Goal: Task Accomplishment & Management: Complete application form

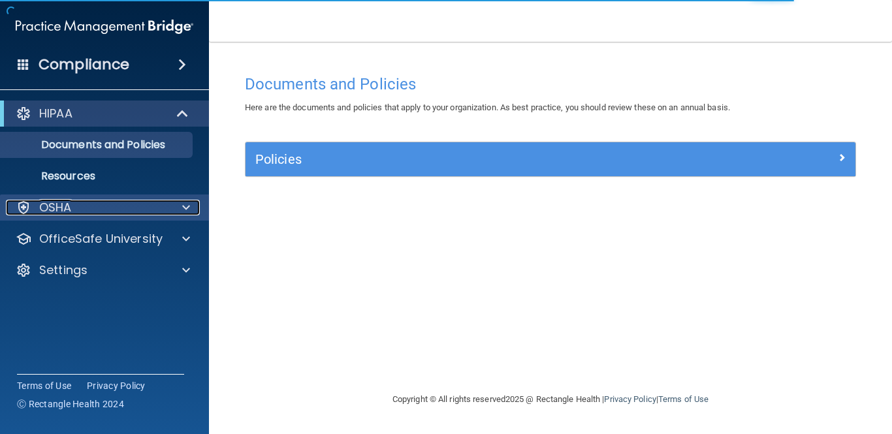
click at [187, 204] on span at bounding box center [186, 208] width 8 height 16
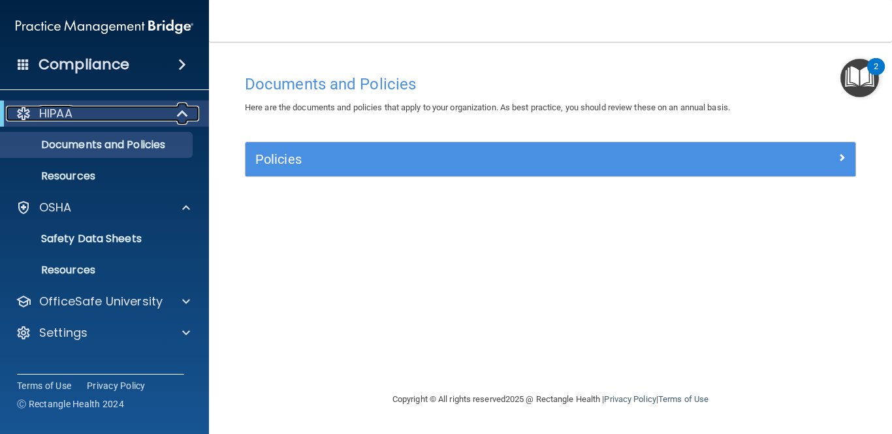
click at [182, 116] on span at bounding box center [183, 114] width 11 height 16
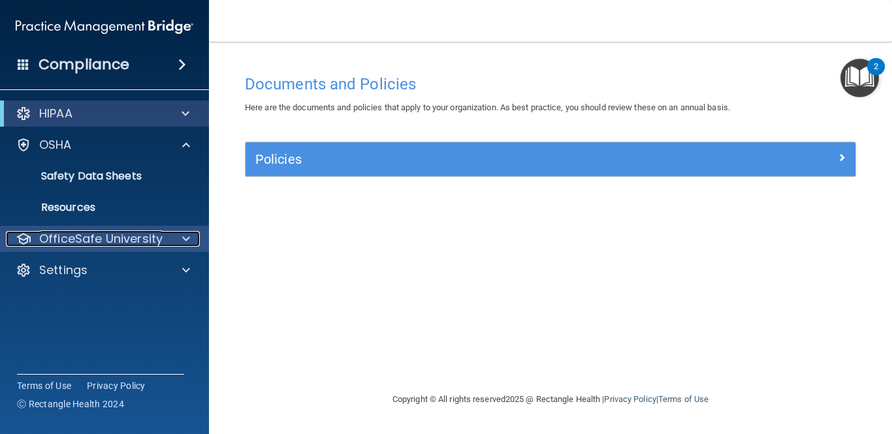
click at [191, 236] on div at bounding box center [184, 239] width 33 height 16
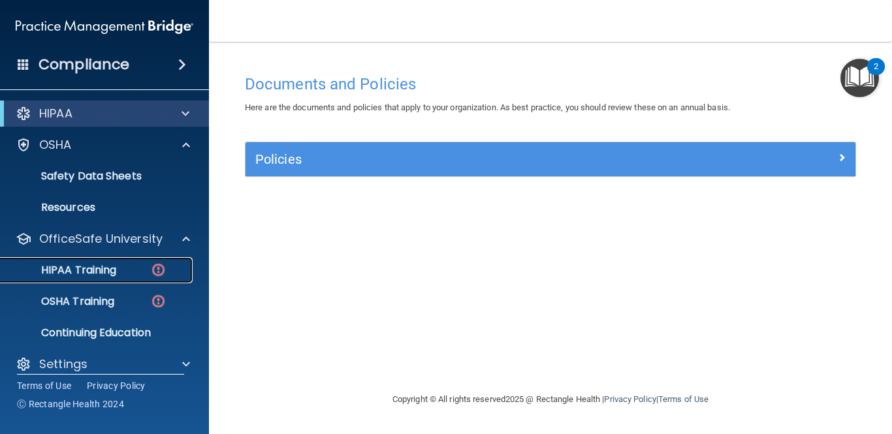
click at [157, 271] on img at bounding box center [158, 270] width 16 height 16
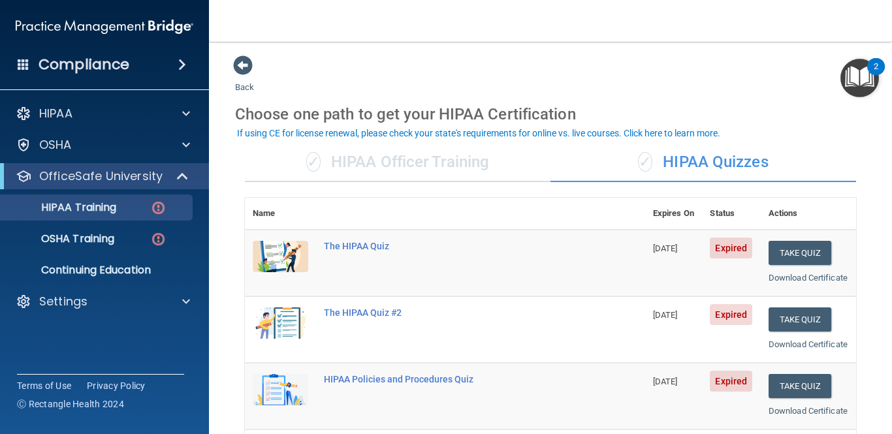
click at [296, 251] on img at bounding box center [280, 256] width 55 height 31
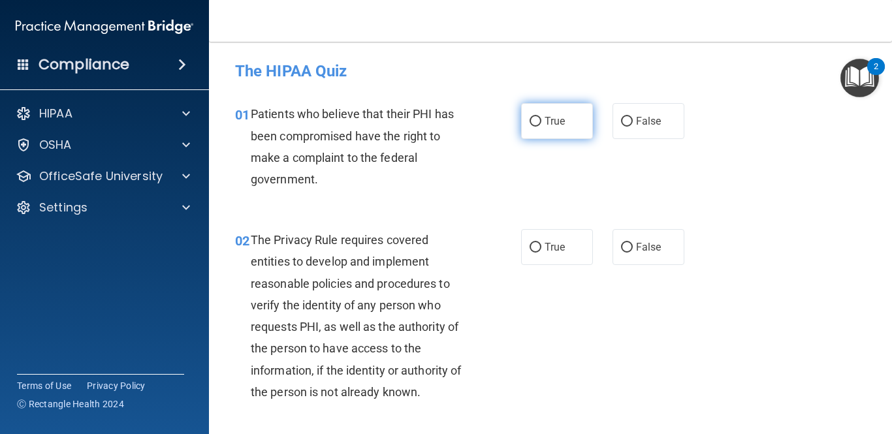
click at [535, 121] on input "True" at bounding box center [536, 122] width 12 height 10
radio input "true"
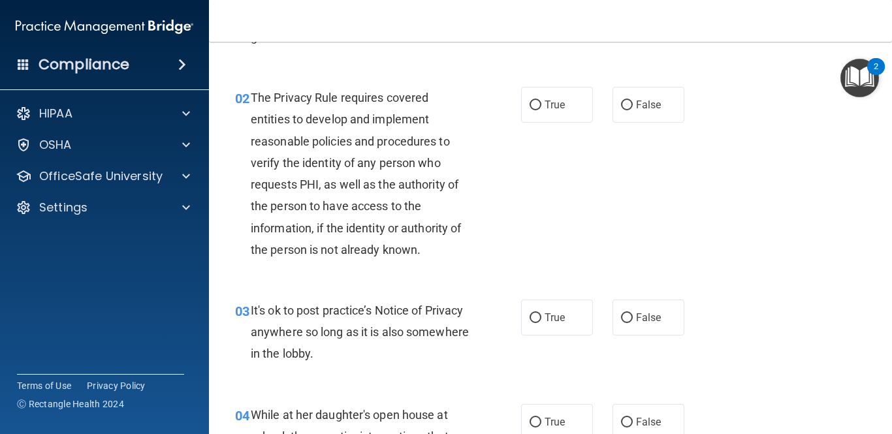
scroll to position [144, 0]
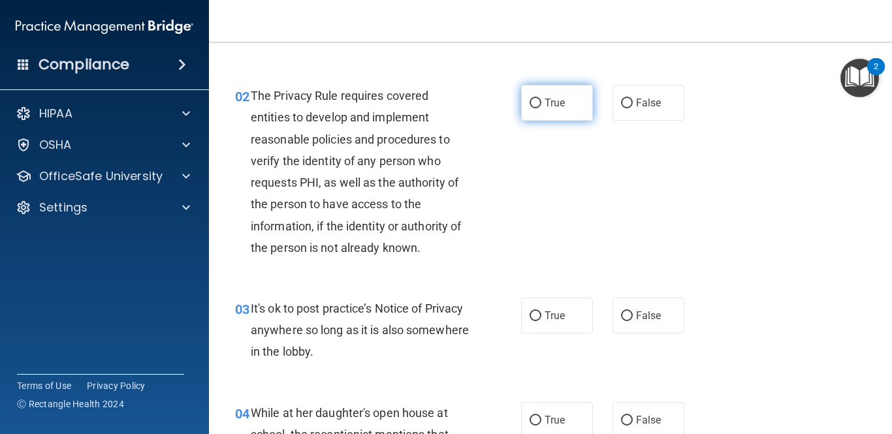
click at [533, 101] on input "True" at bounding box center [536, 104] width 12 height 10
radio input "true"
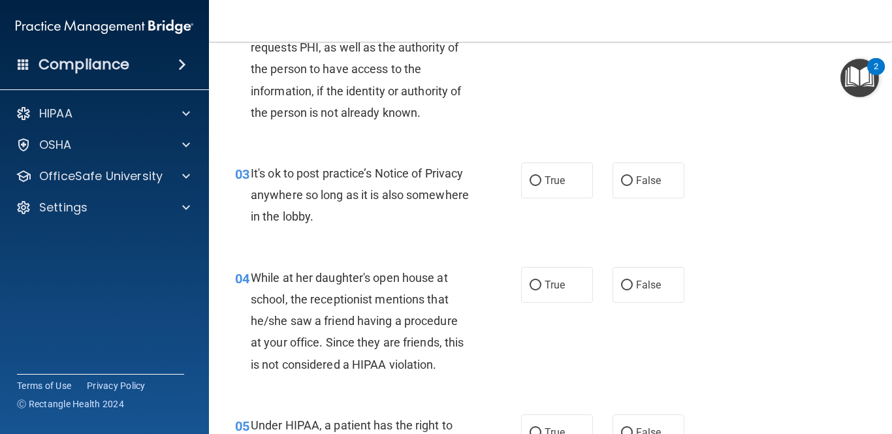
scroll to position [293, 0]
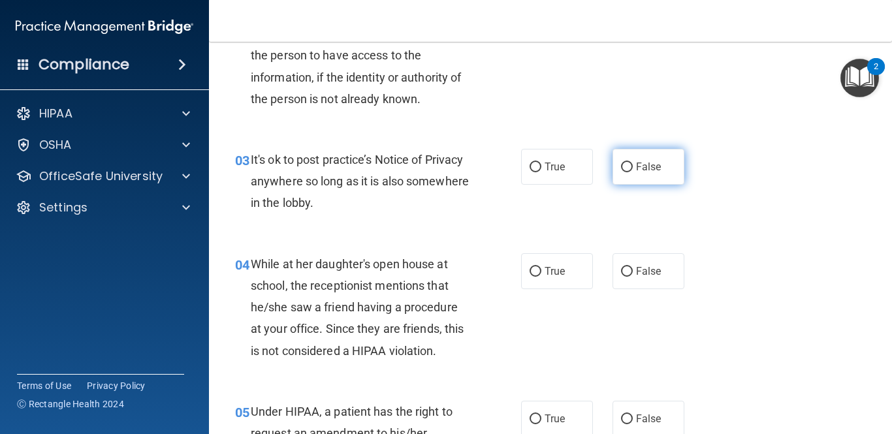
click at [626, 170] on input "False" at bounding box center [627, 168] width 12 height 10
radio input "true"
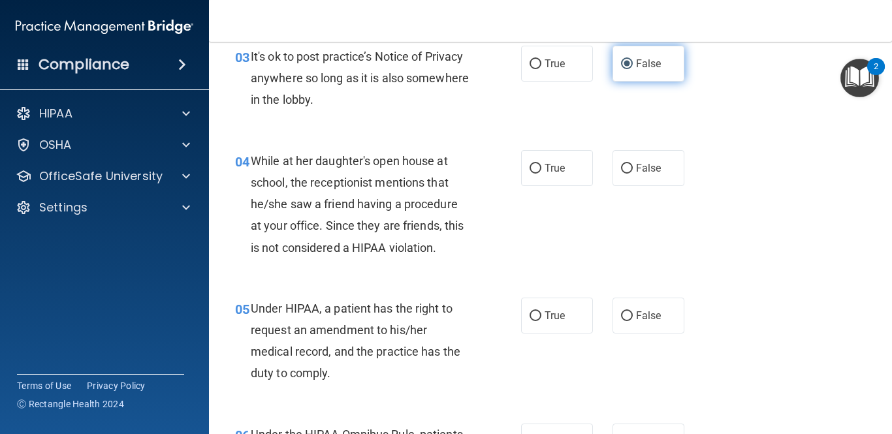
scroll to position [398, 0]
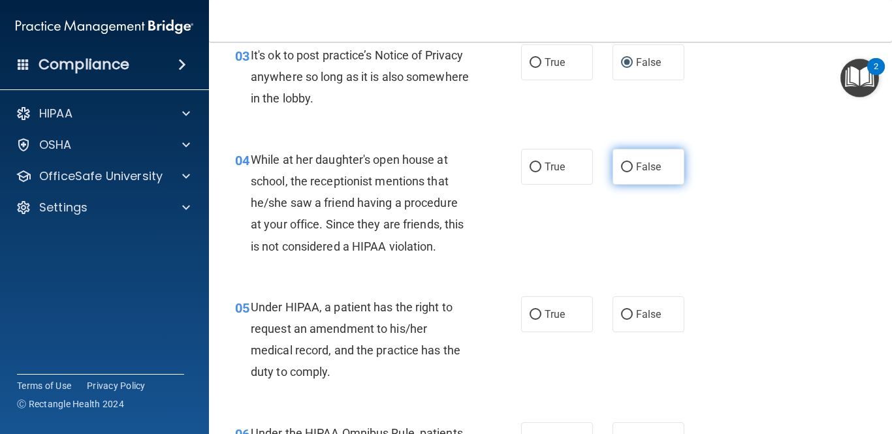
click at [629, 168] on input "False" at bounding box center [627, 168] width 12 height 10
radio input "true"
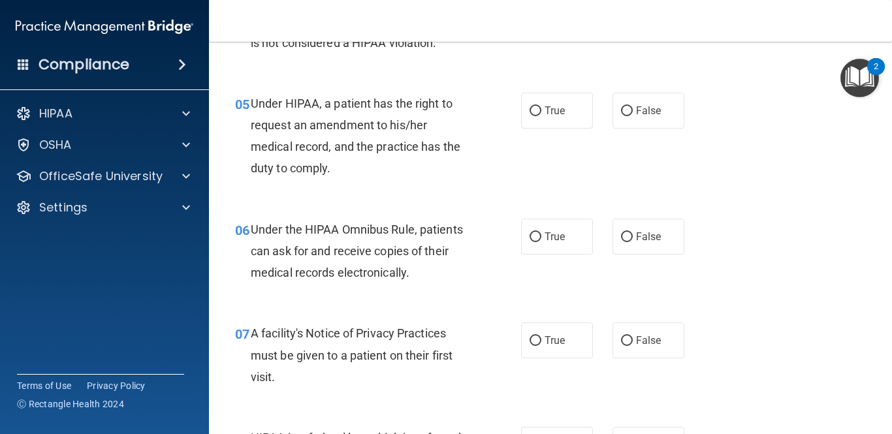
scroll to position [605, 0]
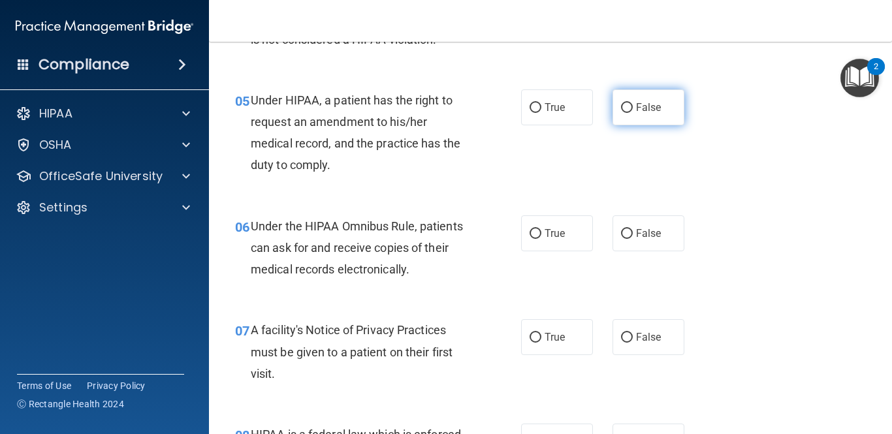
click at [627, 104] on input "False" at bounding box center [627, 108] width 12 height 10
radio input "true"
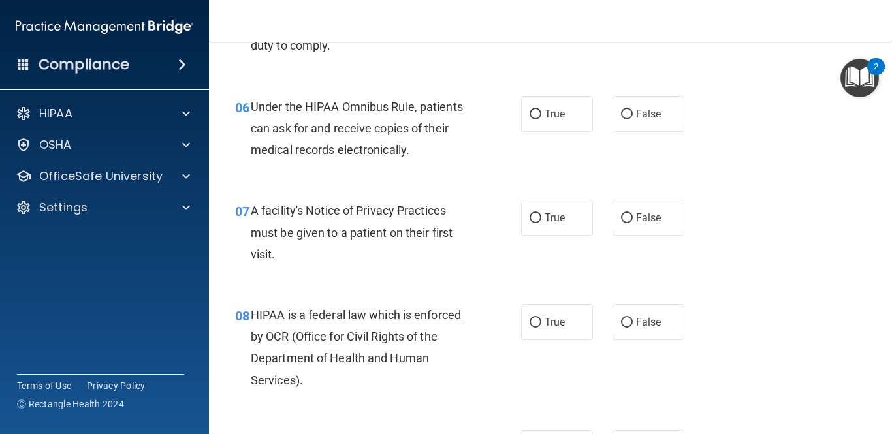
scroll to position [735, 0]
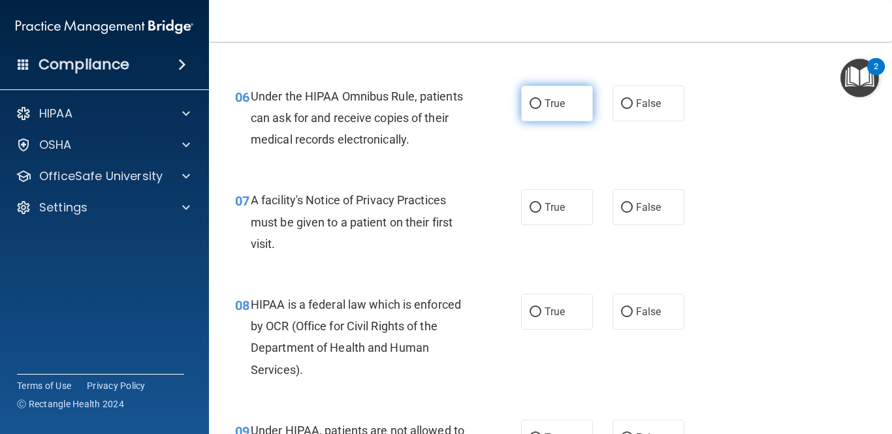
click at [536, 103] on input "True" at bounding box center [536, 104] width 12 height 10
radio input "true"
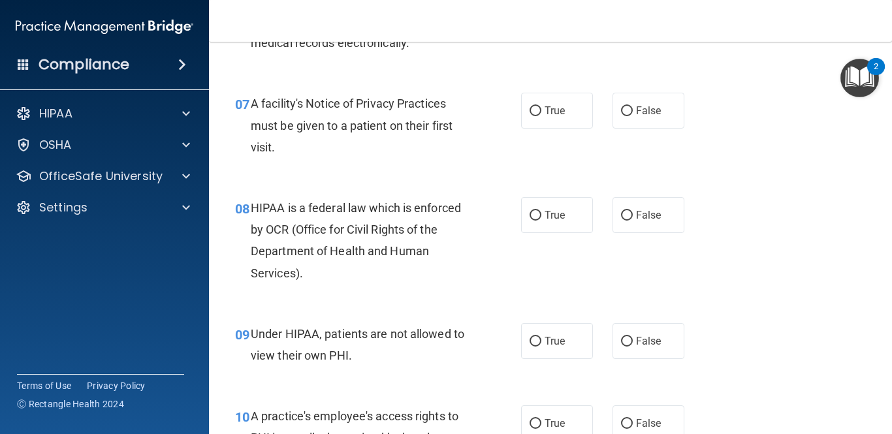
scroll to position [833, 0]
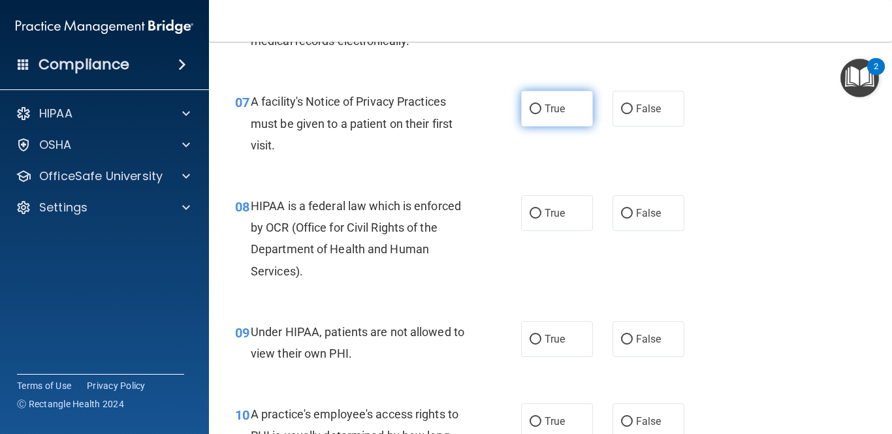
click at [537, 110] on input "True" at bounding box center [536, 109] width 12 height 10
radio input "true"
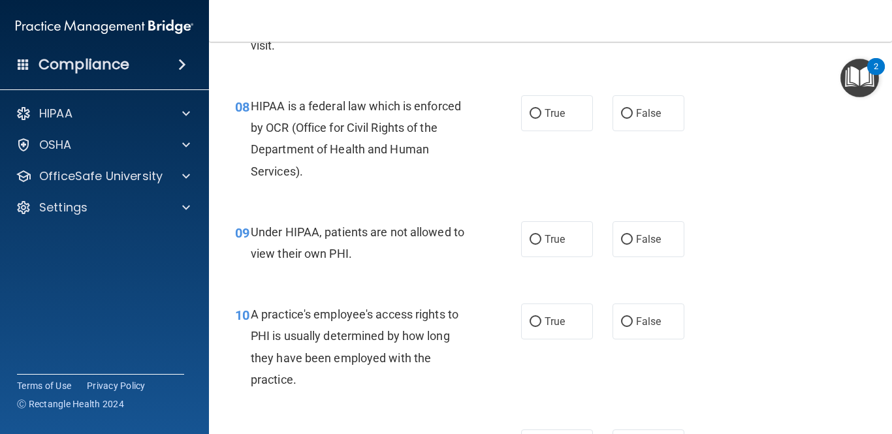
scroll to position [940, 0]
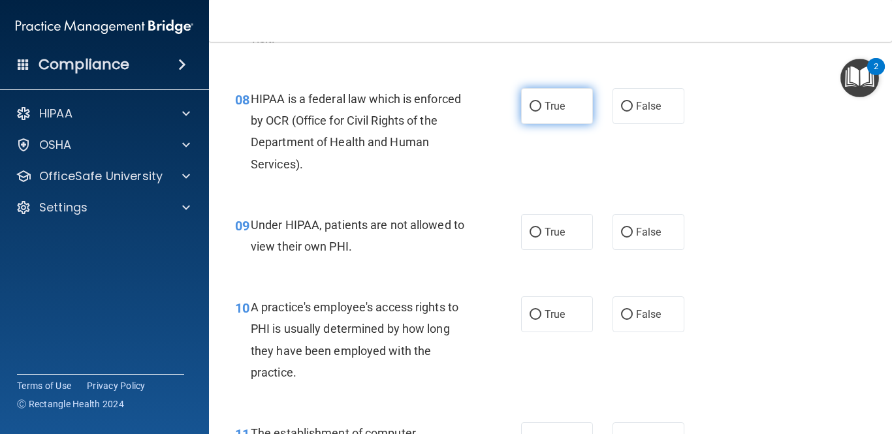
click at [537, 110] on input "True" at bounding box center [536, 107] width 12 height 10
radio input "true"
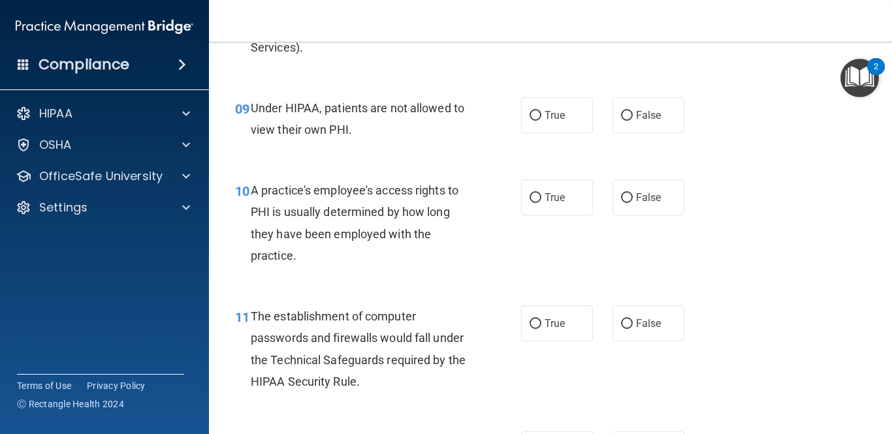
scroll to position [1058, 0]
click at [628, 114] on input "False" at bounding box center [627, 115] width 12 height 10
radio input "true"
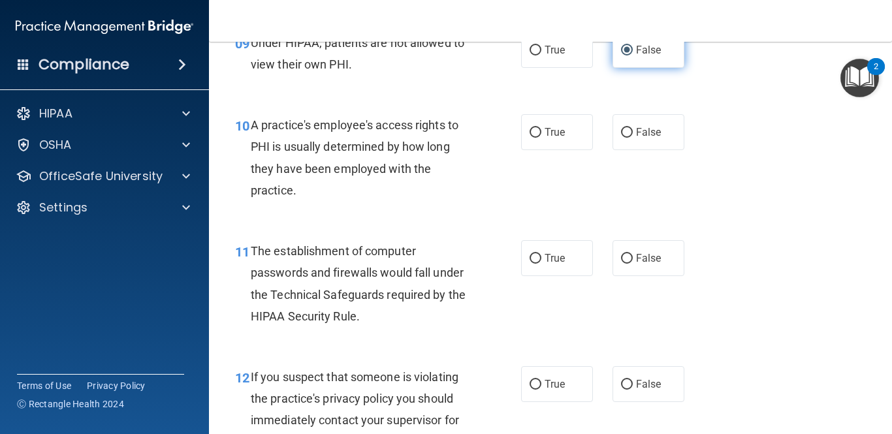
scroll to position [1124, 0]
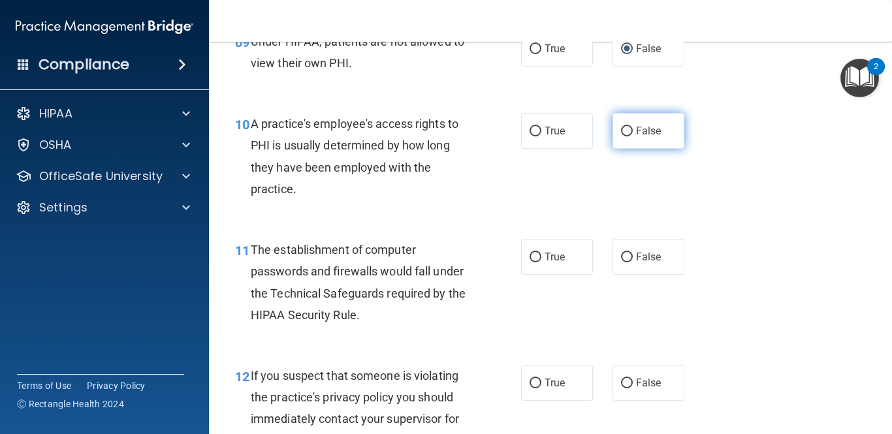
click at [624, 134] on input "False" at bounding box center [627, 132] width 12 height 10
radio input "true"
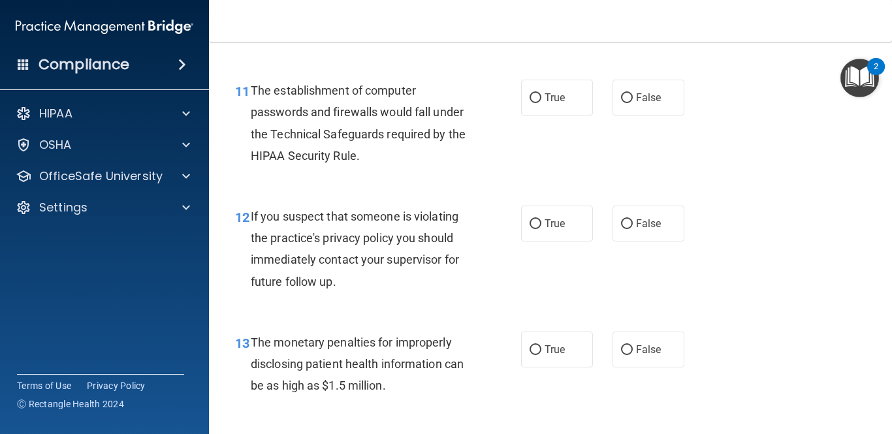
scroll to position [1284, 0]
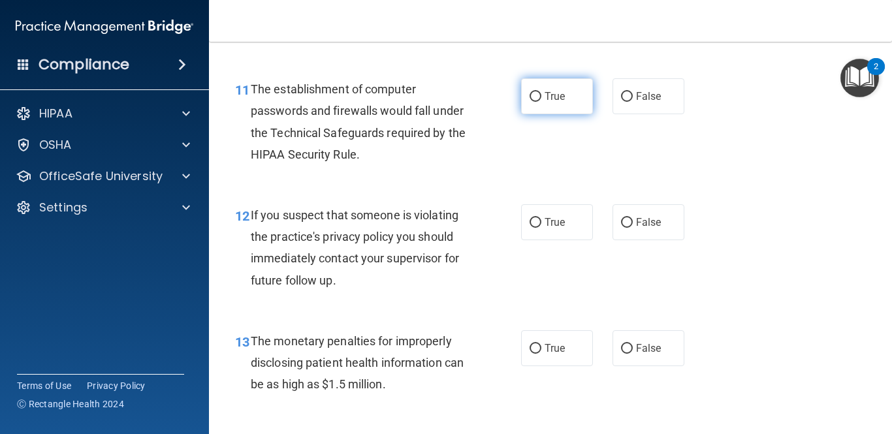
click at [537, 95] on input "True" at bounding box center [536, 97] width 12 height 10
radio input "true"
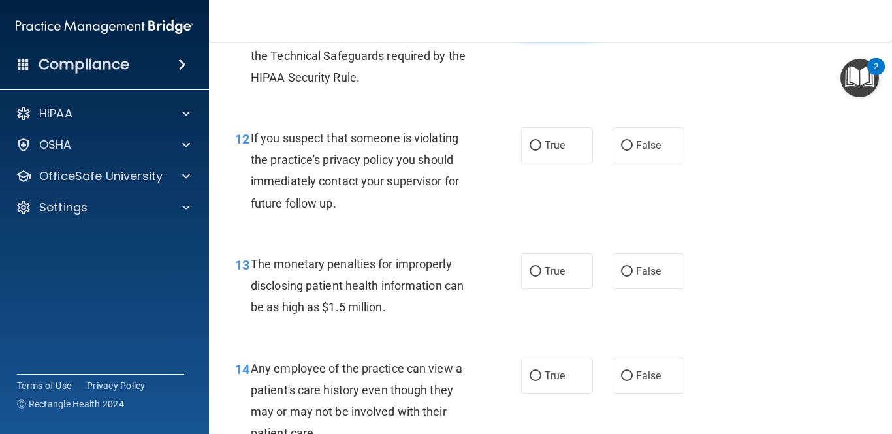
scroll to position [1362, 0]
click at [537, 146] on input "True" at bounding box center [536, 145] width 12 height 10
radio input "true"
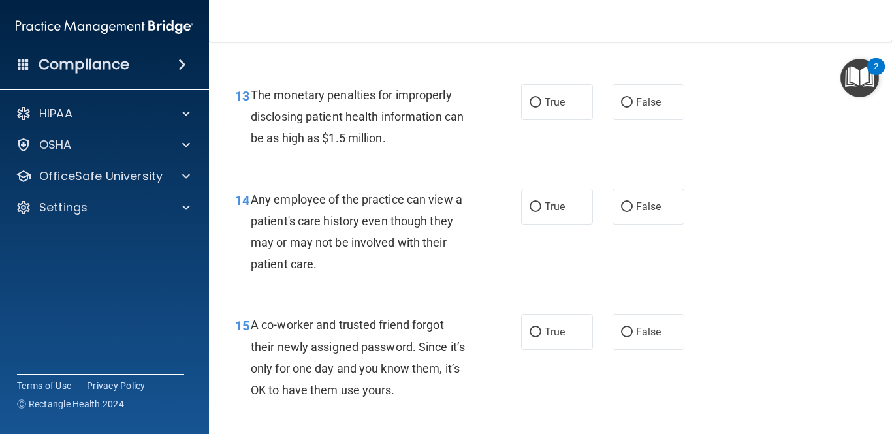
scroll to position [1532, 0]
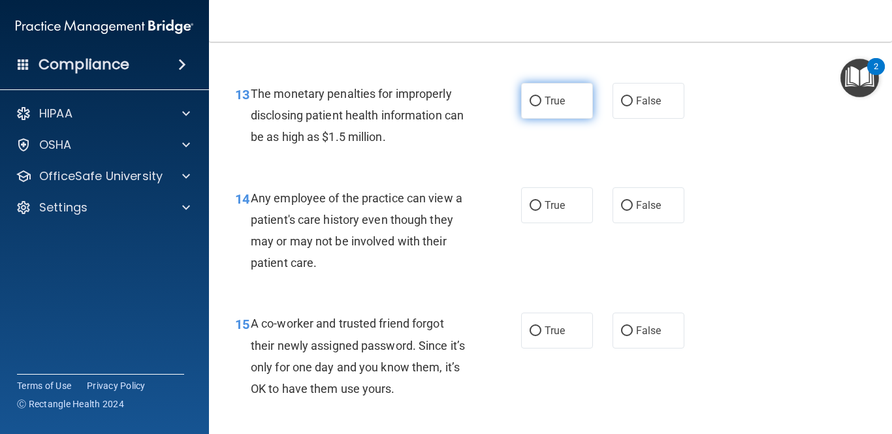
click at [535, 103] on input "True" at bounding box center [536, 102] width 12 height 10
radio input "true"
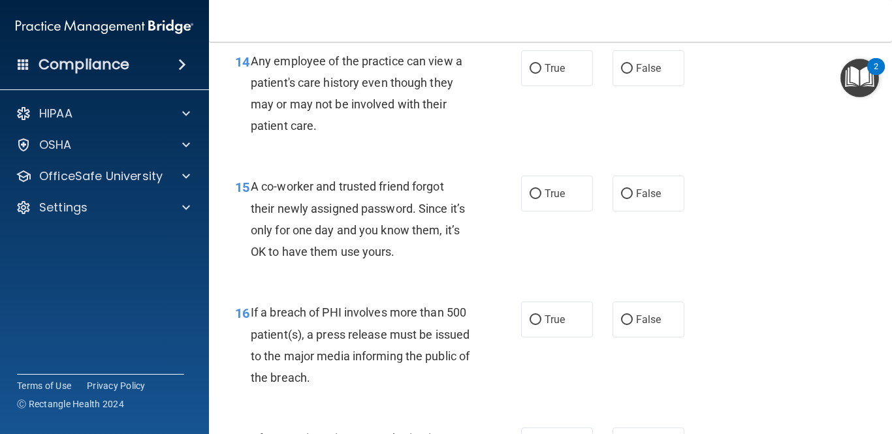
scroll to position [1665, 0]
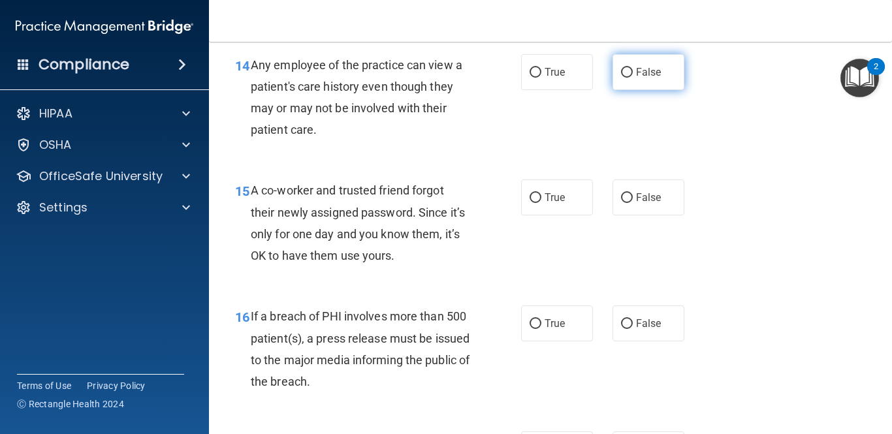
click at [627, 72] on input "False" at bounding box center [627, 73] width 12 height 10
radio input "true"
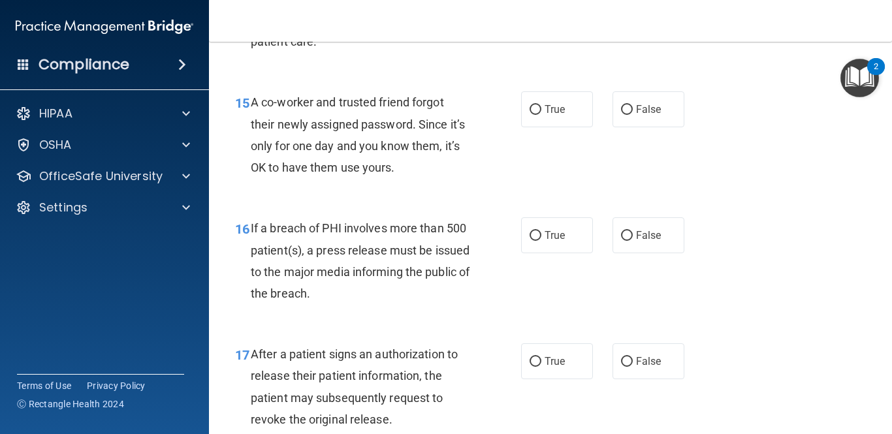
scroll to position [1754, 0]
click at [627, 110] on input "False" at bounding box center [627, 109] width 12 height 10
radio input "true"
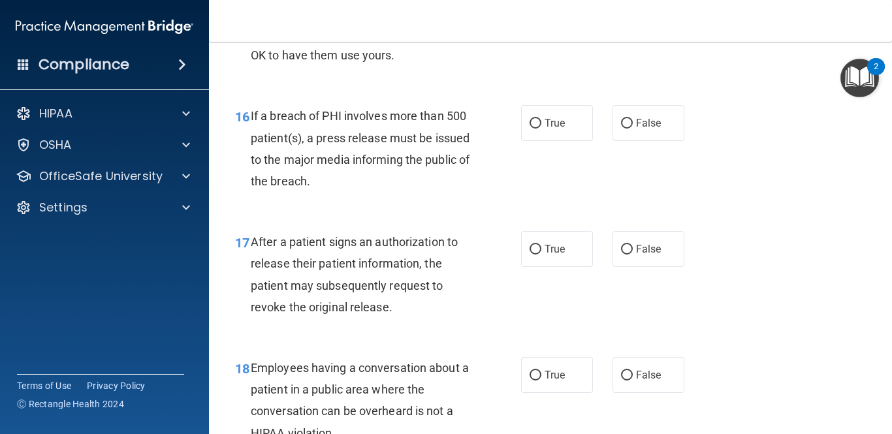
scroll to position [1866, 0]
click at [535, 125] on input "True" at bounding box center [536, 123] width 12 height 10
radio input "true"
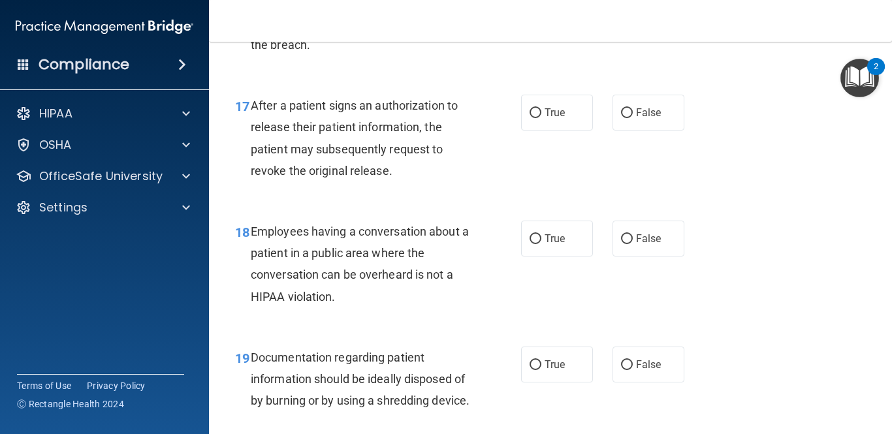
scroll to position [2003, 0]
click at [535, 111] on input "True" at bounding box center [536, 112] width 12 height 10
radio input "true"
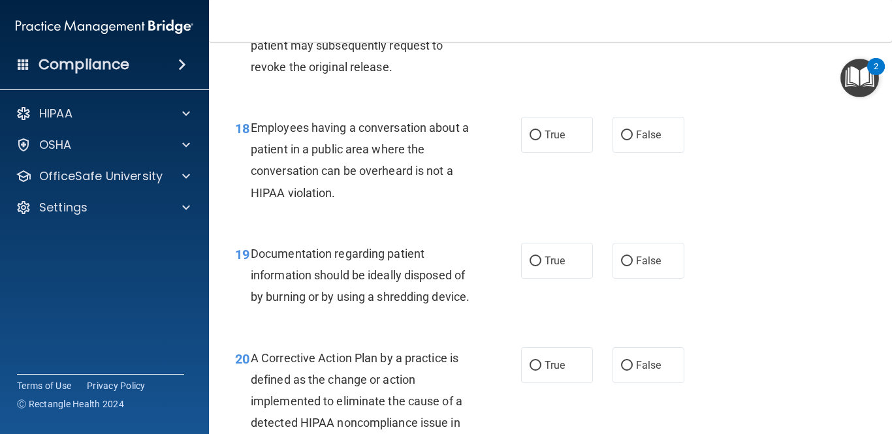
scroll to position [2116, 0]
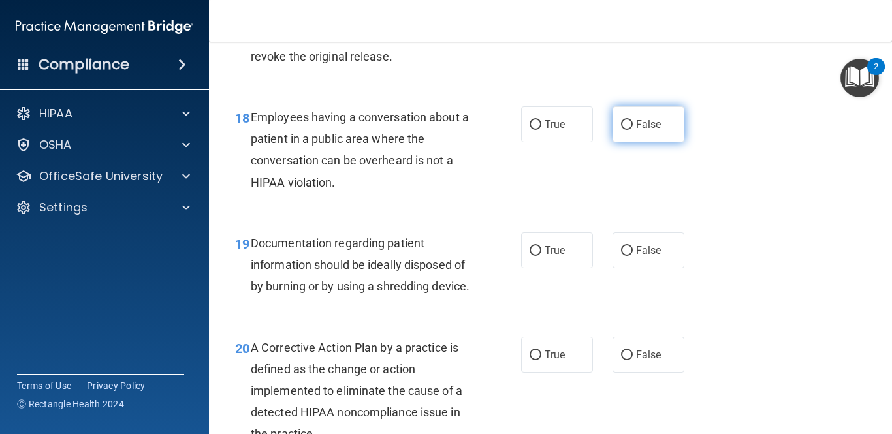
click at [626, 128] on input "False" at bounding box center [627, 125] width 12 height 10
radio input "true"
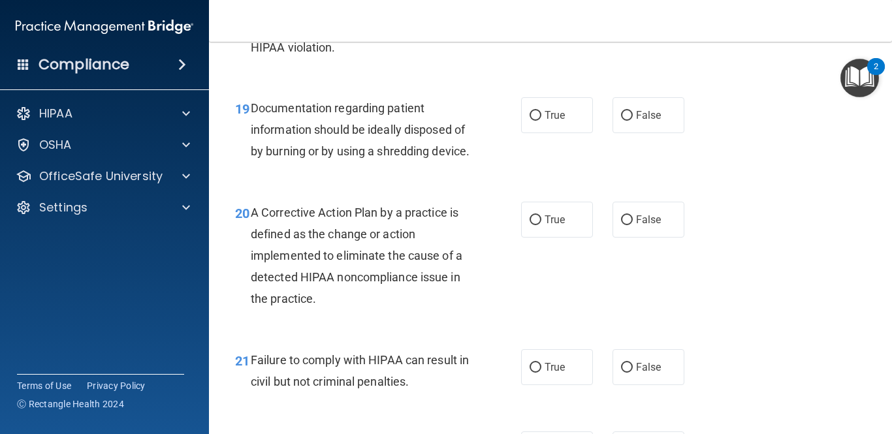
scroll to position [2258, 0]
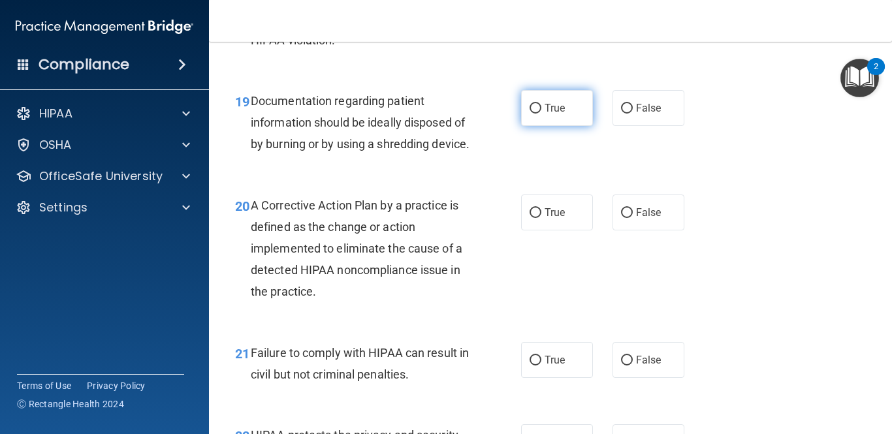
click at [533, 113] on input "True" at bounding box center [536, 109] width 12 height 10
radio input "true"
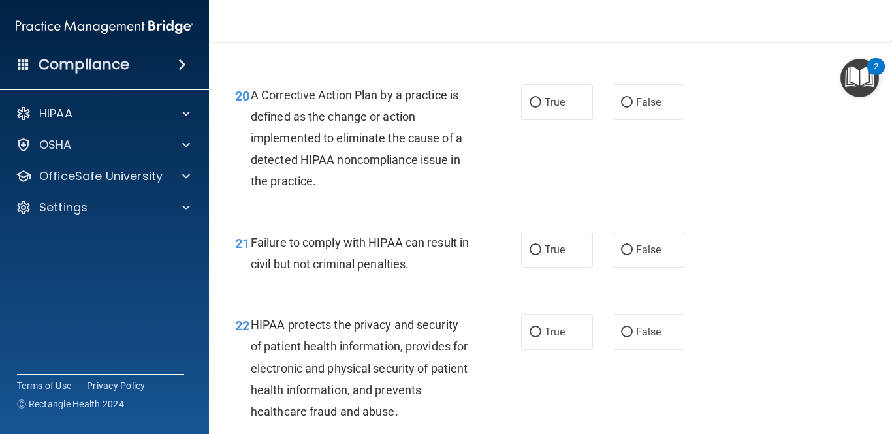
scroll to position [2370, 0]
click at [537, 119] on label "True" at bounding box center [557, 101] width 72 height 36
click at [537, 106] on input "True" at bounding box center [536, 102] width 12 height 10
radio input "true"
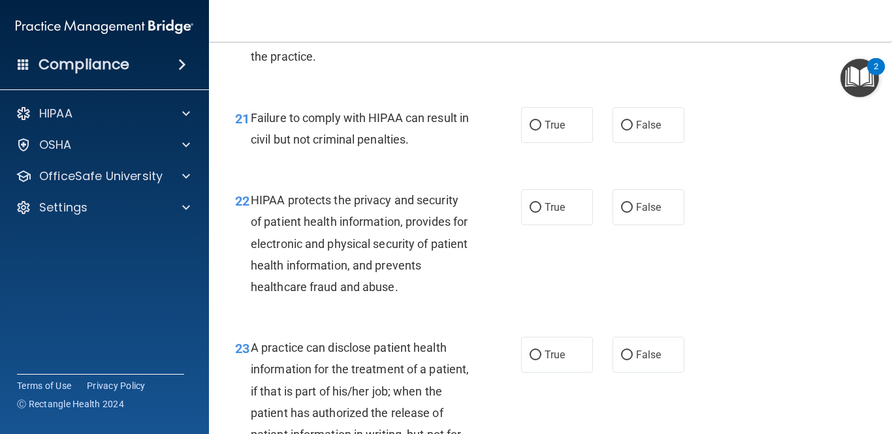
scroll to position [2495, 0]
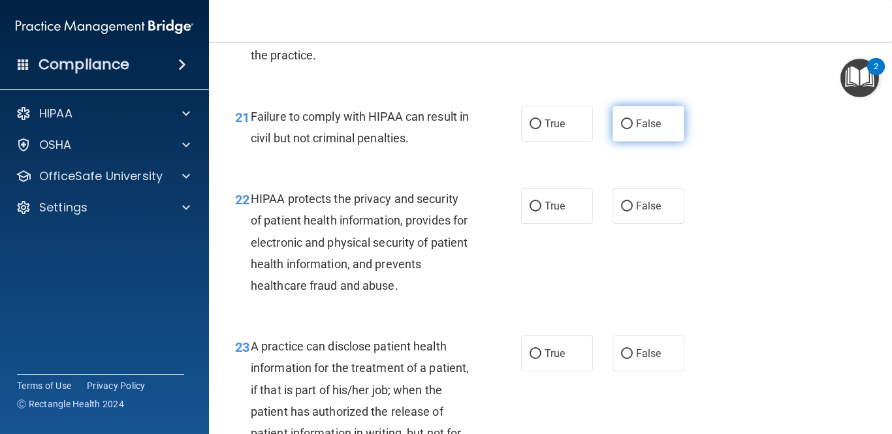
click at [627, 129] on input "False" at bounding box center [627, 124] width 12 height 10
radio input "true"
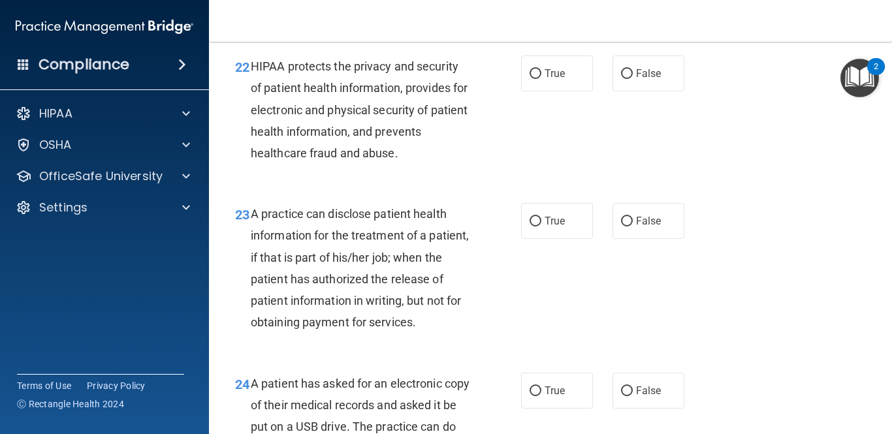
scroll to position [2626, 0]
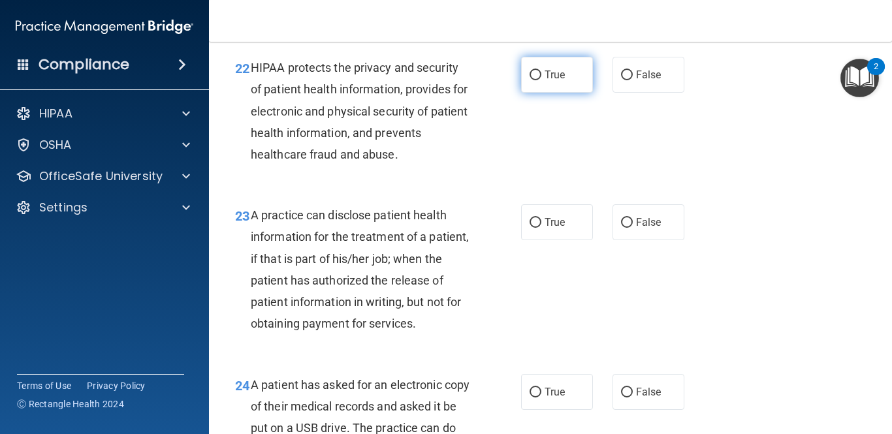
click at [554, 93] on label "True" at bounding box center [557, 75] width 72 height 36
click at [541, 80] on input "True" at bounding box center [536, 76] width 12 height 10
radio input "true"
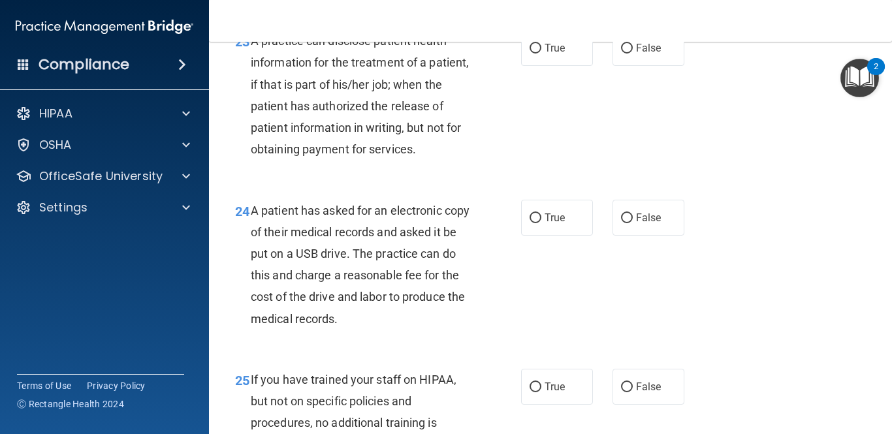
scroll to position [2803, 0]
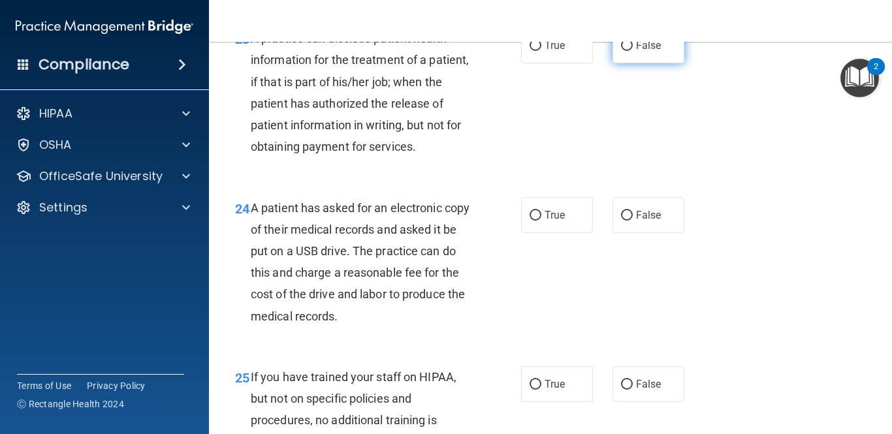
click at [626, 51] on input "False" at bounding box center [627, 46] width 12 height 10
radio input "true"
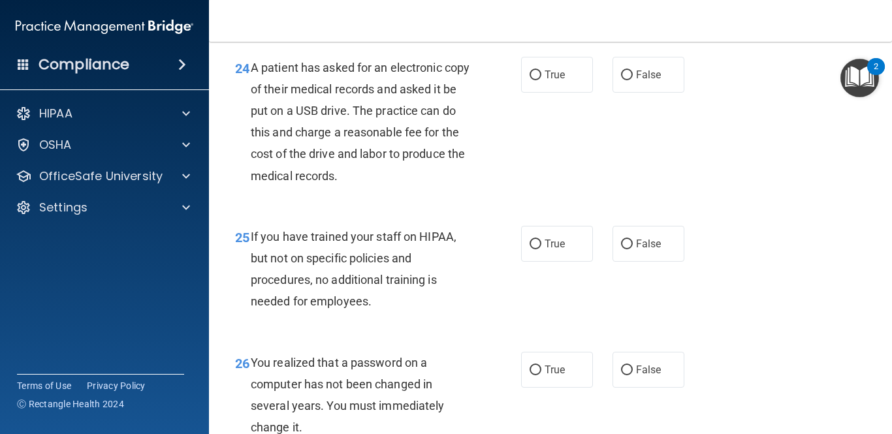
scroll to position [2941, 0]
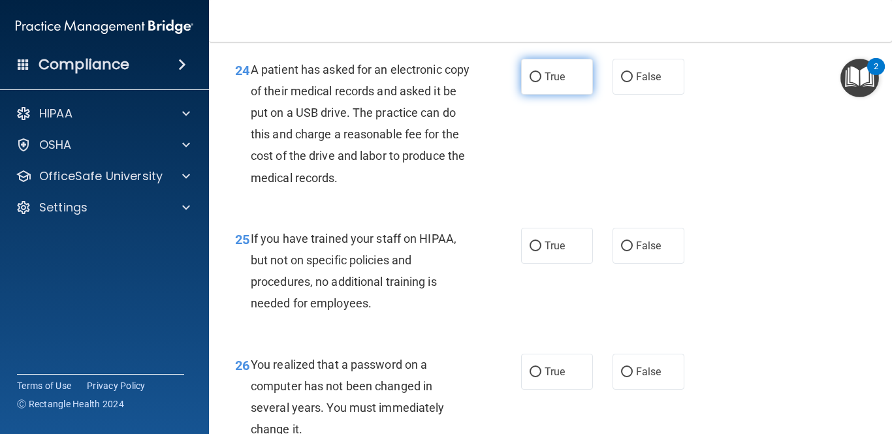
click at [534, 82] on input "True" at bounding box center [536, 77] width 12 height 10
radio input "true"
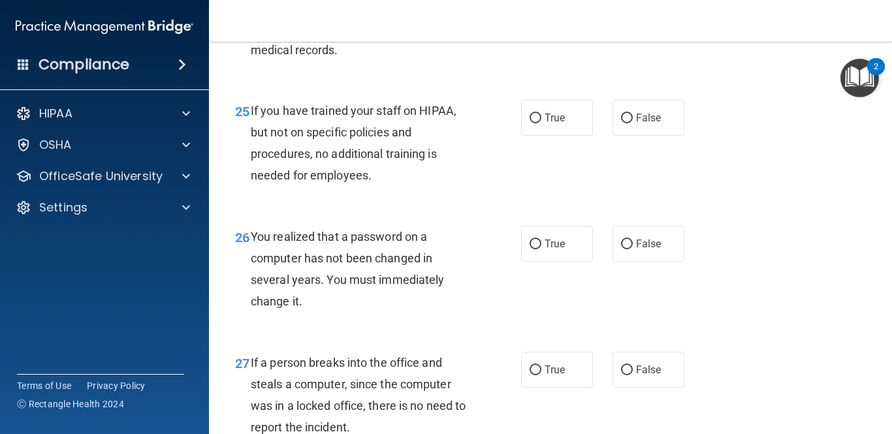
scroll to position [3072, 0]
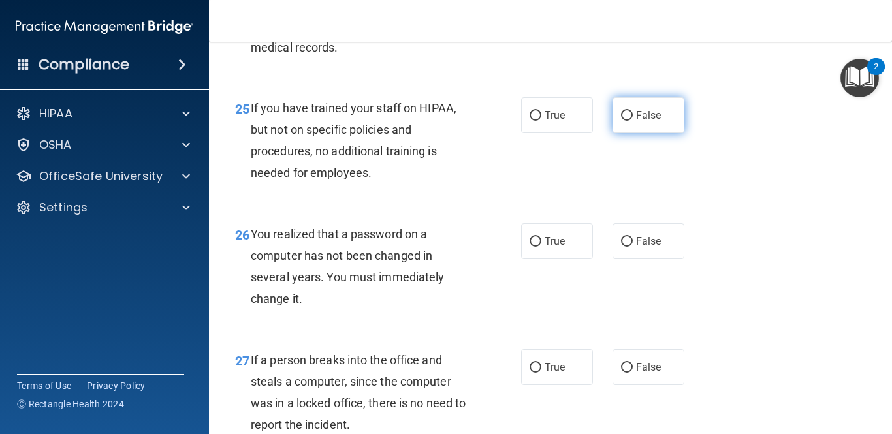
click at [626, 121] on input "False" at bounding box center [627, 116] width 12 height 10
radio input "true"
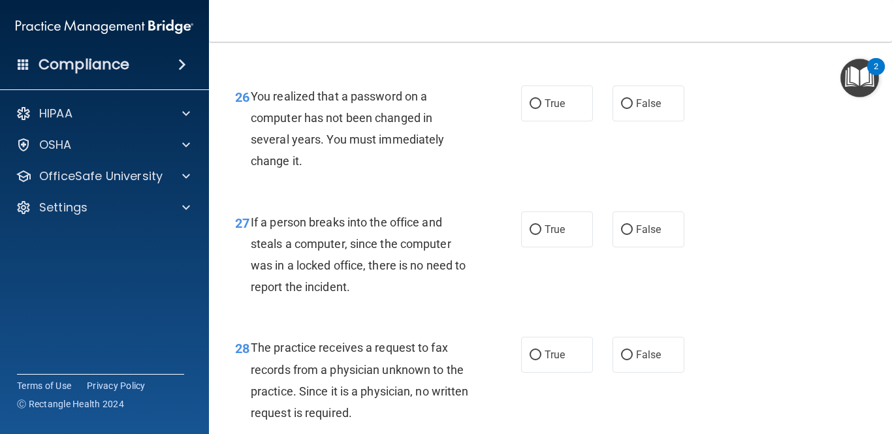
scroll to position [3210, 0]
click at [536, 108] on input "True" at bounding box center [536, 104] width 12 height 10
radio input "true"
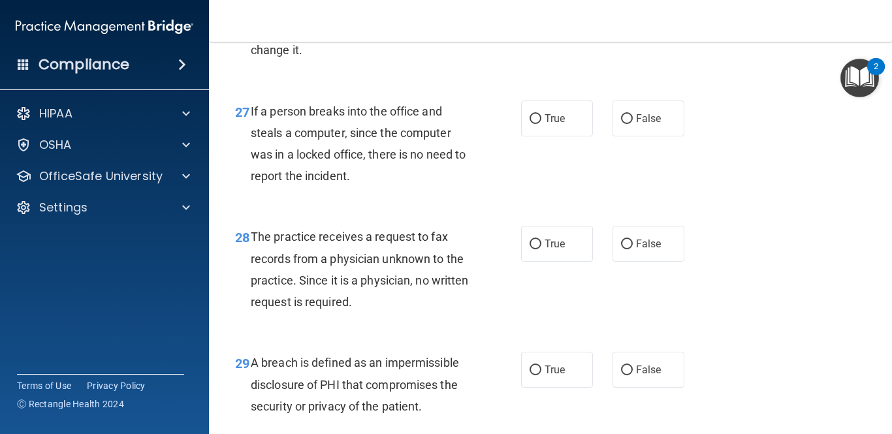
scroll to position [3323, 0]
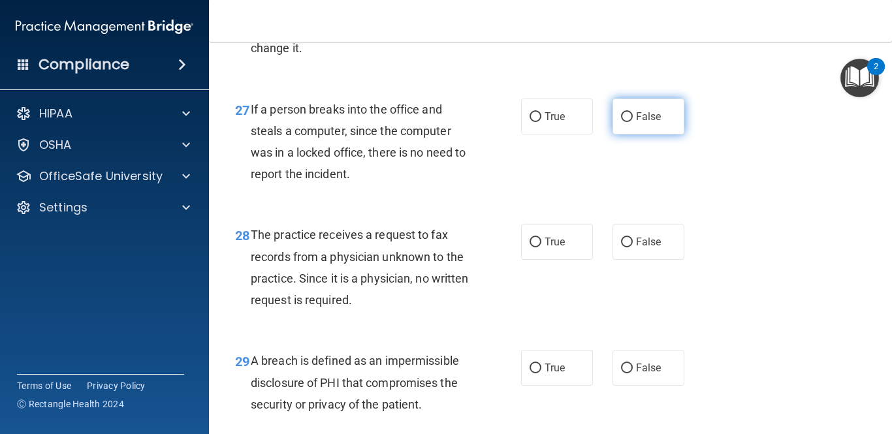
click at [628, 122] on input "False" at bounding box center [627, 117] width 12 height 10
radio input "true"
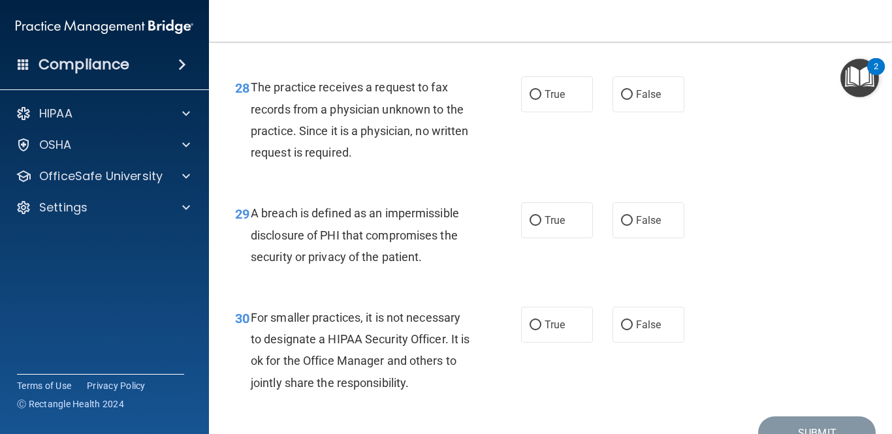
scroll to position [3471, 0]
click at [628, 99] on input "False" at bounding box center [627, 94] width 12 height 10
radio input "true"
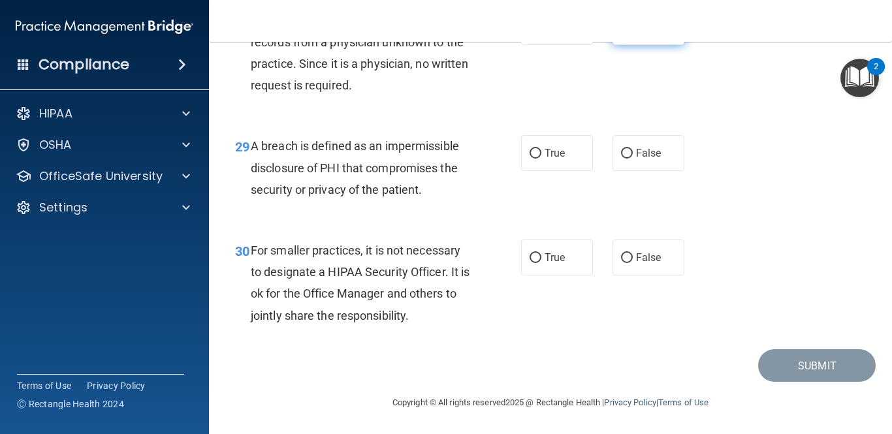
scroll to position [3560, 0]
click at [536, 157] on input "True" at bounding box center [536, 154] width 12 height 10
radio input "true"
click at [625, 259] on input "False" at bounding box center [627, 258] width 12 height 10
radio input "true"
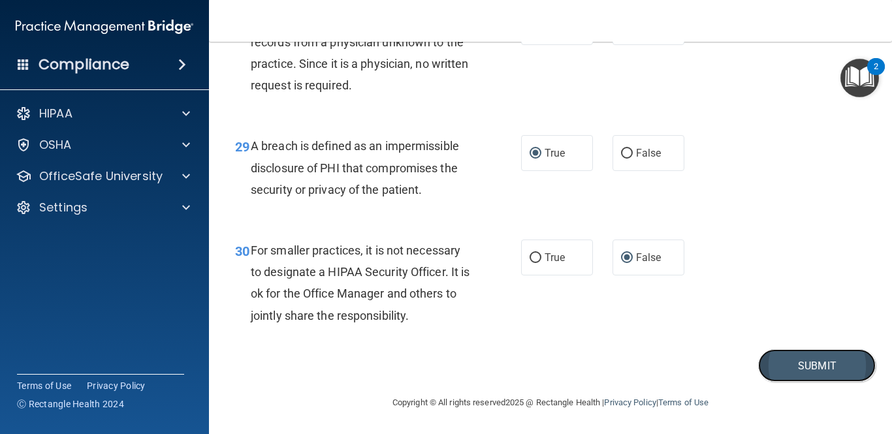
click at [830, 361] on button "Submit" at bounding box center [817, 365] width 118 height 33
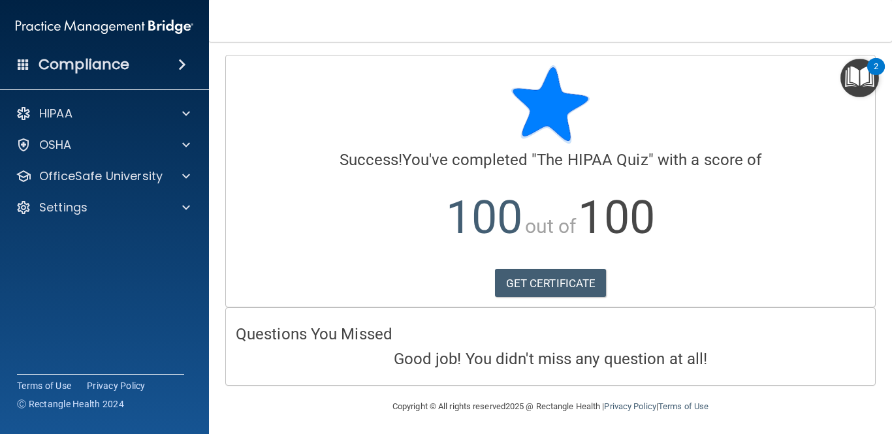
scroll to position [4, 0]
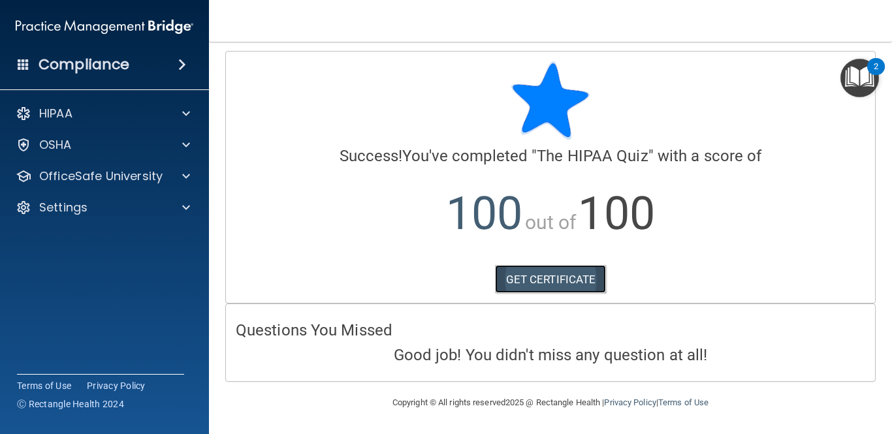
click at [560, 277] on link "GET CERTIFICATE" at bounding box center [551, 279] width 112 height 29
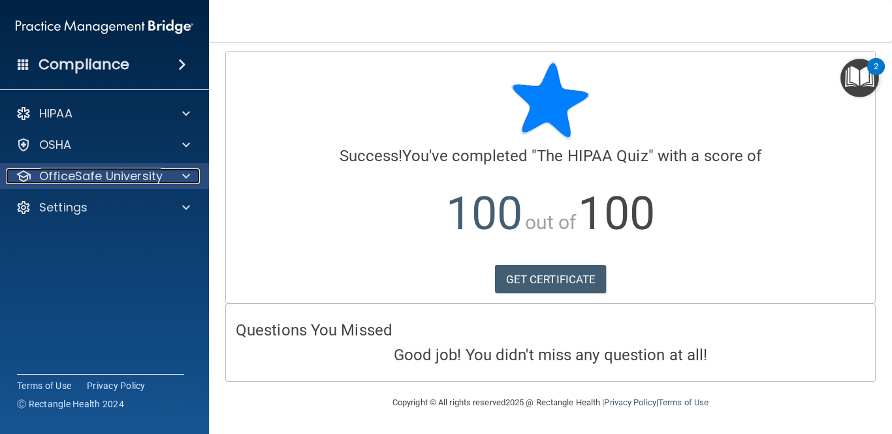
click at [187, 178] on span at bounding box center [186, 176] width 8 height 16
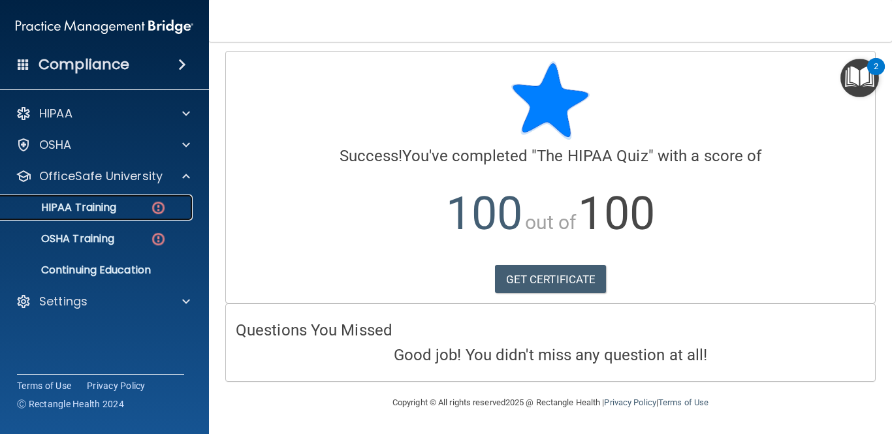
click at [157, 206] on img at bounding box center [158, 208] width 16 height 16
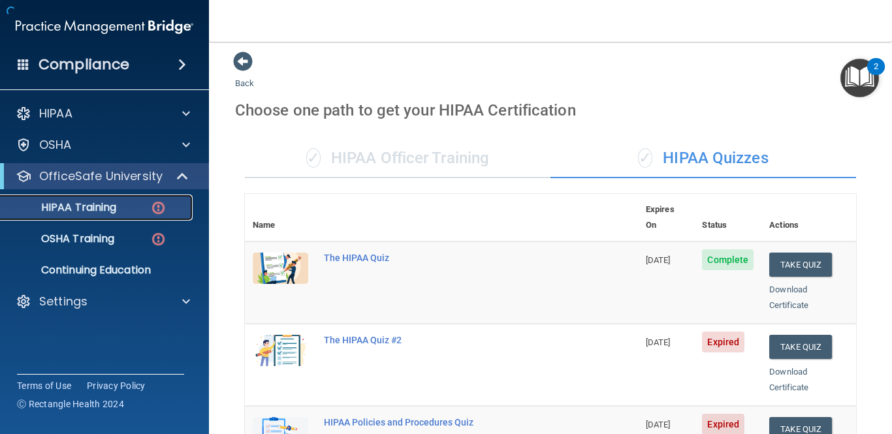
scroll to position [596, 0]
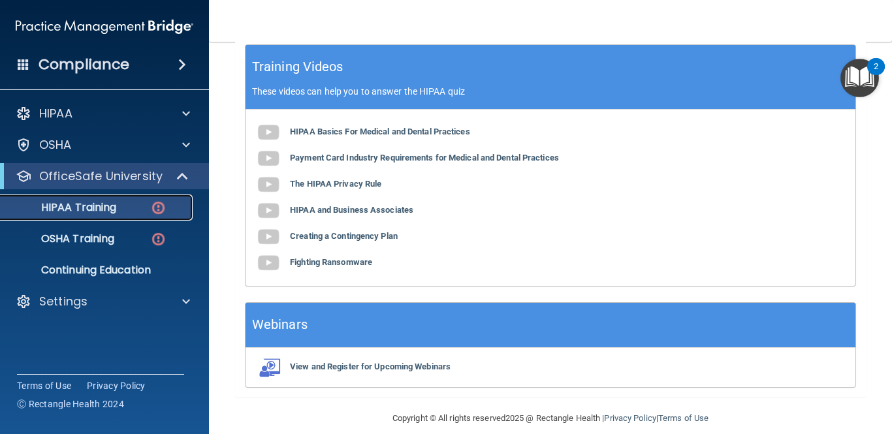
click at [167, 206] on div "HIPAA Training" at bounding box center [97, 207] width 178 height 13
click at [157, 210] on img at bounding box center [158, 208] width 16 height 16
click at [181, 176] on span at bounding box center [183, 176] width 11 height 16
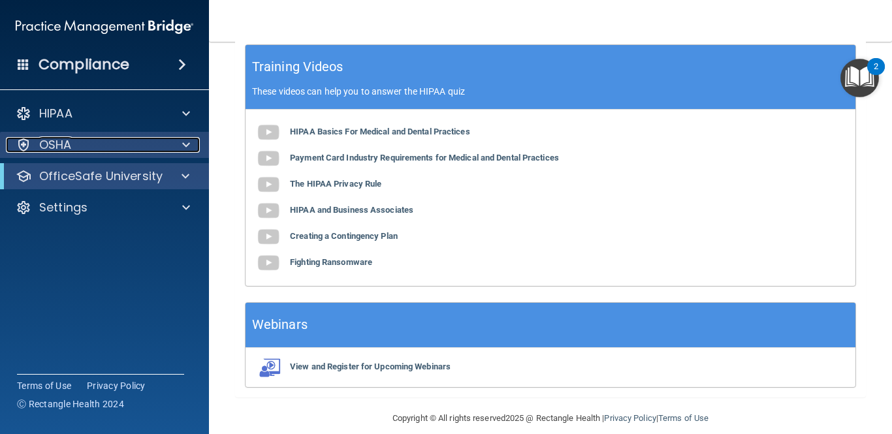
click at [188, 144] on span at bounding box center [186, 145] width 8 height 16
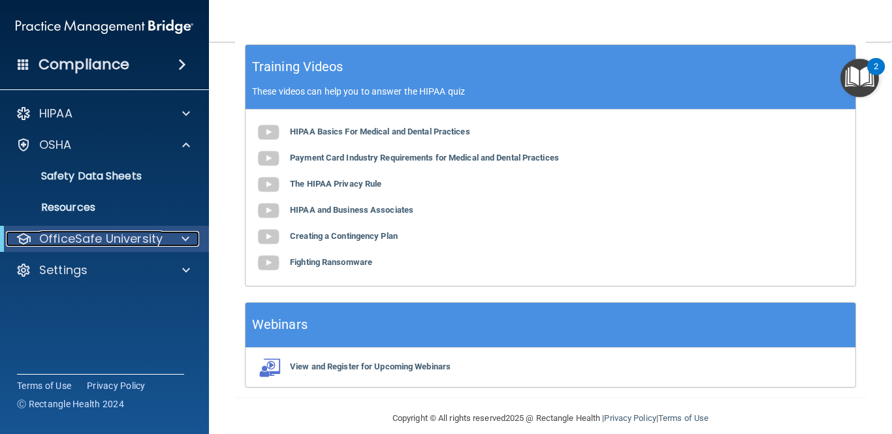
click at [183, 242] on span at bounding box center [186, 239] width 8 height 16
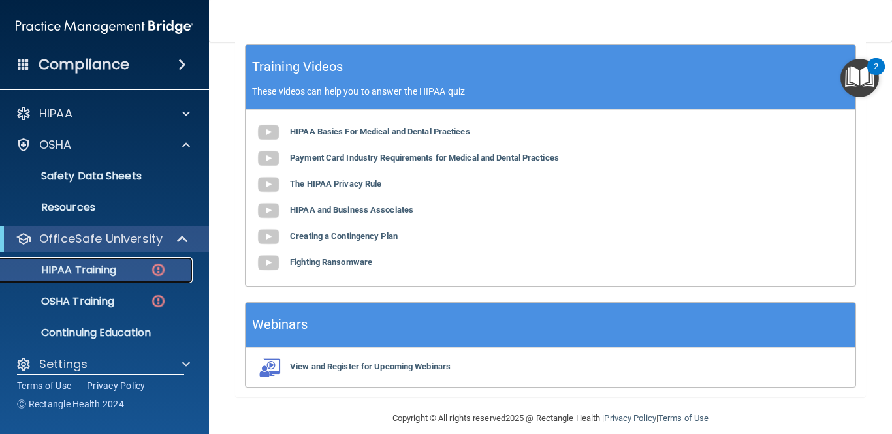
click at [157, 270] on img at bounding box center [158, 270] width 16 height 16
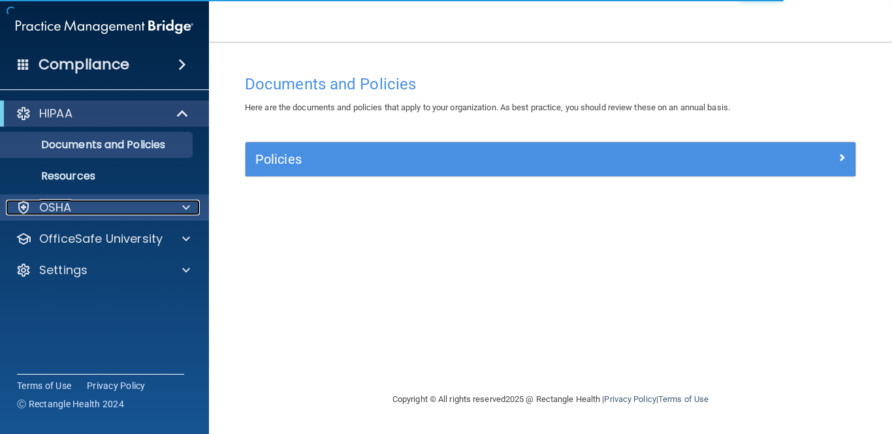
click at [182, 208] on span at bounding box center [186, 208] width 8 height 16
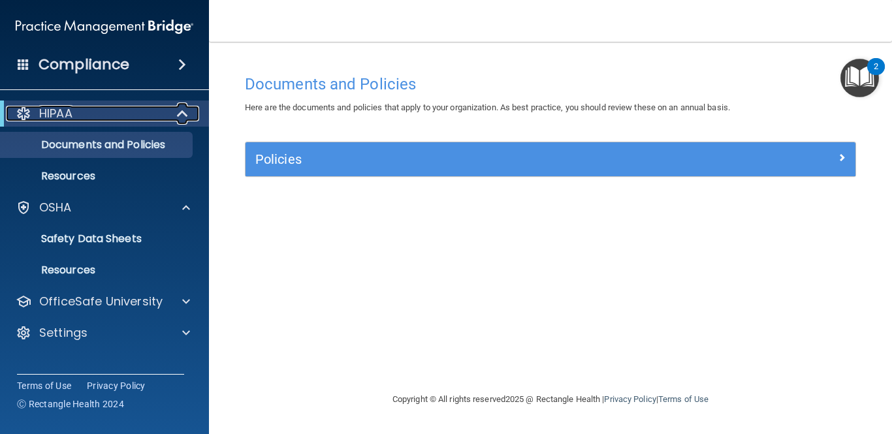
click at [180, 114] on span at bounding box center [183, 114] width 11 height 16
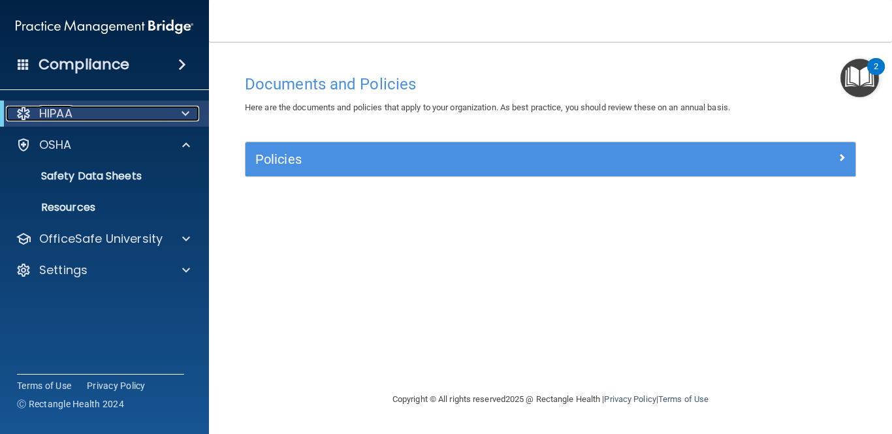
click at [180, 114] on div at bounding box center [183, 114] width 32 height 16
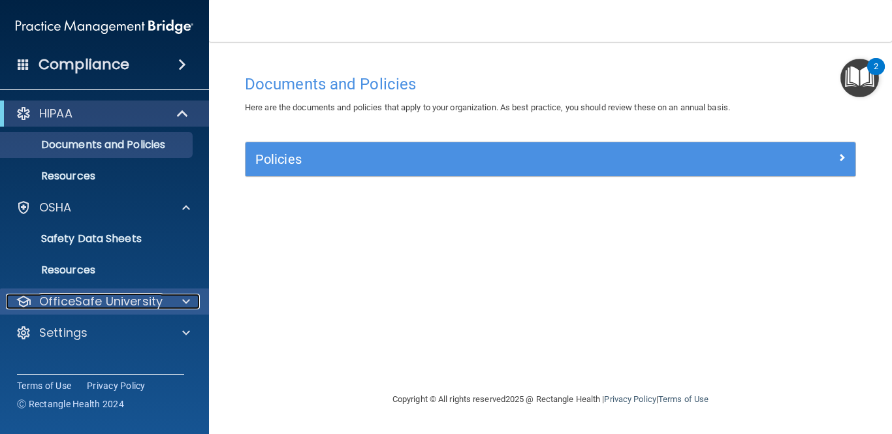
click at [183, 302] on span at bounding box center [186, 302] width 8 height 16
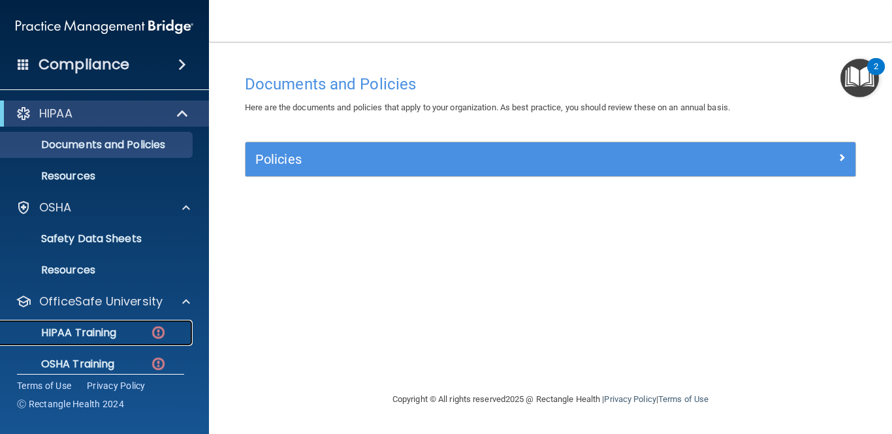
click at [154, 332] on img at bounding box center [158, 332] width 16 height 16
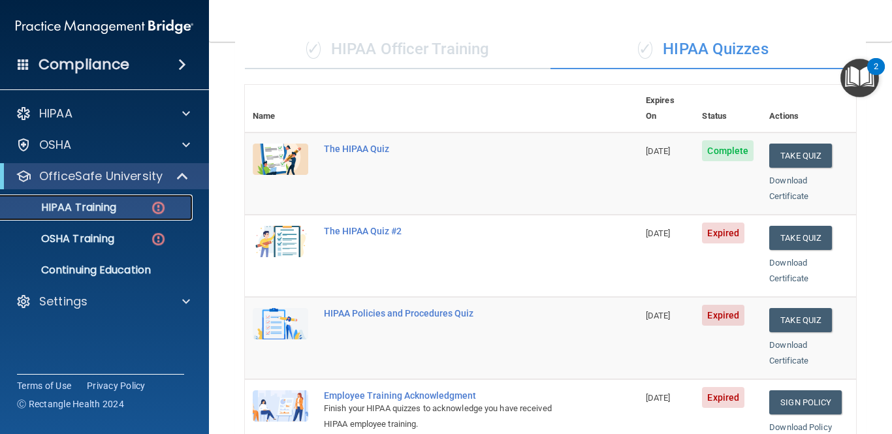
scroll to position [114, 0]
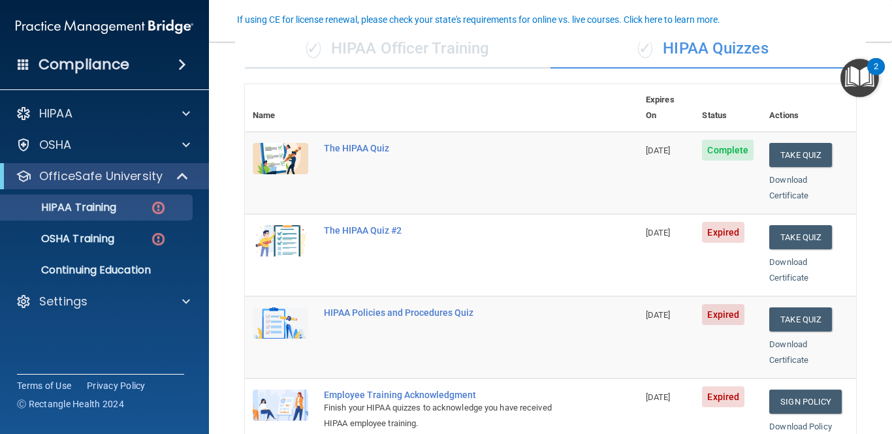
click at [286, 228] on img at bounding box center [280, 240] width 55 height 31
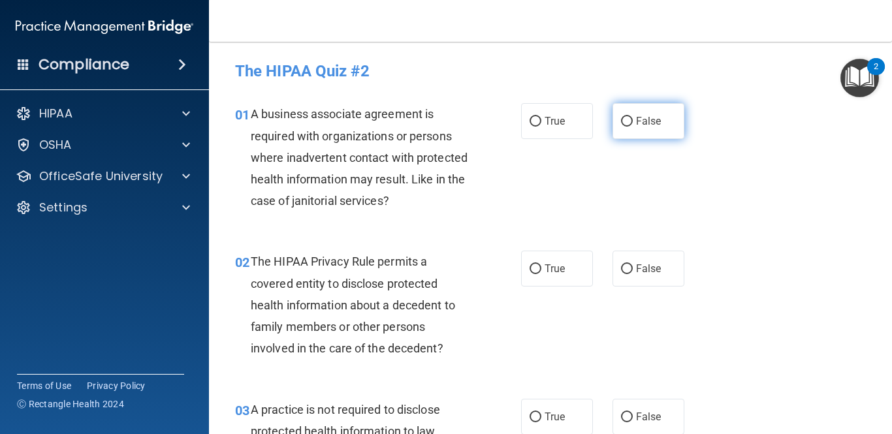
click at [629, 125] on input "False" at bounding box center [627, 122] width 12 height 10
radio input "true"
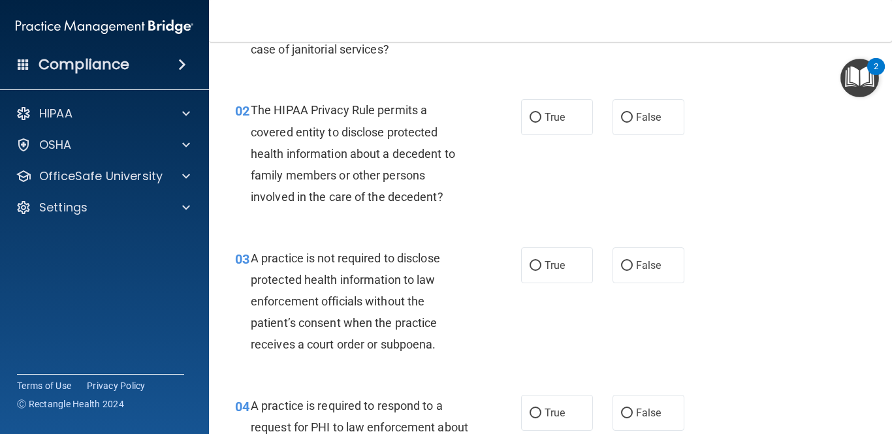
scroll to position [152, 0]
click at [535, 118] on input "True" at bounding box center [536, 117] width 12 height 10
radio input "true"
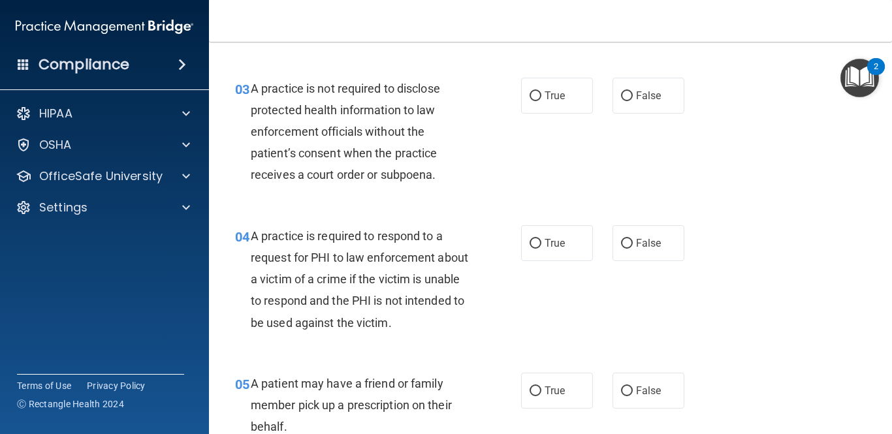
scroll to position [323, 0]
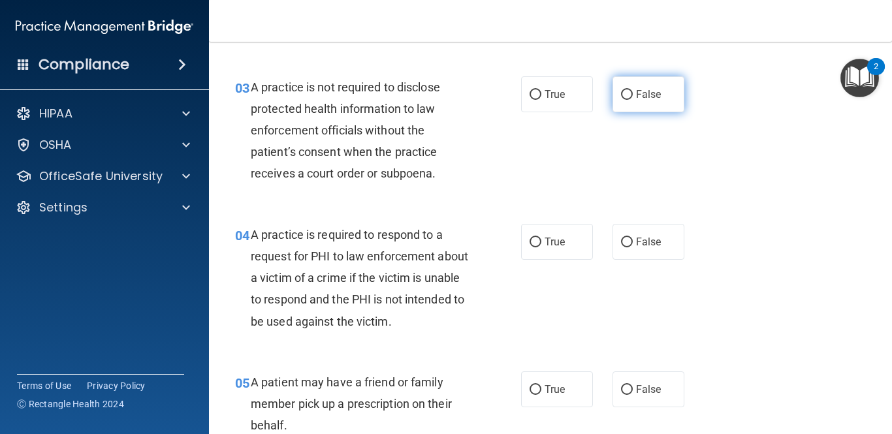
click at [630, 94] on input "False" at bounding box center [627, 95] width 12 height 10
radio input "true"
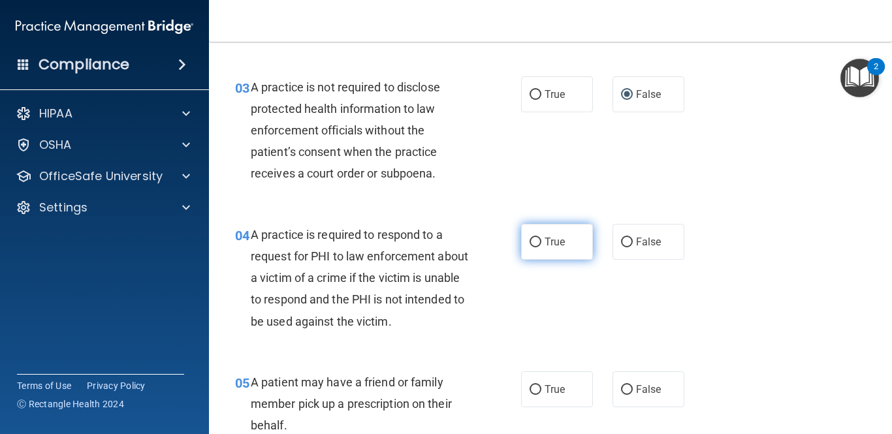
click at [532, 242] on input "True" at bounding box center [536, 243] width 12 height 10
radio input "true"
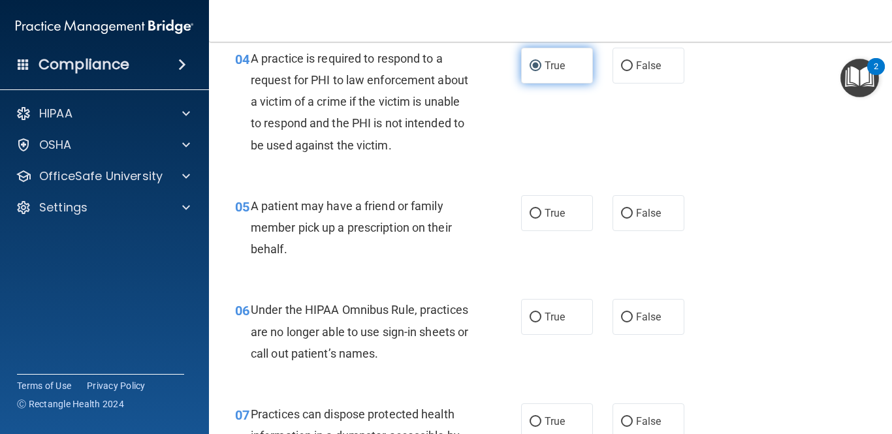
scroll to position [500, 0]
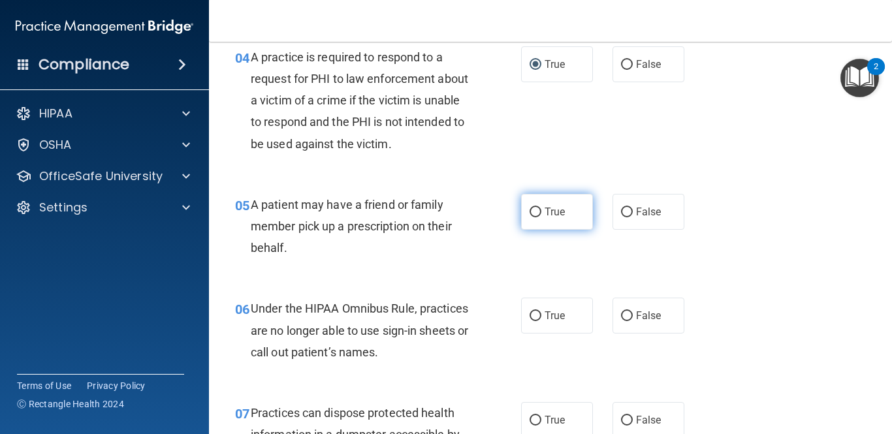
click at [533, 215] on input "True" at bounding box center [536, 213] width 12 height 10
radio input "true"
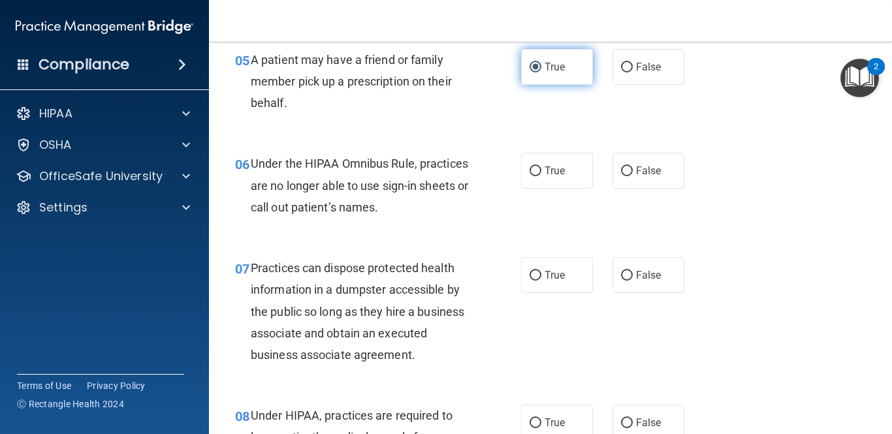
scroll to position [646, 0]
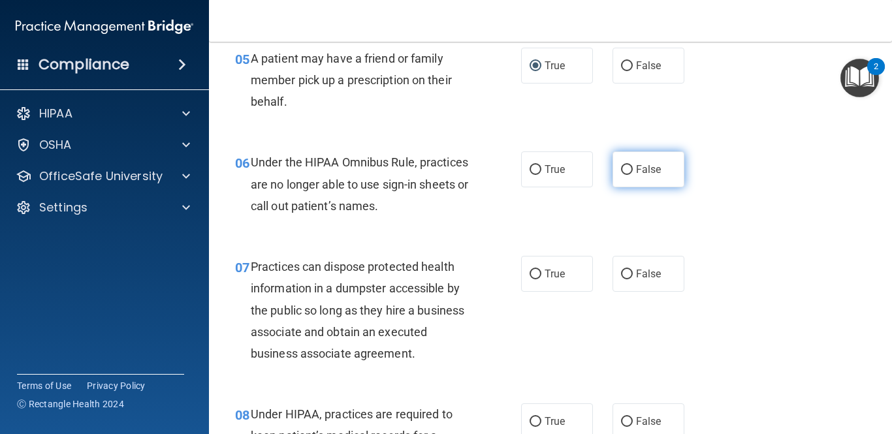
click at [628, 168] on input "False" at bounding box center [627, 170] width 12 height 10
radio input "true"
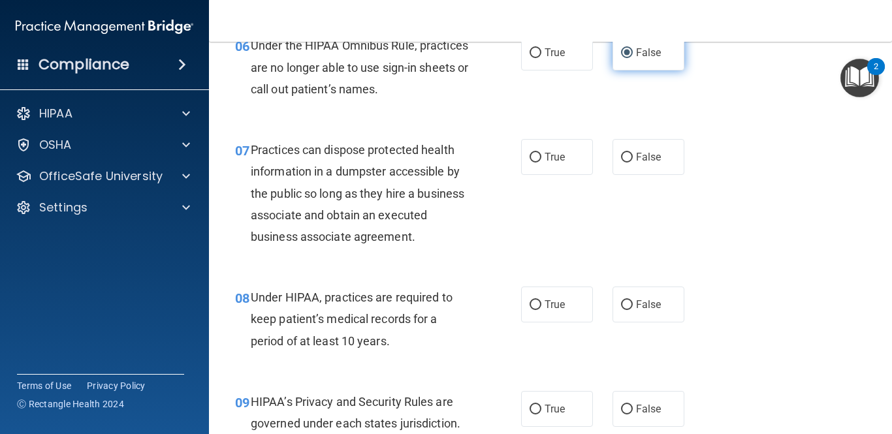
scroll to position [771, 0]
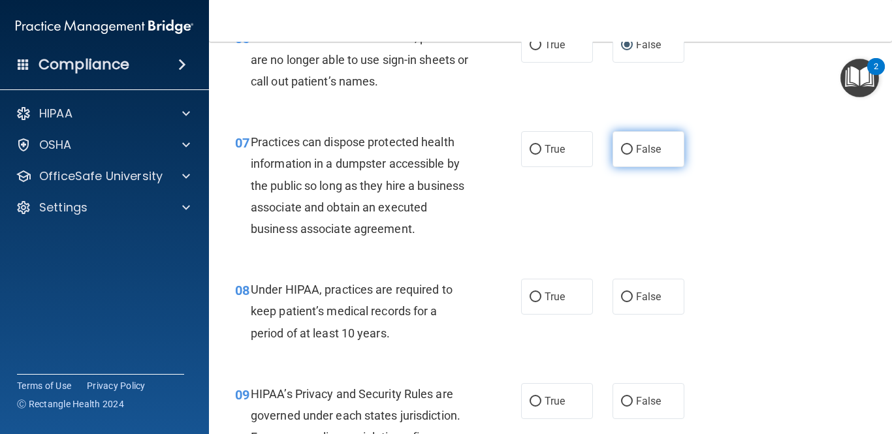
click at [625, 151] on input "False" at bounding box center [627, 150] width 12 height 10
radio input "true"
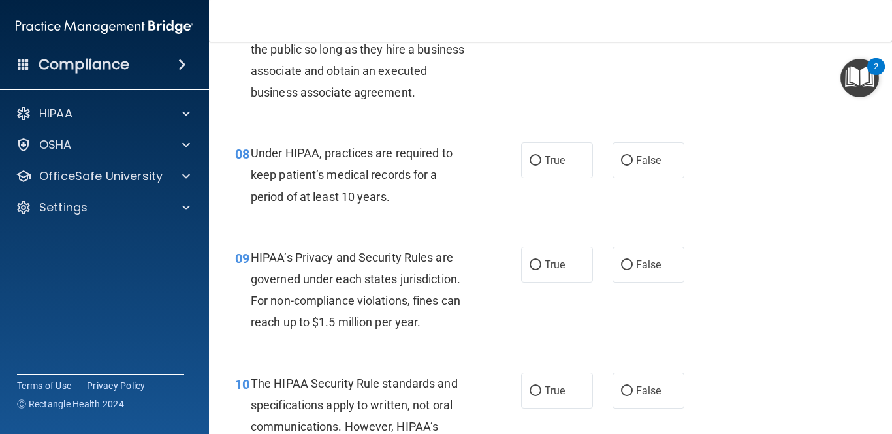
scroll to position [908, 0]
click at [624, 163] on input "False" at bounding box center [627, 160] width 12 height 10
radio input "true"
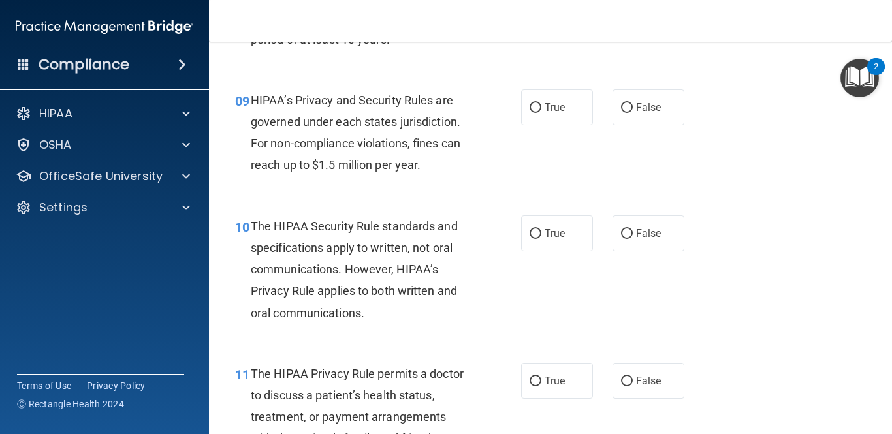
scroll to position [1068, 0]
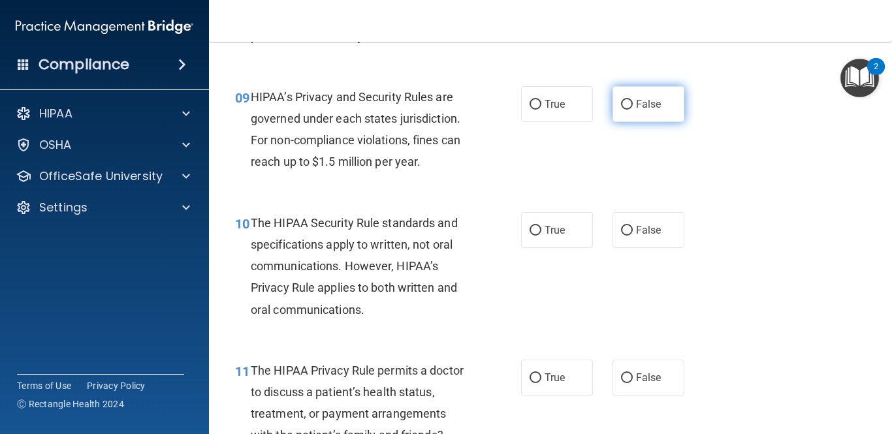
click at [628, 105] on input "False" at bounding box center [627, 105] width 12 height 10
radio input "true"
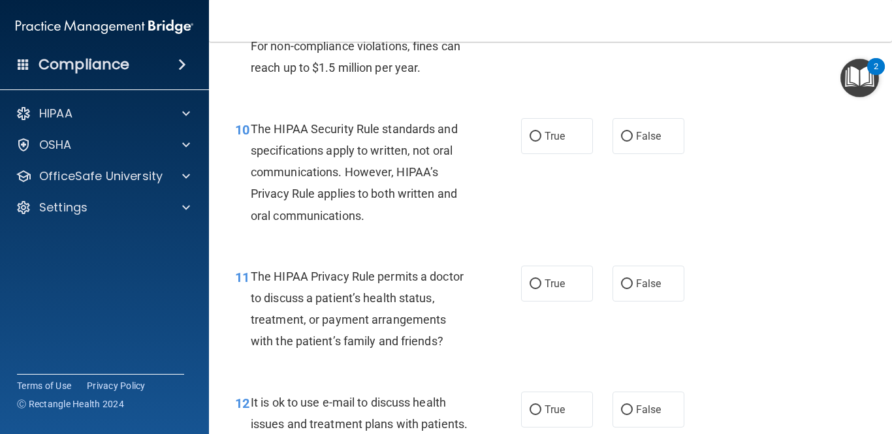
scroll to position [1163, 0]
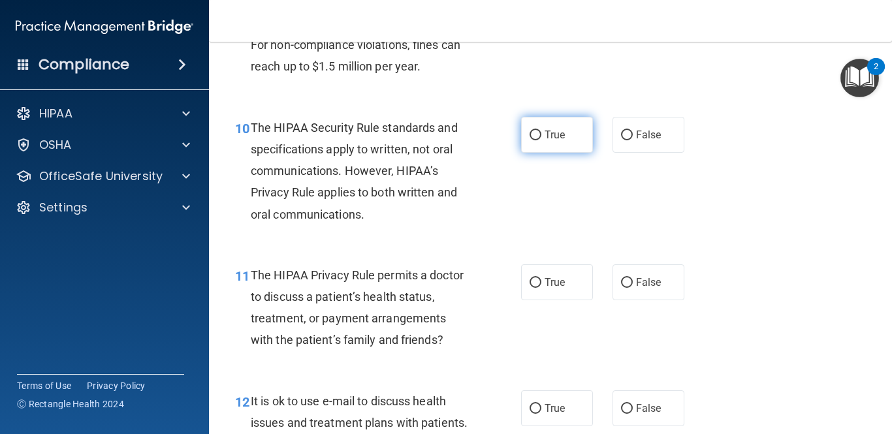
click at [535, 136] on input "True" at bounding box center [536, 136] width 12 height 10
radio input "true"
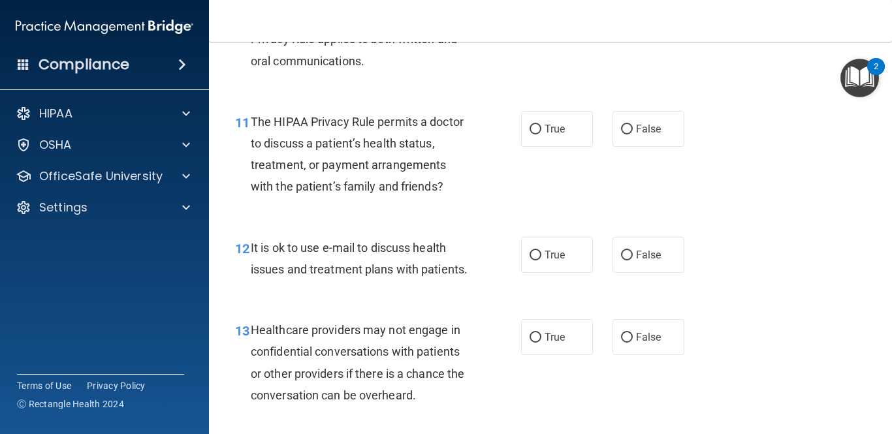
scroll to position [1318, 0]
click at [535, 131] on input "True" at bounding box center [536, 129] width 12 height 10
radio input "true"
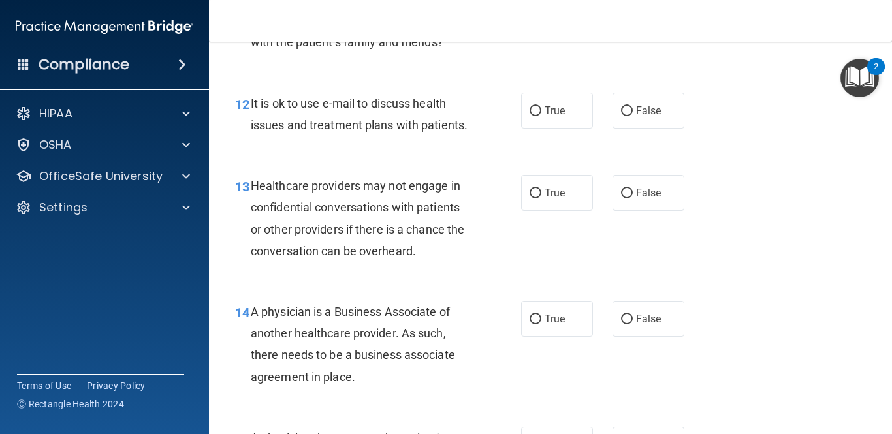
scroll to position [1463, 0]
click at [535, 108] on input "True" at bounding box center [536, 110] width 12 height 10
radio input "true"
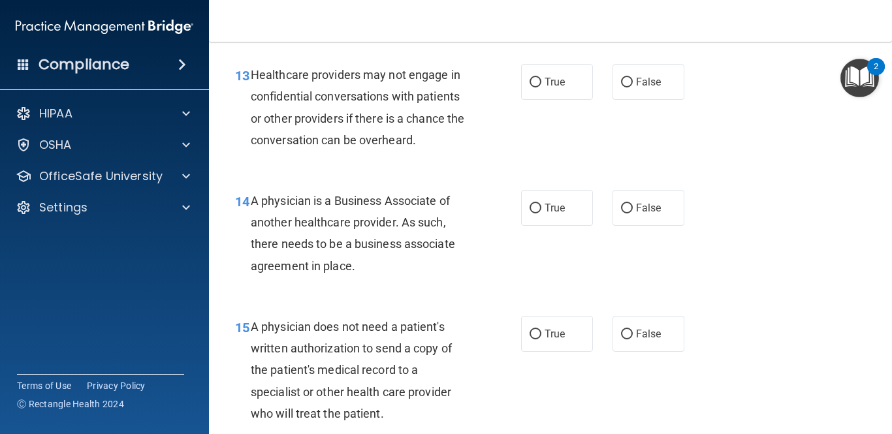
scroll to position [1573, 0]
click at [627, 79] on input "False" at bounding box center [627, 82] width 12 height 10
radio input "true"
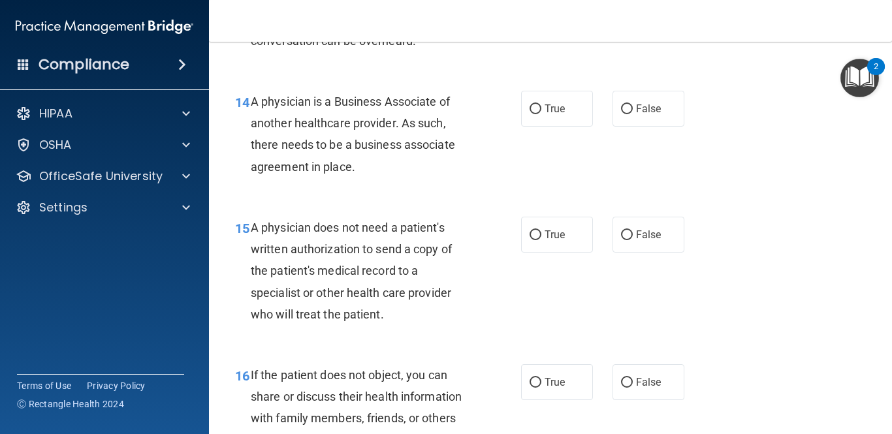
scroll to position [1672, 0]
click at [629, 110] on input "False" at bounding box center [627, 109] width 12 height 10
radio input "true"
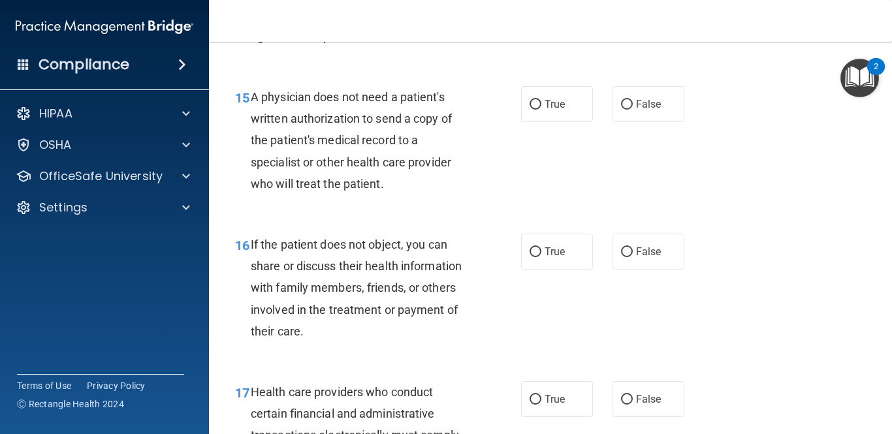
scroll to position [1803, 0]
click at [539, 103] on input "True" at bounding box center [536, 104] width 12 height 10
radio input "true"
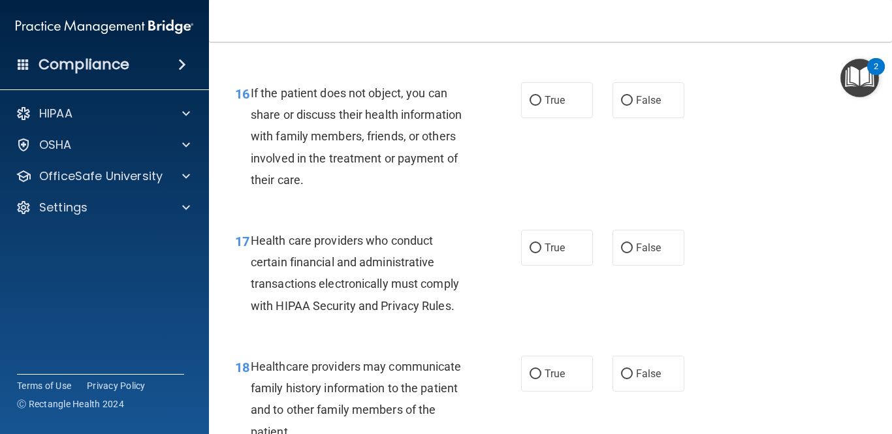
scroll to position [1954, 0]
click at [533, 104] on input "True" at bounding box center [536, 100] width 12 height 10
radio input "true"
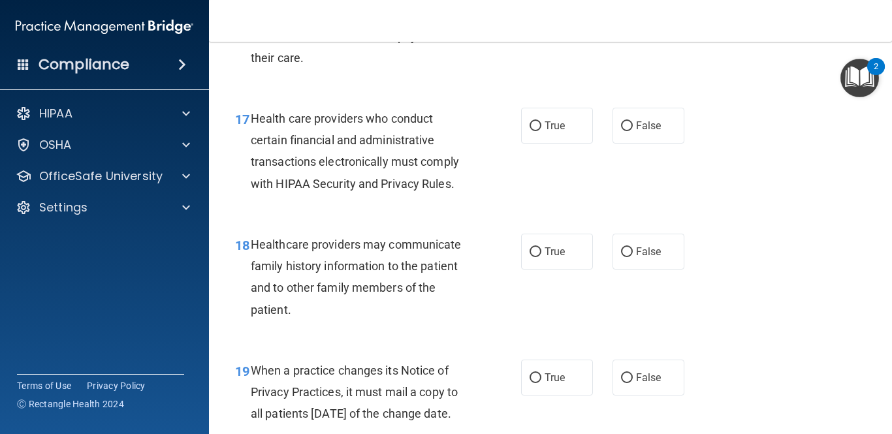
scroll to position [2076, 0]
click at [535, 130] on input "True" at bounding box center [536, 126] width 12 height 10
radio input "true"
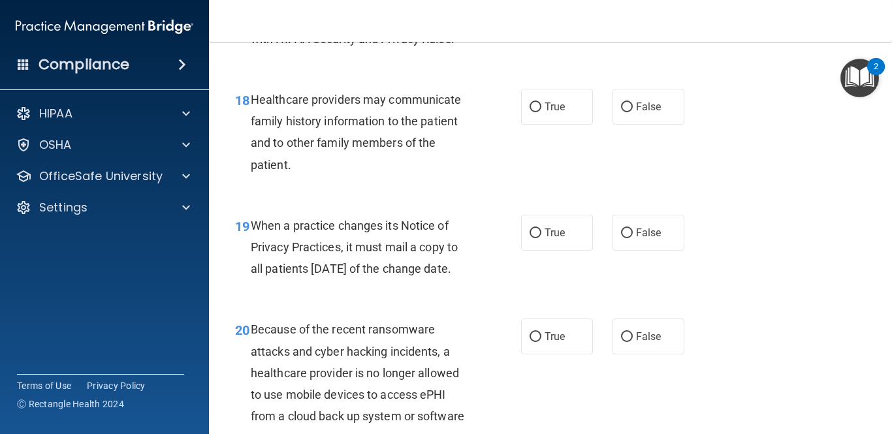
scroll to position [2221, 0]
click at [626, 108] on input "False" at bounding box center [627, 107] width 12 height 10
radio input "true"
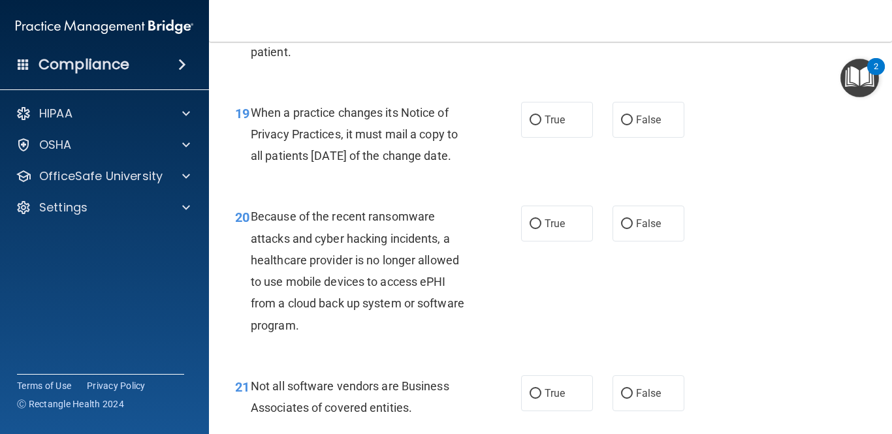
scroll to position [2334, 0]
click at [626, 119] on input "False" at bounding box center [627, 120] width 12 height 10
radio input "true"
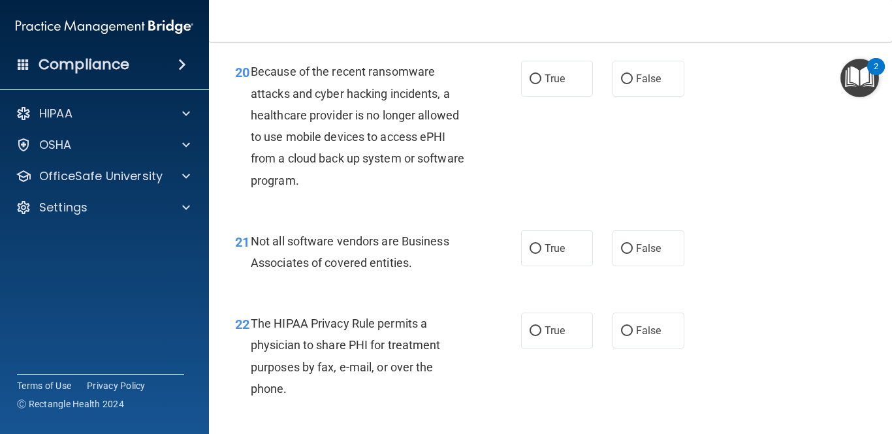
scroll to position [2479, 0]
click at [624, 84] on input "False" at bounding box center [627, 79] width 12 height 10
radio input "true"
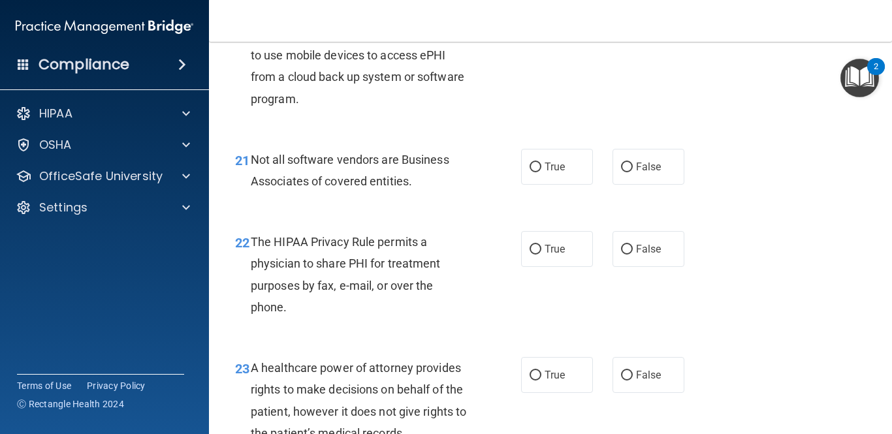
scroll to position [2561, 0]
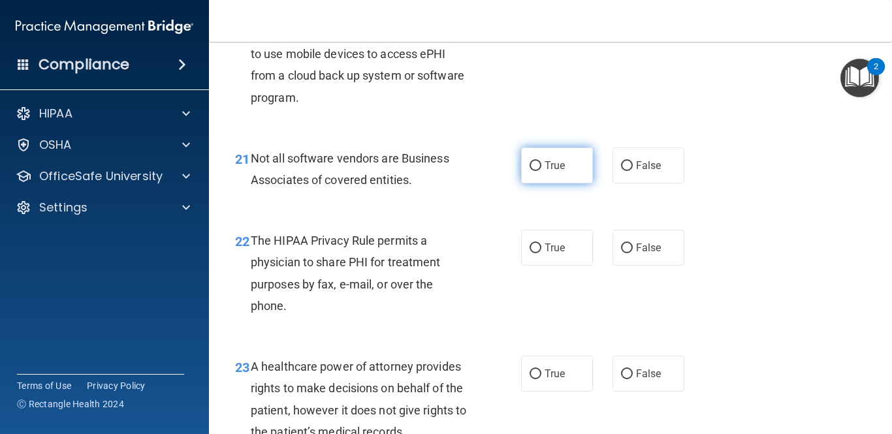
click at [534, 171] on input "True" at bounding box center [536, 166] width 12 height 10
radio input "true"
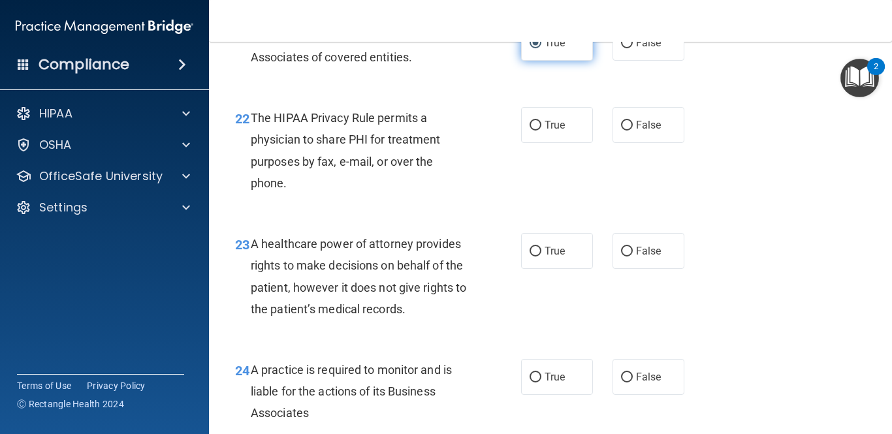
scroll to position [2689, 0]
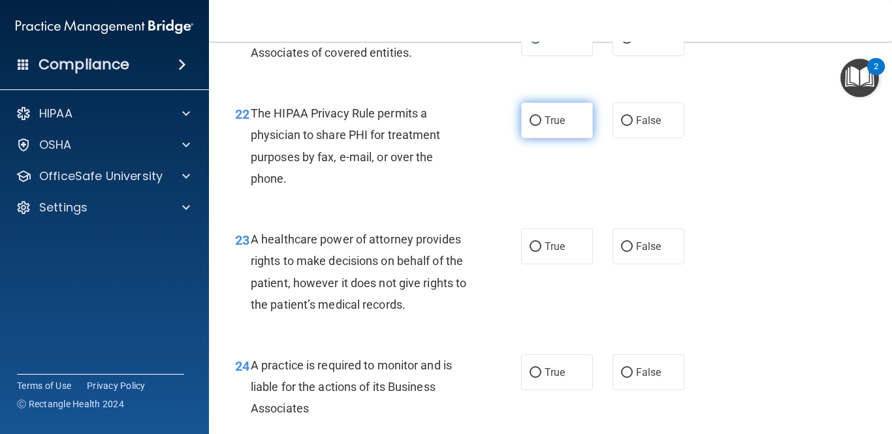
click at [533, 126] on input "True" at bounding box center [536, 121] width 12 height 10
radio input "true"
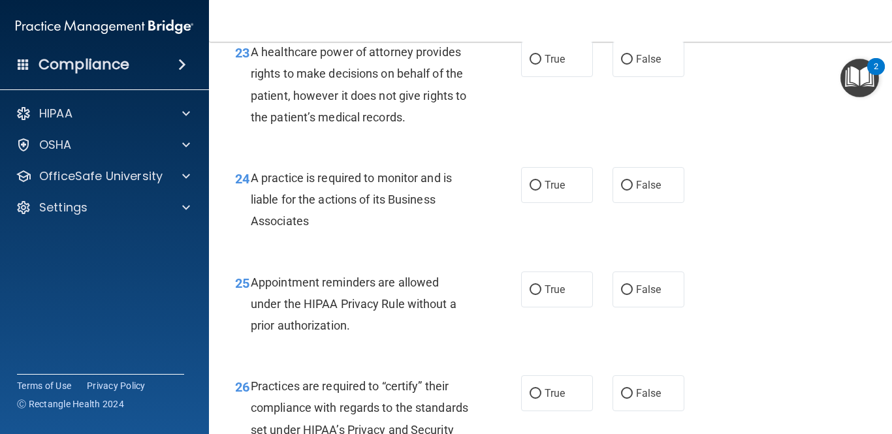
scroll to position [2879, 0]
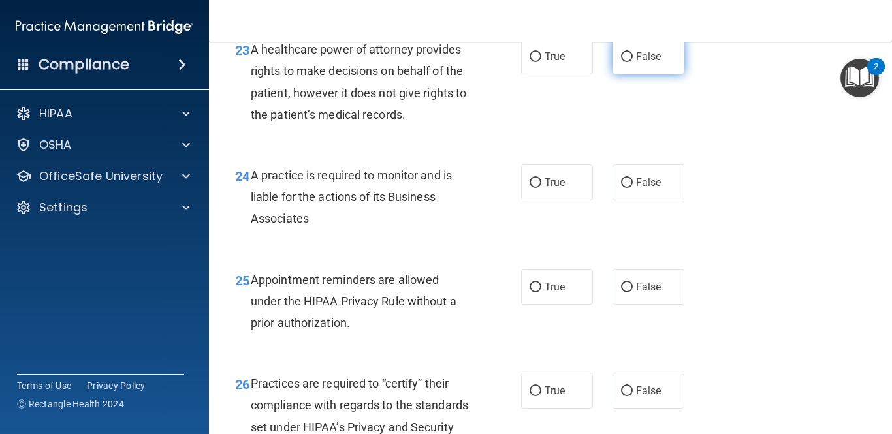
click at [629, 62] on input "False" at bounding box center [627, 57] width 12 height 10
radio input "true"
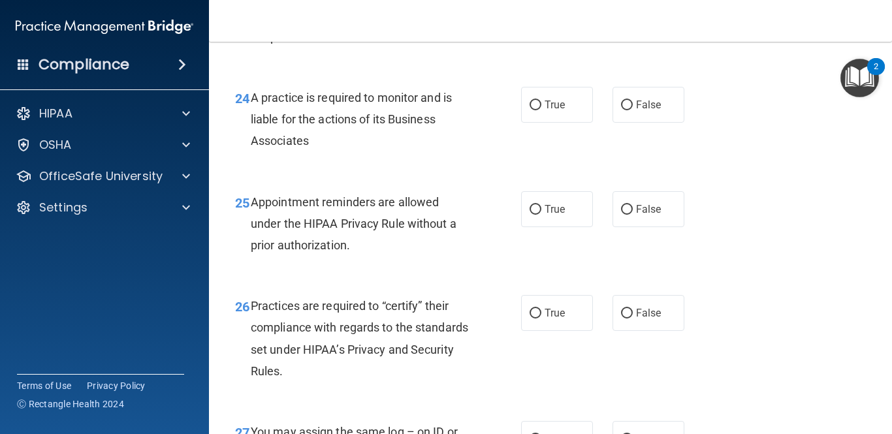
scroll to position [2962, 0]
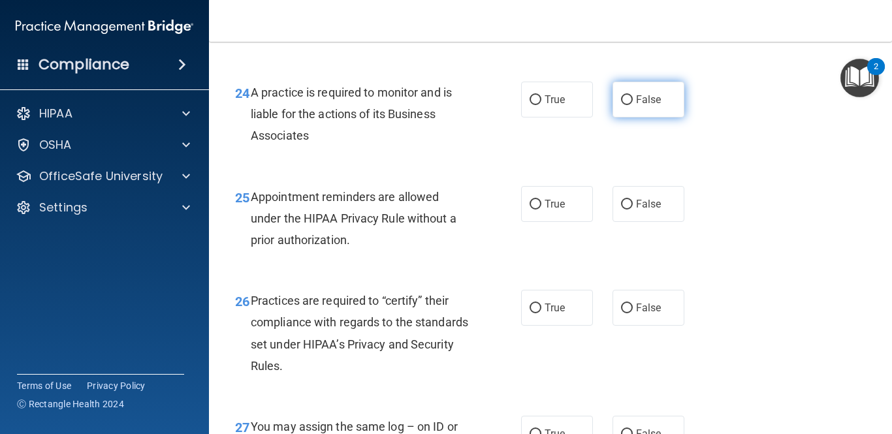
click at [624, 105] on input "False" at bounding box center [627, 100] width 12 height 10
radio input "true"
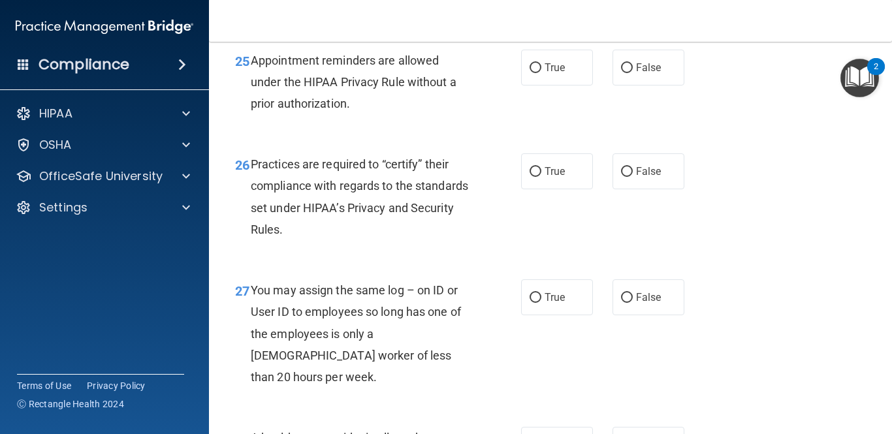
scroll to position [3097, 0]
click at [530, 74] on input "True" at bounding box center [536, 69] width 12 height 10
radio input "true"
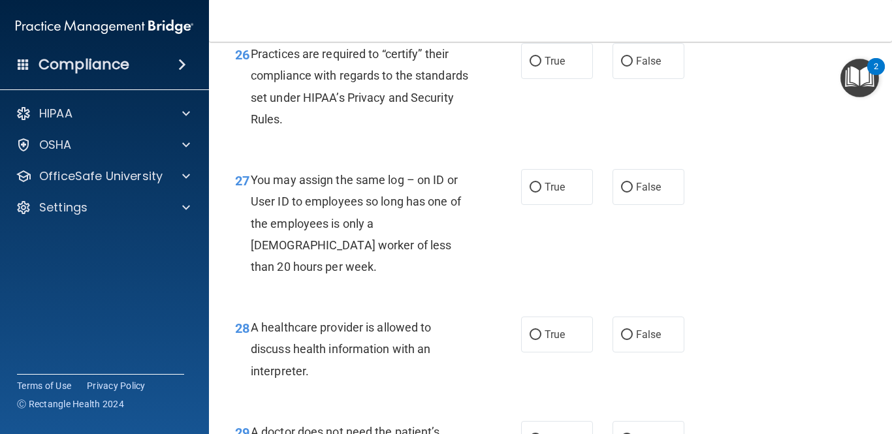
scroll to position [3209, 0]
click at [628, 66] on input "False" at bounding box center [627, 61] width 12 height 10
radio input "true"
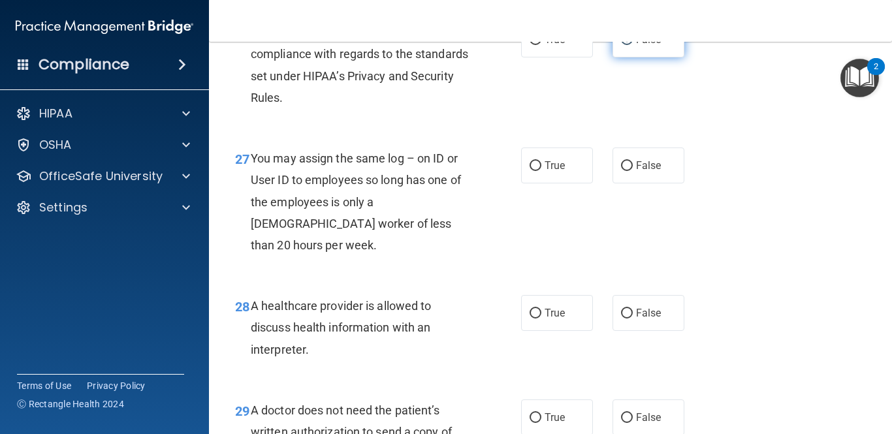
scroll to position [3229, 0]
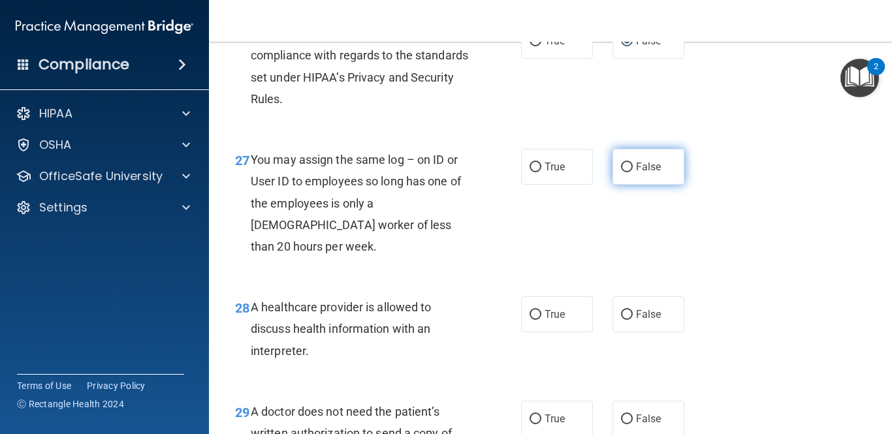
click at [625, 172] on input "False" at bounding box center [627, 168] width 12 height 10
radio input "true"
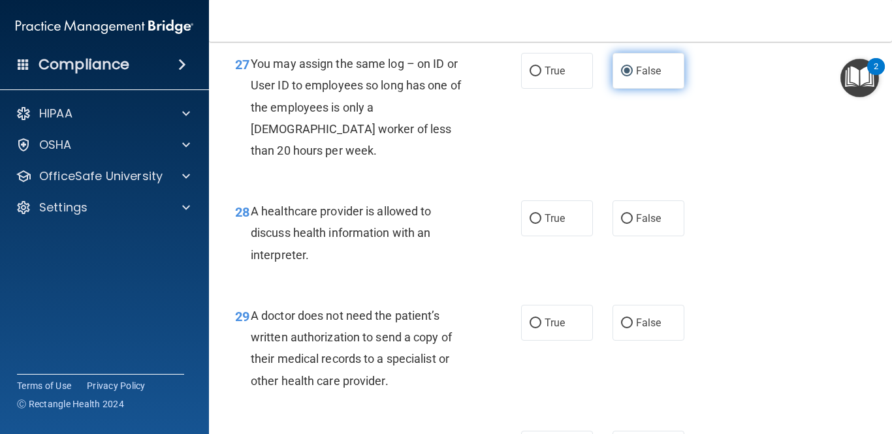
scroll to position [3325, 0]
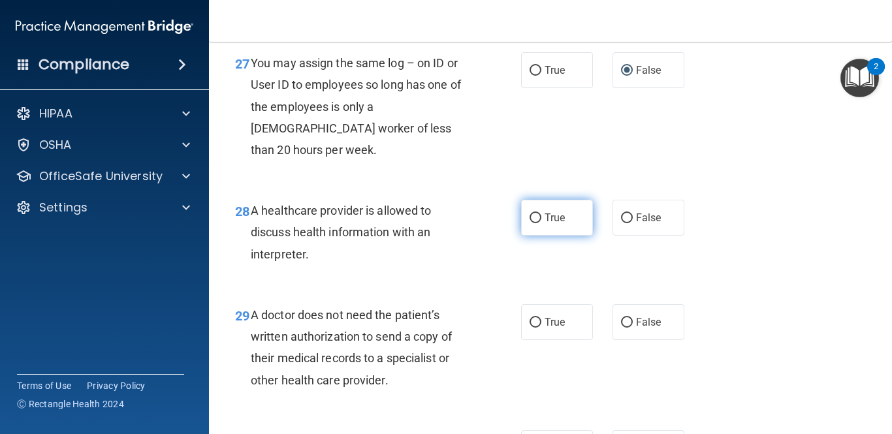
click at [539, 218] on input "True" at bounding box center [536, 219] width 12 height 10
radio input "true"
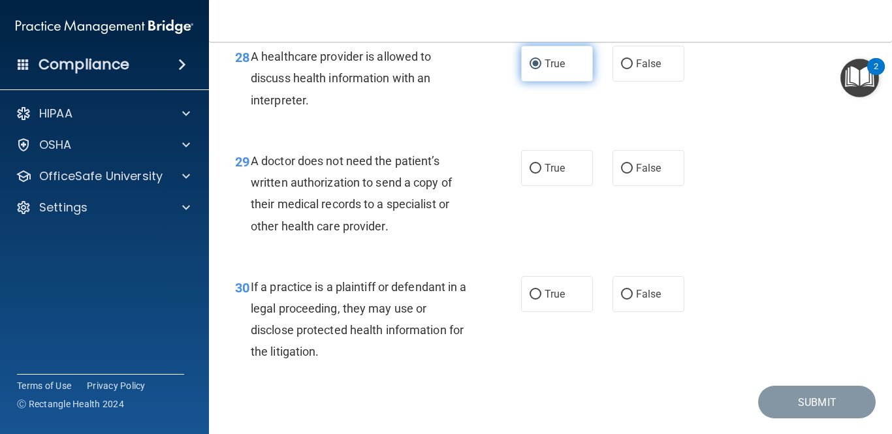
scroll to position [3483, 0]
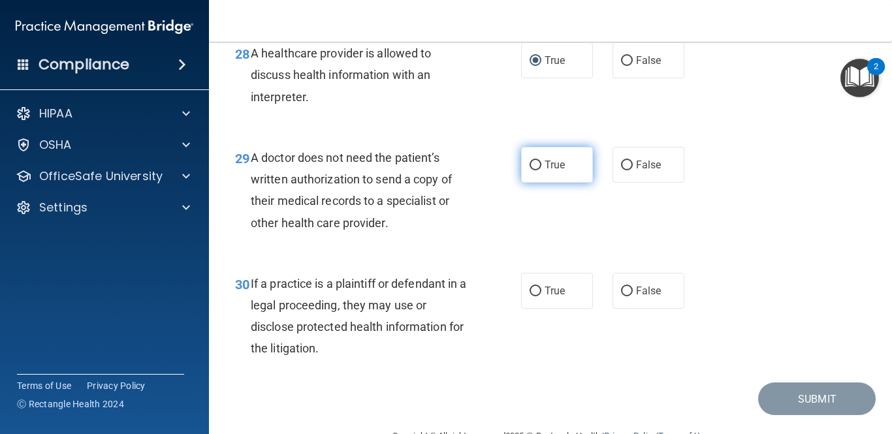
click at [533, 167] on input "True" at bounding box center [536, 166] width 12 height 10
radio input "true"
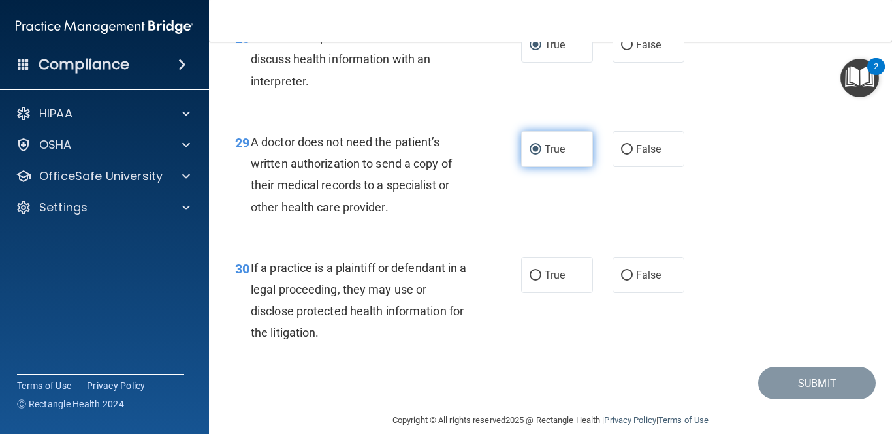
scroll to position [3501, 0]
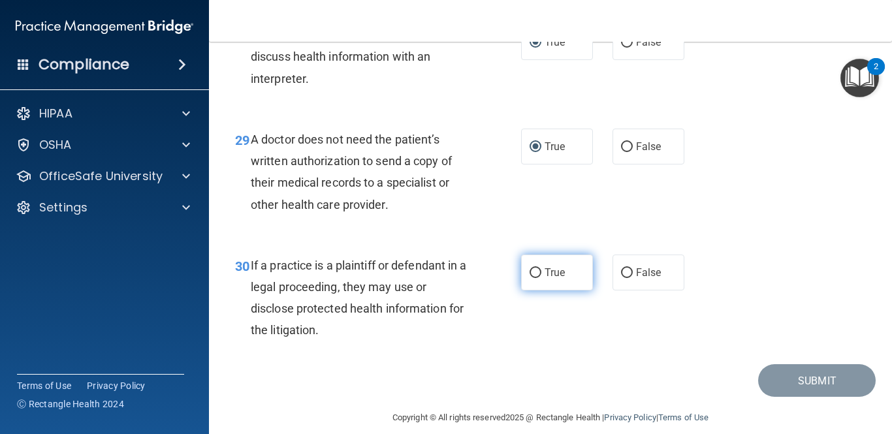
click at [535, 276] on input "True" at bounding box center [536, 273] width 12 height 10
radio input "true"
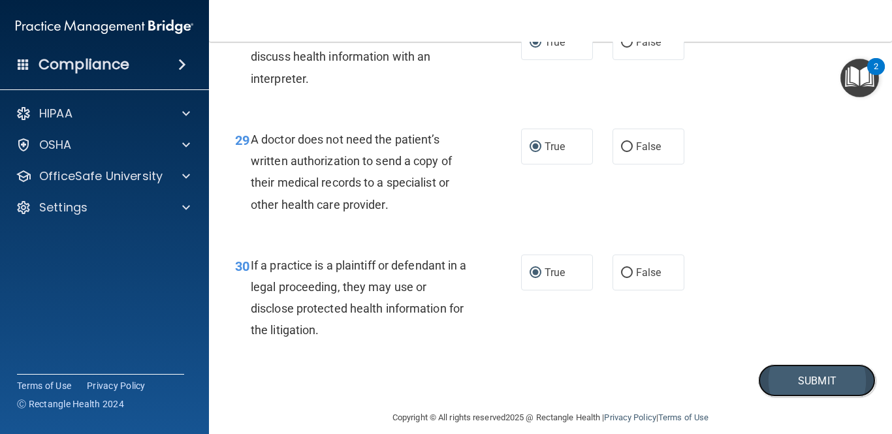
click at [814, 377] on button "Submit" at bounding box center [817, 380] width 118 height 33
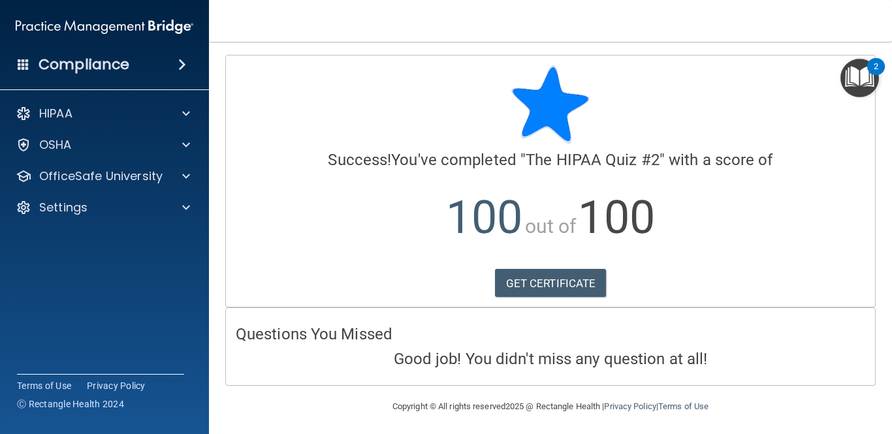
scroll to position [4, 0]
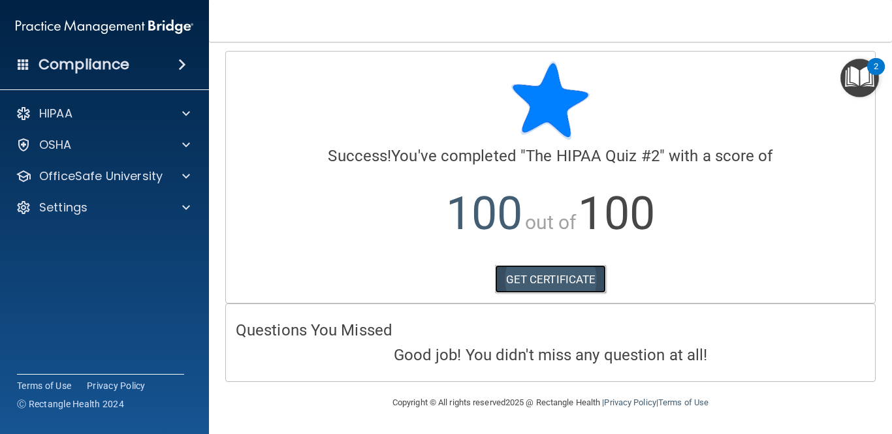
click at [549, 281] on link "GET CERTIFICATE" at bounding box center [551, 279] width 112 height 29
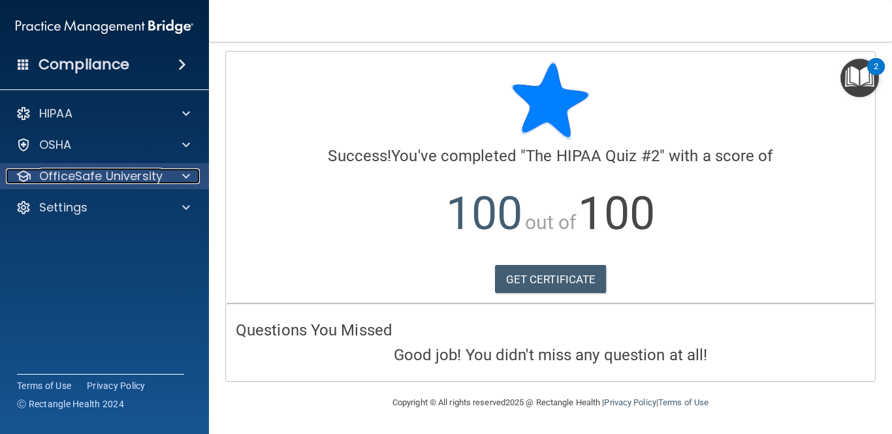
click at [178, 172] on div at bounding box center [184, 176] width 33 height 16
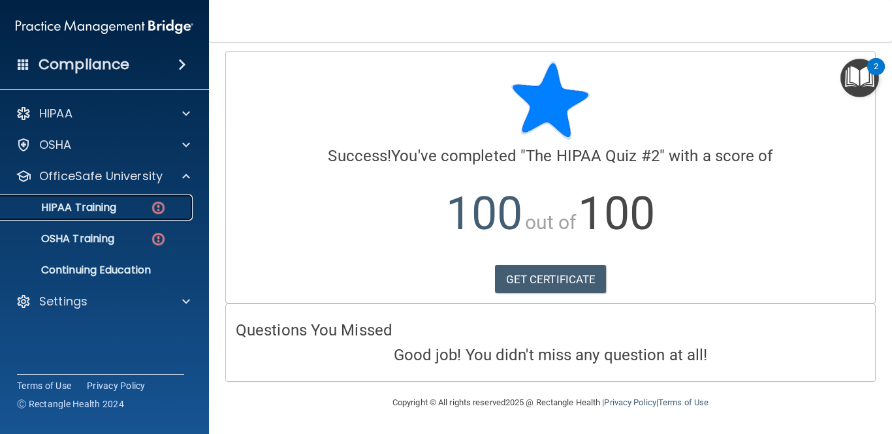
click at [157, 211] on img at bounding box center [158, 208] width 16 height 16
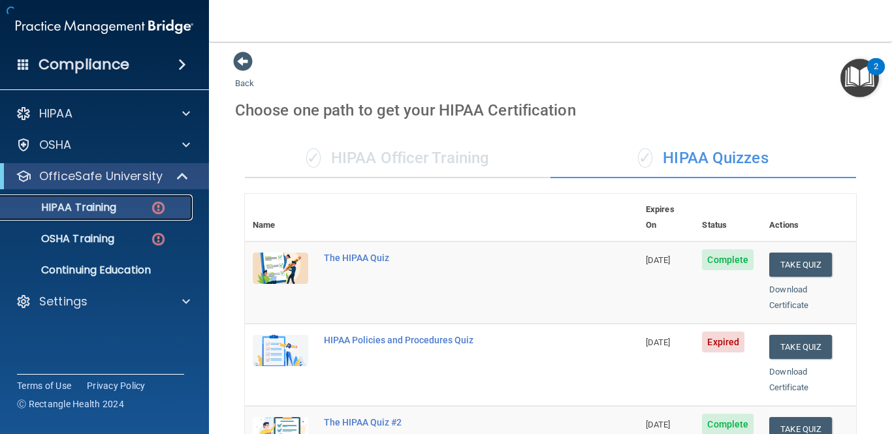
scroll to position [596, 0]
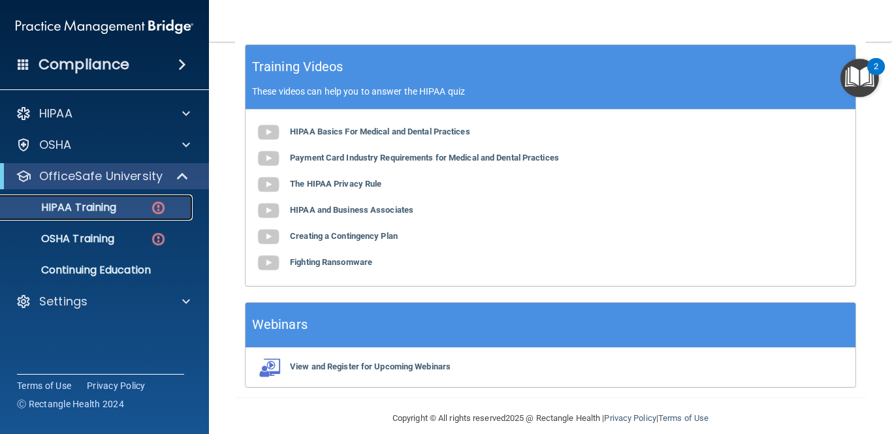
click at [158, 207] on img at bounding box center [158, 208] width 16 height 16
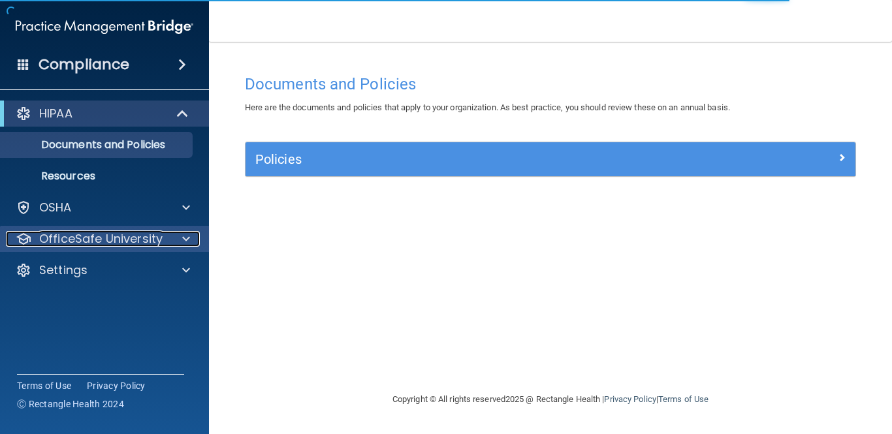
click at [188, 238] on span at bounding box center [186, 239] width 8 height 16
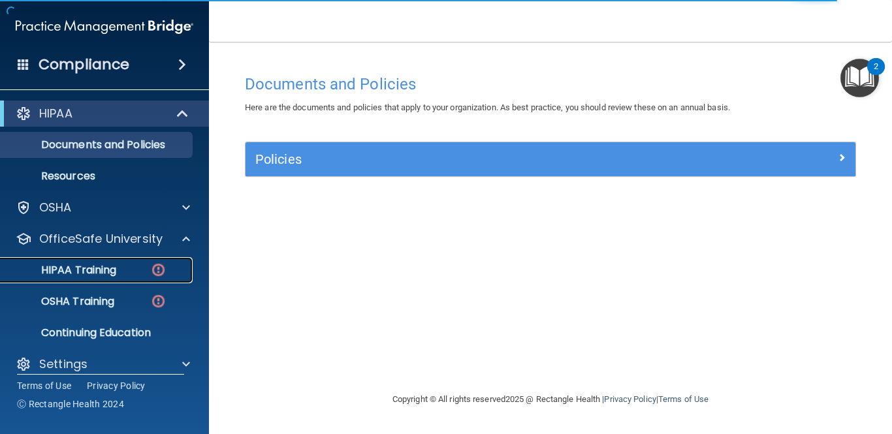
click at [157, 270] on img at bounding box center [158, 270] width 16 height 16
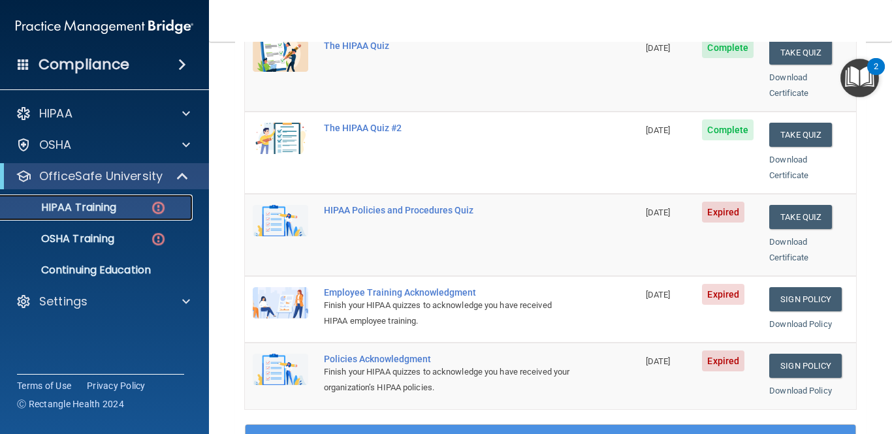
scroll to position [225, 0]
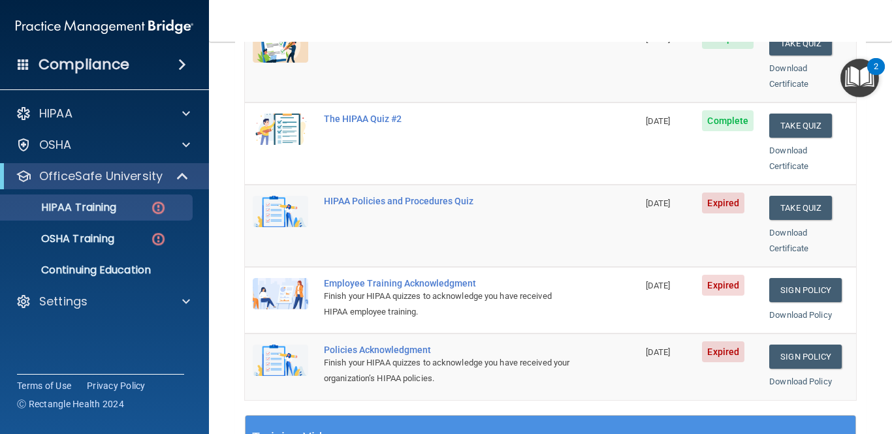
click at [292, 199] on img at bounding box center [280, 211] width 55 height 31
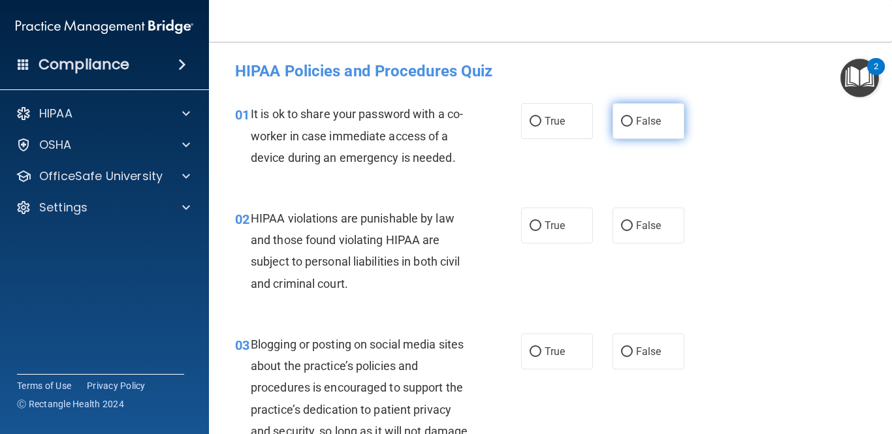
click at [627, 125] on input "False" at bounding box center [627, 122] width 12 height 10
radio input "true"
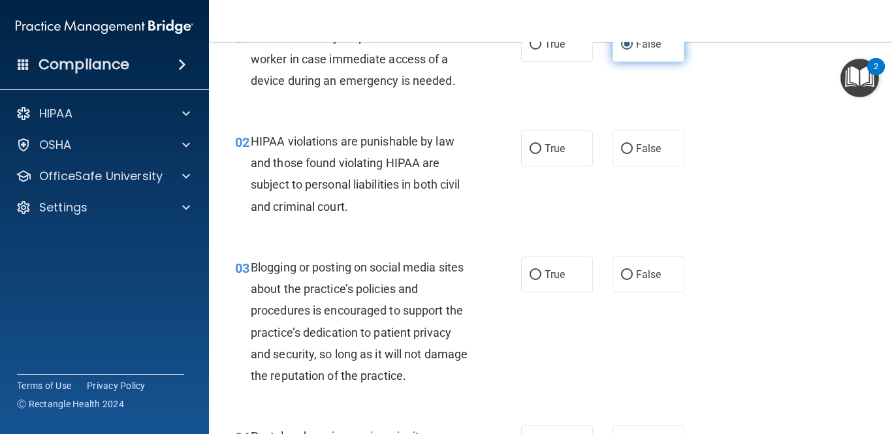
scroll to position [78, 0]
click at [533, 148] on input "True" at bounding box center [536, 149] width 12 height 10
radio input "true"
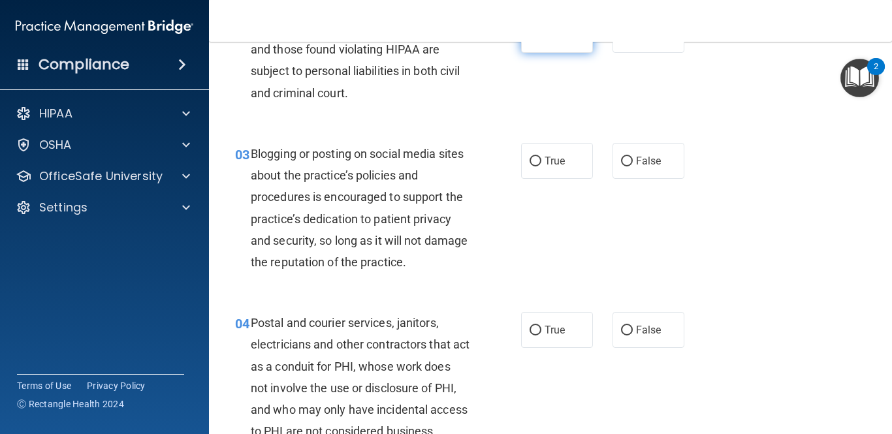
scroll to position [195, 0]
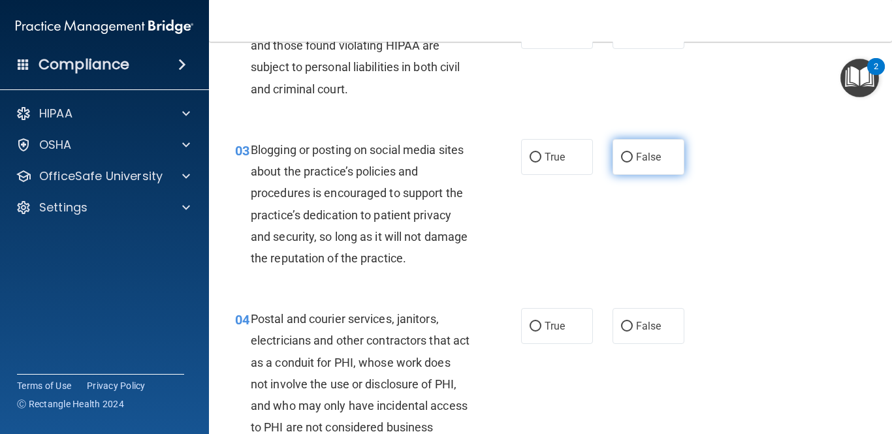
click at [629, 153] on input "False" at bounding box center [627, 158] width 12 height 10
radio input "true"
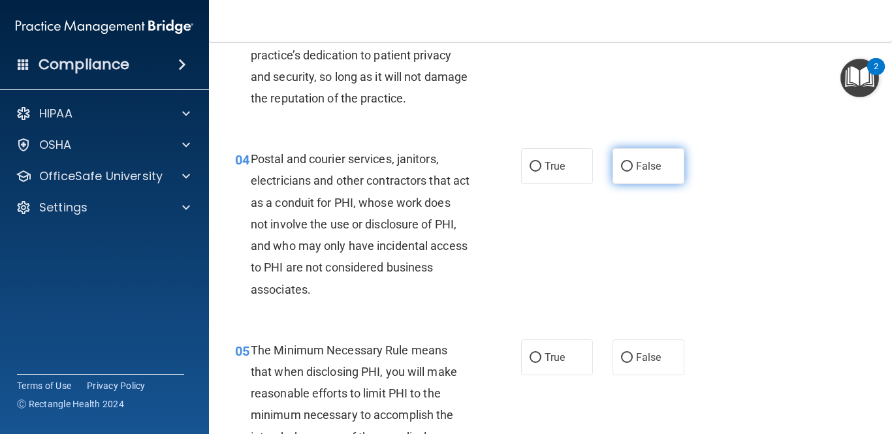
scroll to position [358, 0]
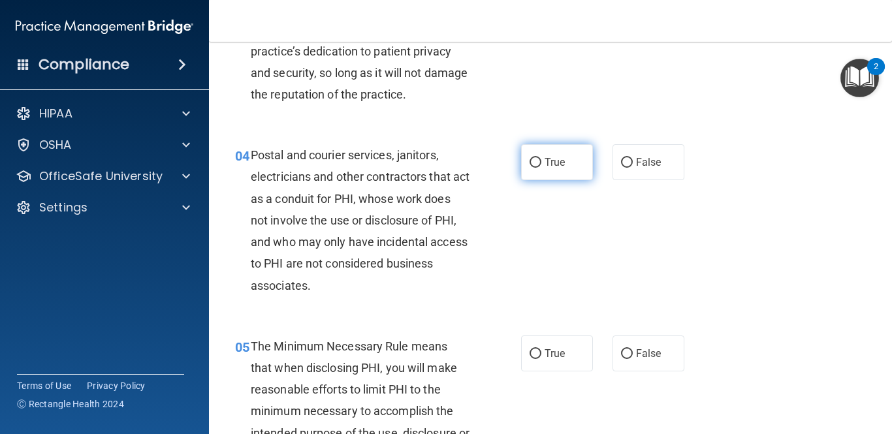
click at [535, 161] on input "True" at bounding box center [536, 163] width 12 height 10
radio input "true"
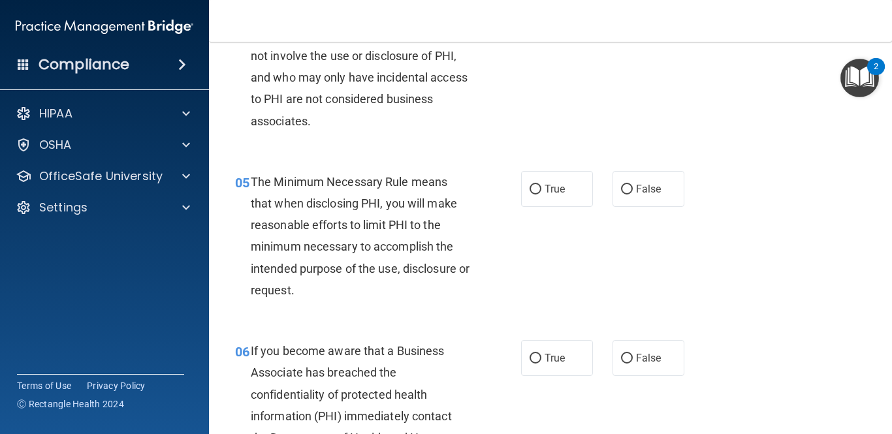
scroll to position [524, 0]
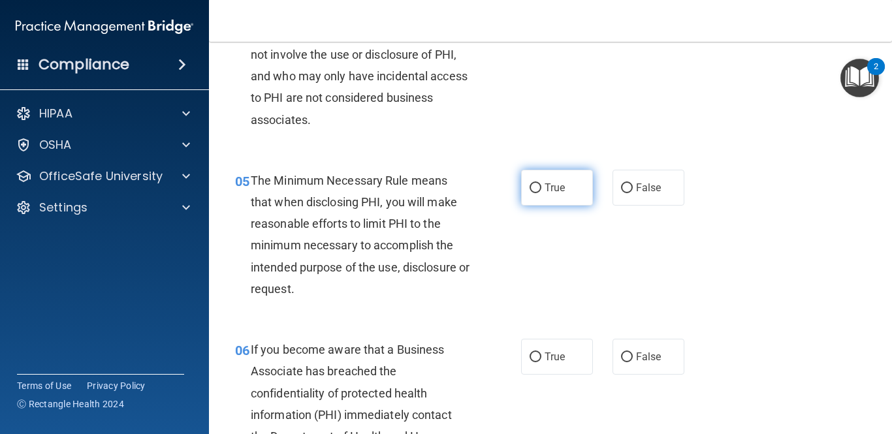
click at [537, 189] on input "True" at bounding box center [536, 188] width 12 height 10
radio input "true"
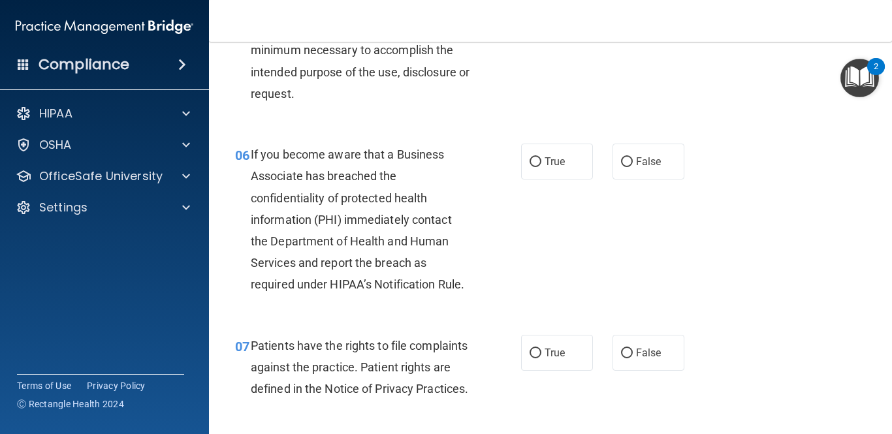
scroll to position [719, 0]
click at [626, 165] on input "False" at bounding box center [627, 163] width 12 height 10
radio input "true"
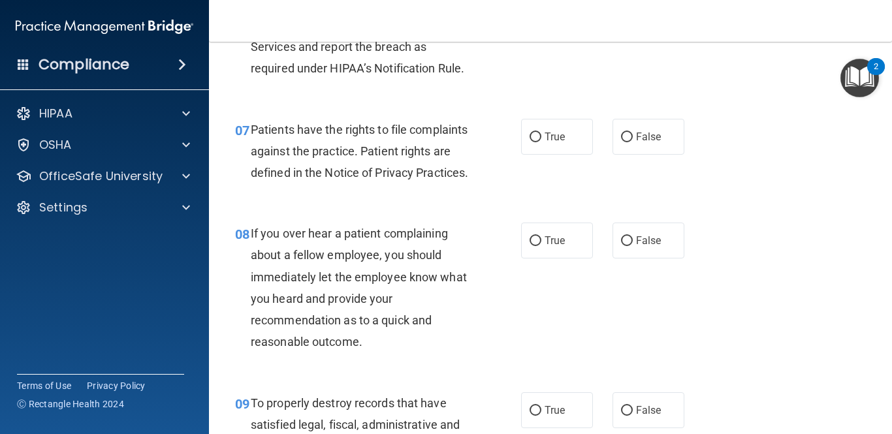
scroll to position [936, 0]
click at [535, 140] on input "True" at bounding box center [536, 137] width 12 height 10
radio input "true"
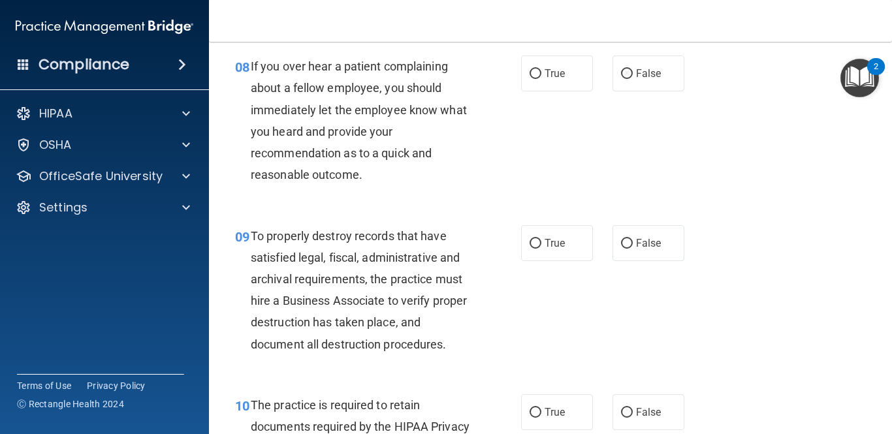
scroll to position [1107, 0]
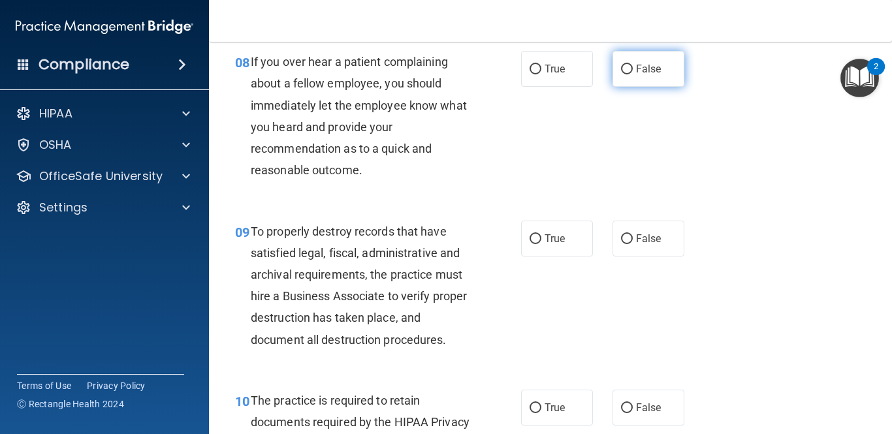
click at [627, 74] on input "False" at bounding box center [627, 70] width 12 height 10
radio input "true"
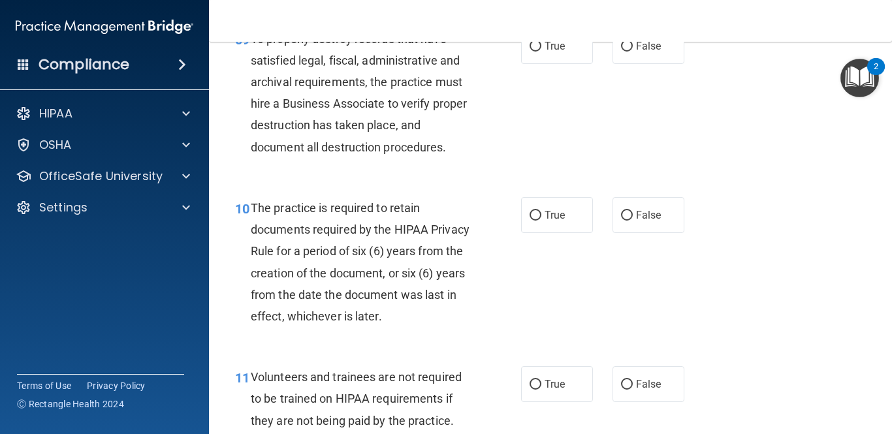
scroll to position [1299, 0]
click at [626, 52] on input "False" at bounding box center [627, 47] width 12 height 10
radio input "true"
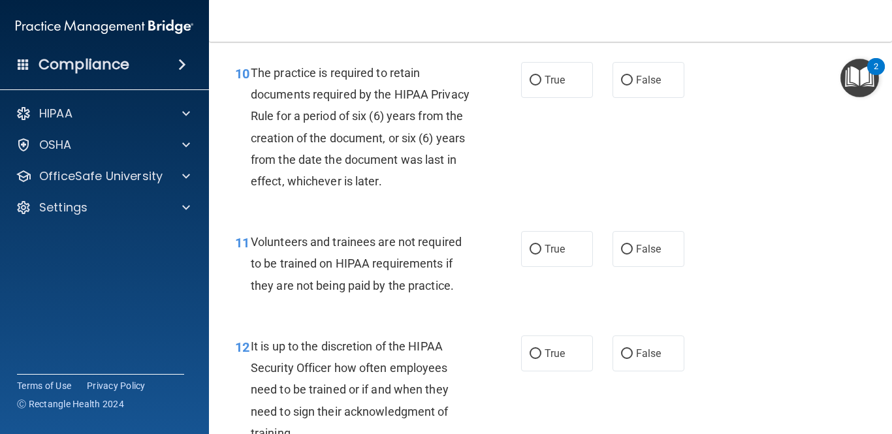
scroll to position [1437, 0]
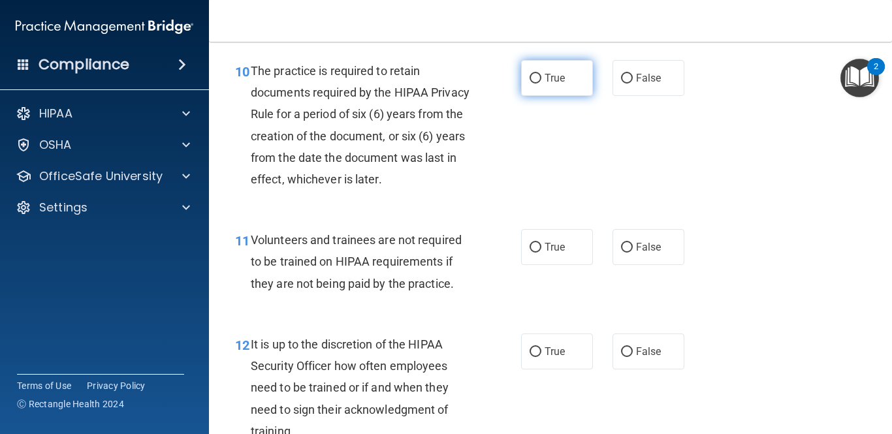
click at [539, 84] on input "True" at bounding box center [536, 79] width 12 height 10
radio input "true"
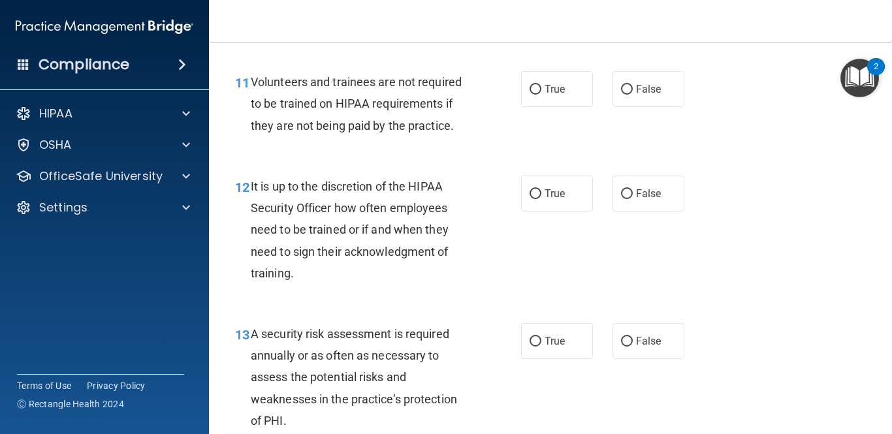
scroll to position [1604, 0]
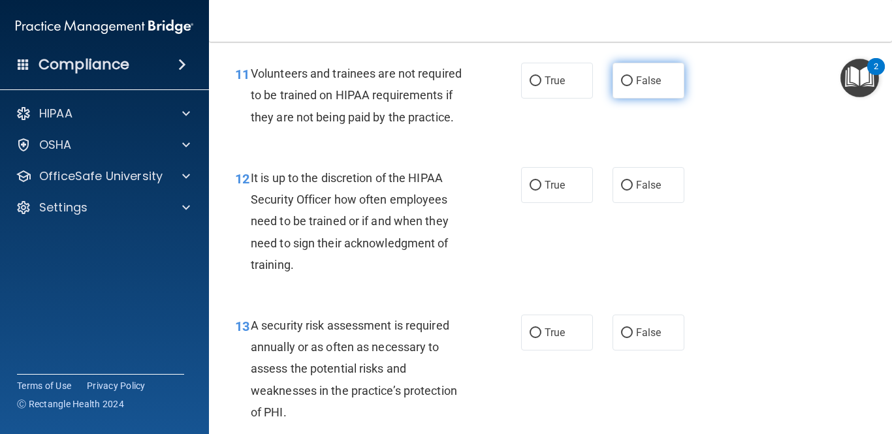
click at [622, 86] on input "False" at bounding box center [627, 81] width 12 height 10
radio input "true"
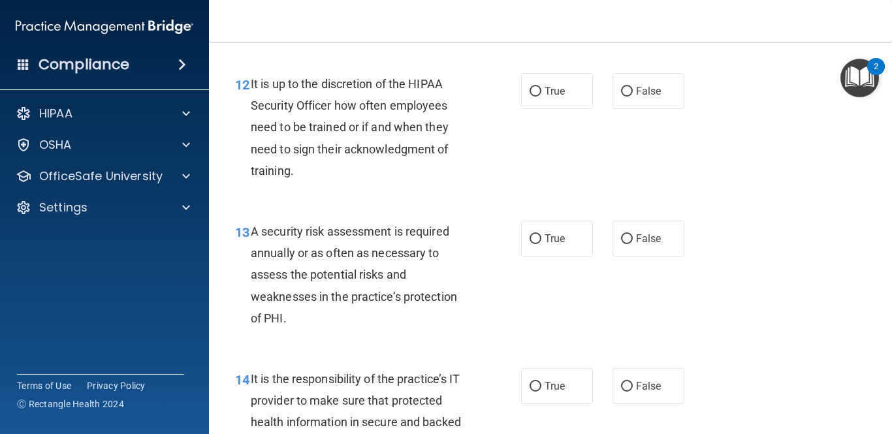
scroll to position [1697, 0]
click at [626, 97] on input "False" at bounding box center [627, 92] width 12 height 10
radio input "true"
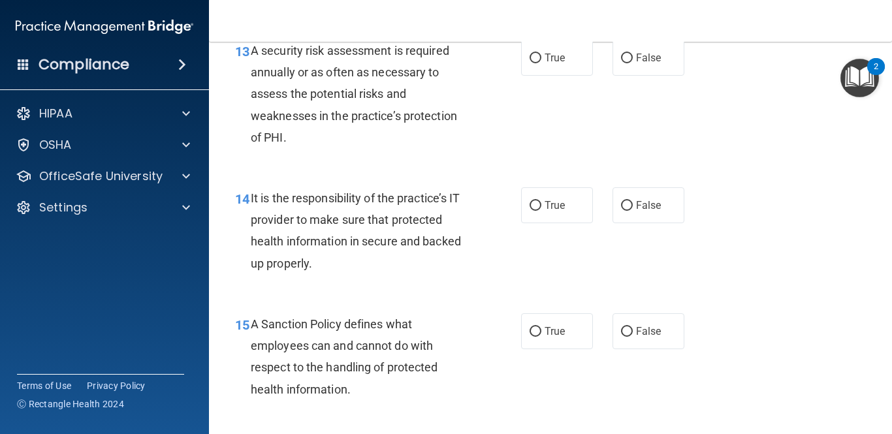
scroll to position [1890, 0]
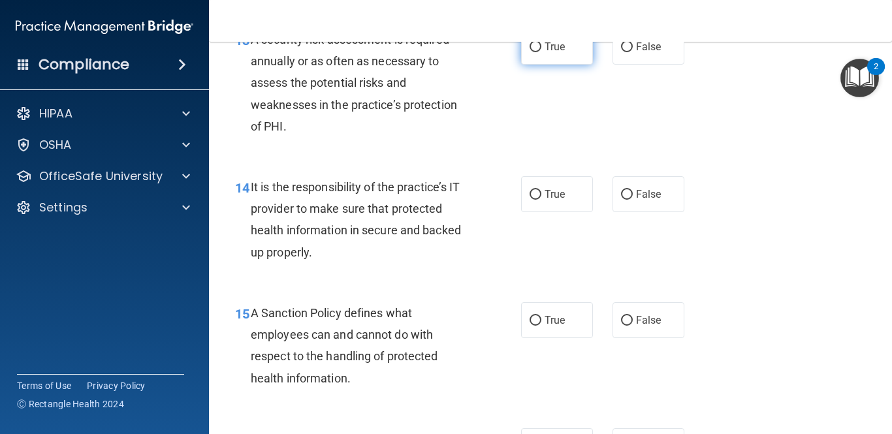
click at [533, 52] on input "True" at bounding box center [536, 47] width 12 height 10
radio input "true"
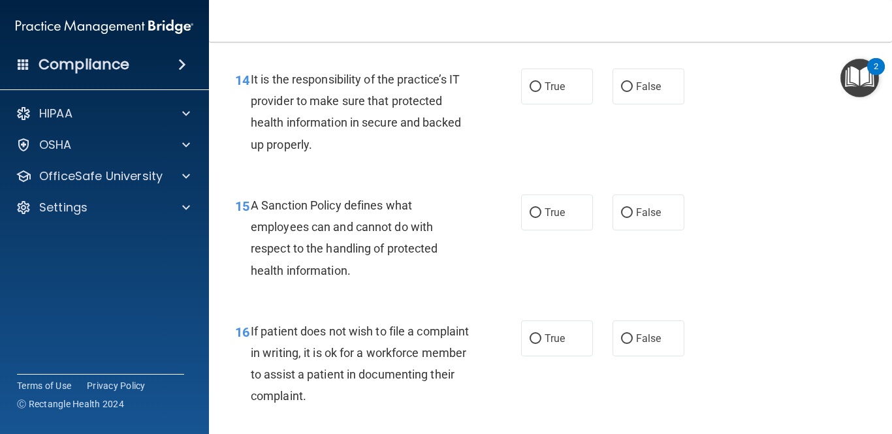
scroll to position [1998, 0]
click at [627, 91] on input "False" at bounding box center [627, 87] width 12 height 10
radio input "true"
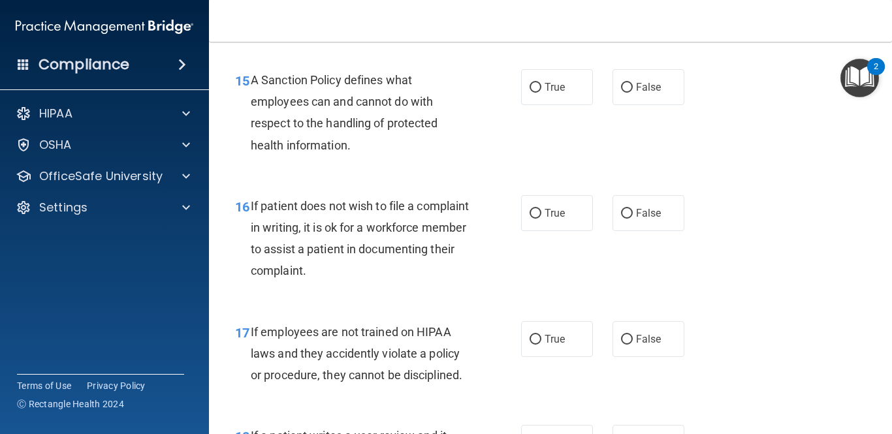
scroll to position [2123, 0]
click at [624, 92] on input "False" at bounding box center [627, 87] width 12 height 10
radio input "true"
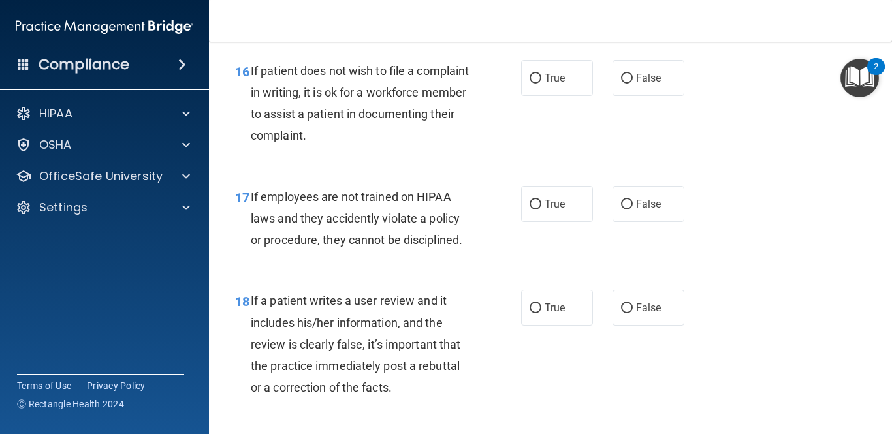
scroll to position [2258, 0]
click at [535, 83] on input "True" at bounding box center [536, 78] width 12 height 10
radio input "true"
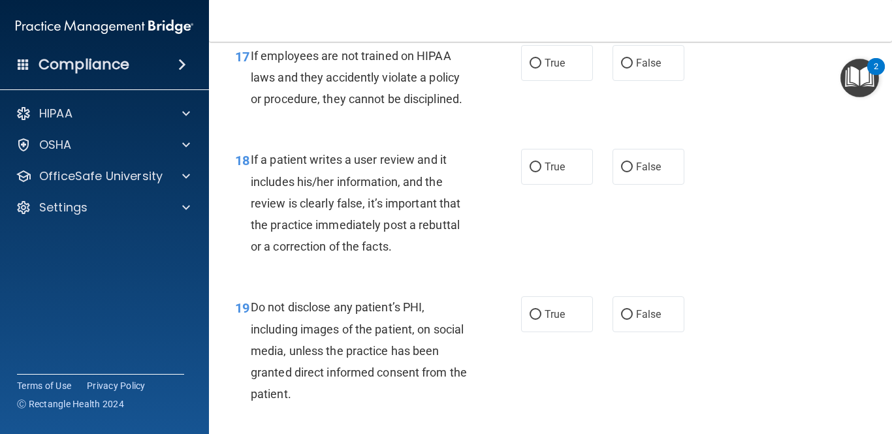
scroll to position [2400, 0]
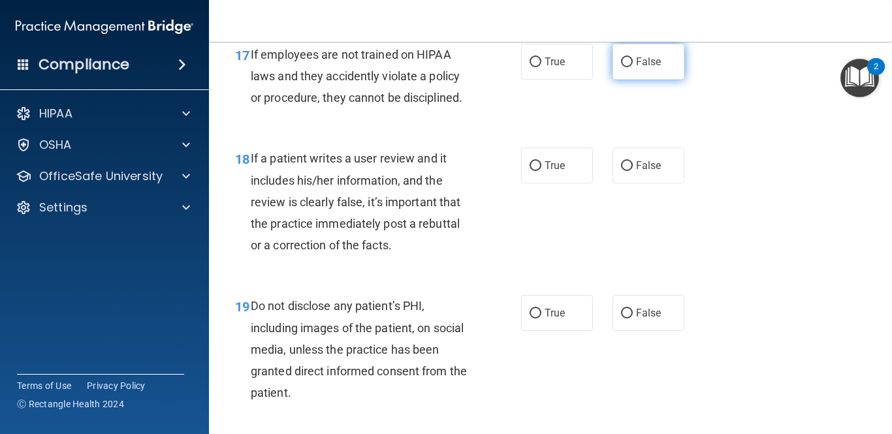
click at [622, 67] on input "False" at bounding box center [627, 62] width 12 height 10
radio input "true"
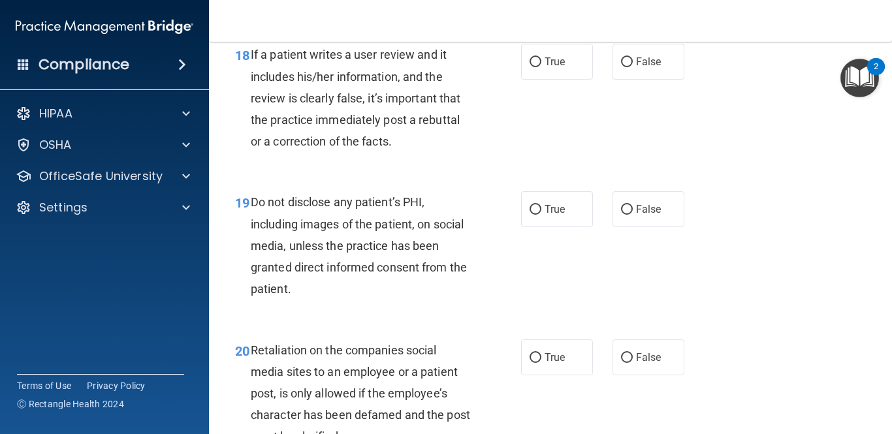
scroll to position [2506, 0]
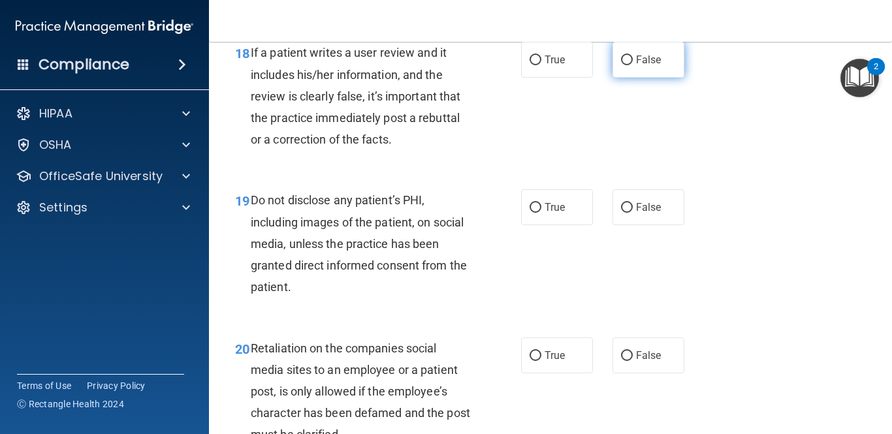
click at [625, 65] on input "False" at bounding box center [627, 60] width 12 height 10
radio input "true"
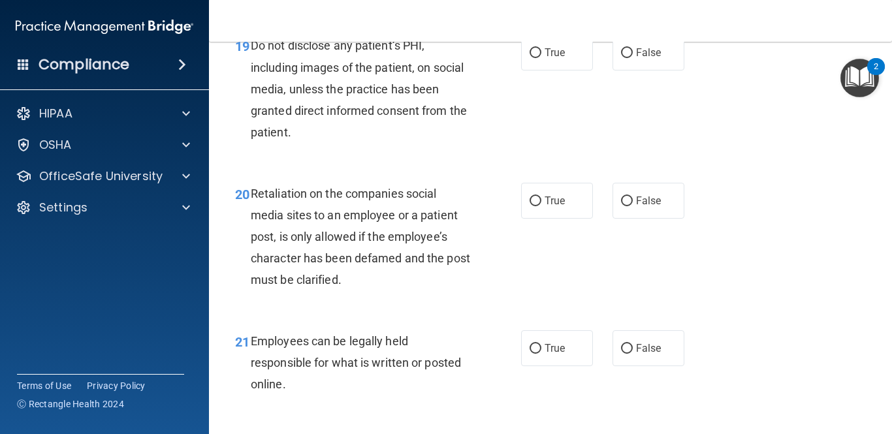
scroll to position [2663, 0]
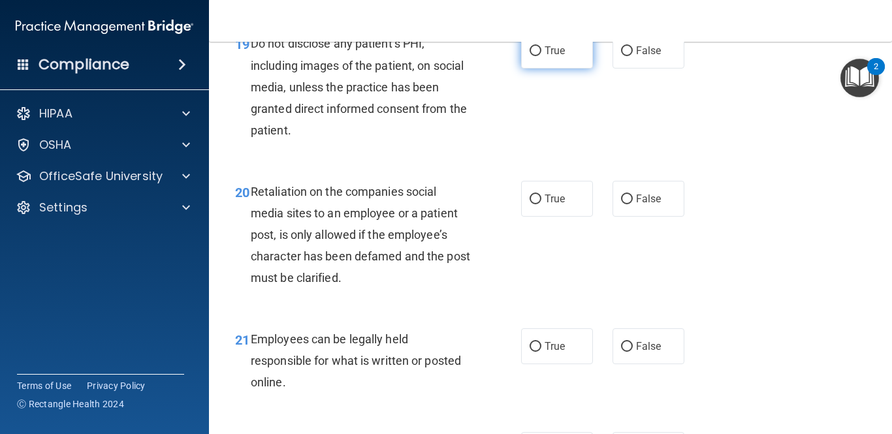
click at [537, 56] on input "True" at bounding box center [536, 51] width 12 height 10
radio input "true"
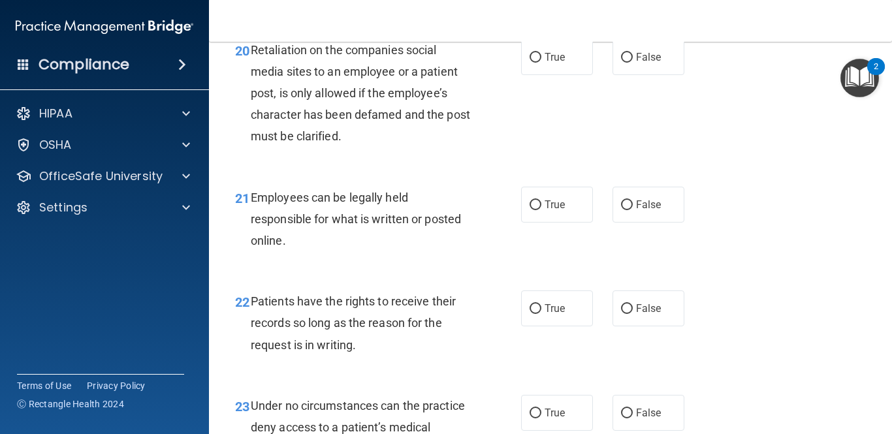
scroll to position [2806, 0]
click at [627, 61] on input "False" at bounding box center [627, 57] width 12 height 10
radio input "true"
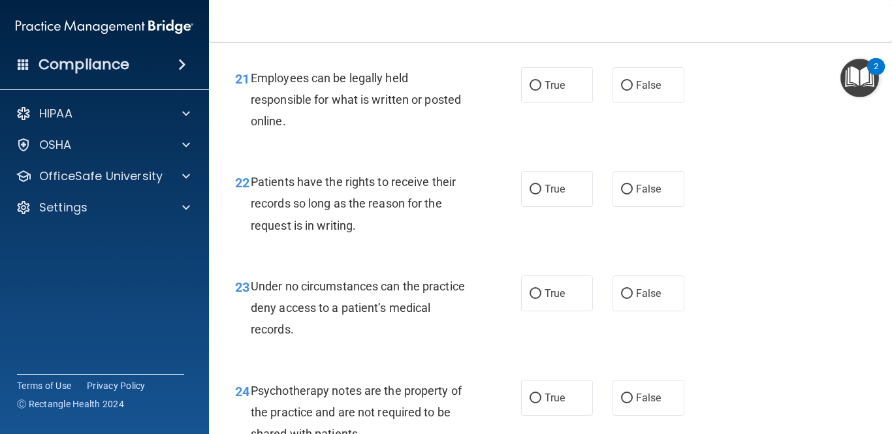
scroll to position [2925, 0]
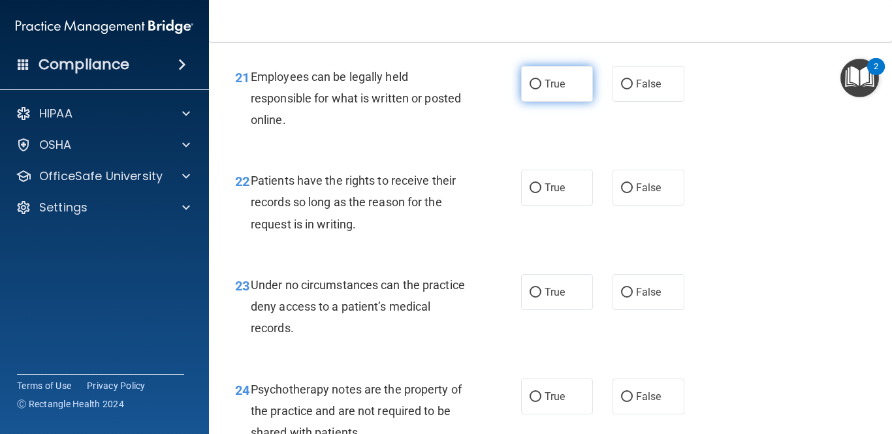
click at [537, 89] on input "True" at bounding box center [536, 85] width 12 height 10
radio input "true"
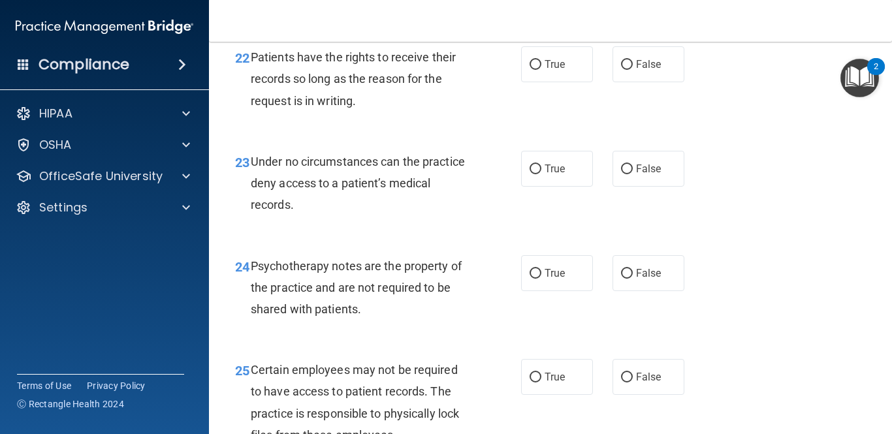
scroll to position [3049, 0]
click at [626, 69] on input "False" at bounding box center [627, 64] width 12 height 10
radio input "true"
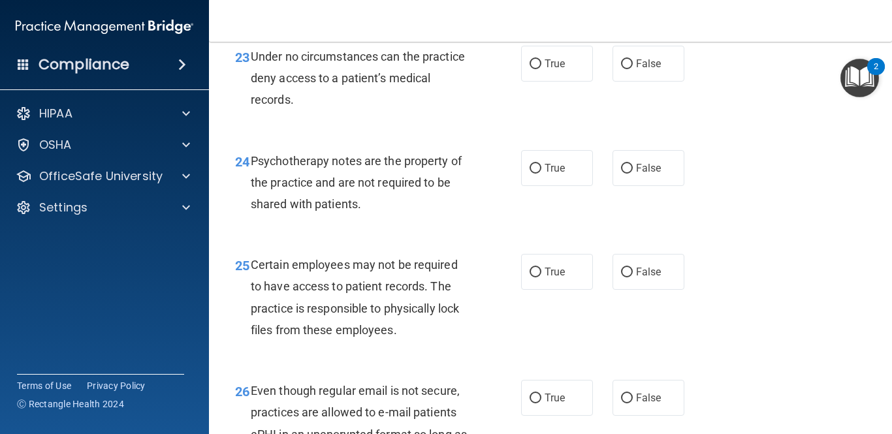
scroll to position [3156, 0]
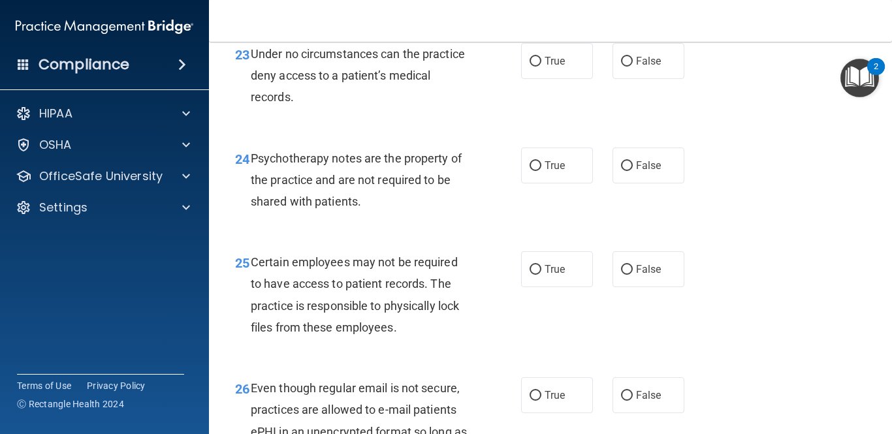
click at [626, 67] on input "False" at bounding box center [627, 62] width 12 height 10
radio input "true"
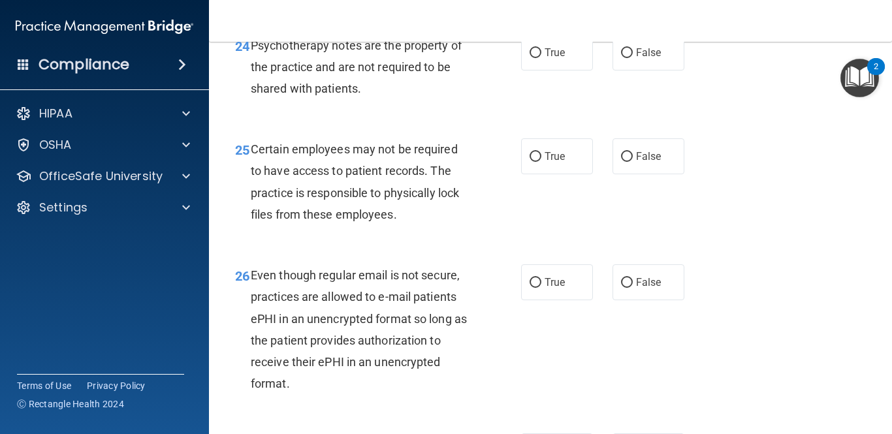
scroll to position [3270, 0]
click at [536, 57] on input "True" at bounding box center [536, 53] width 12 height 10
radio input "true"
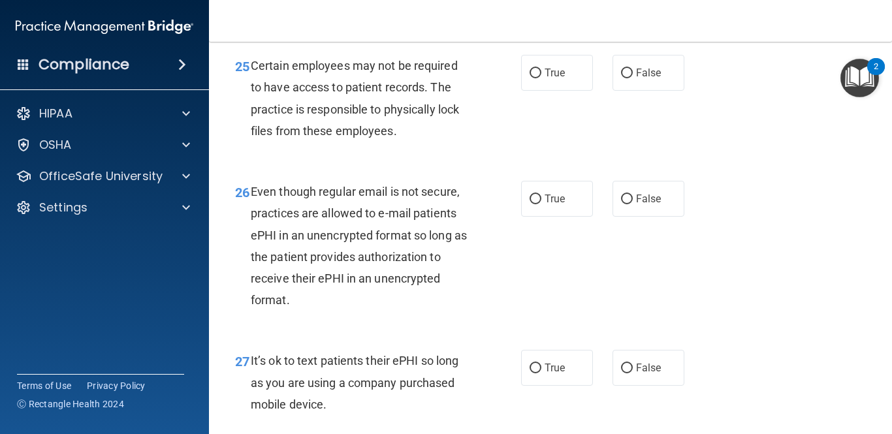
scroll to position [3353, 0]
click at [537, 78] on input "True" at bounding box center [536, 73] width 12 height 10
radio input "true"
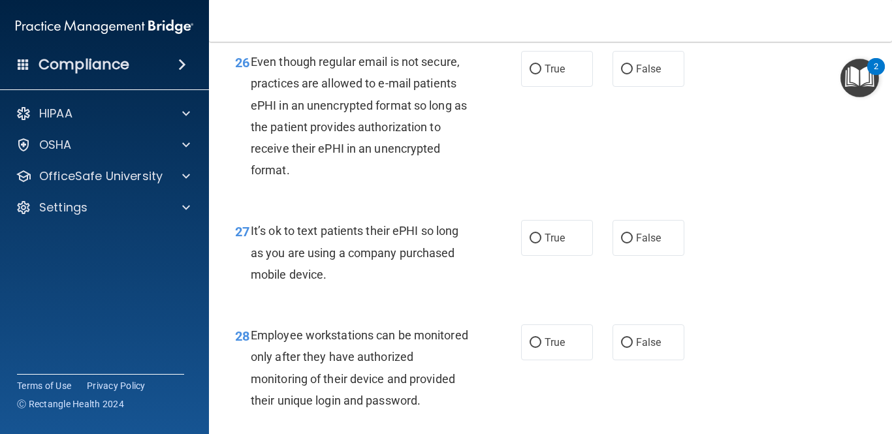
scroll to position [3485, 0]
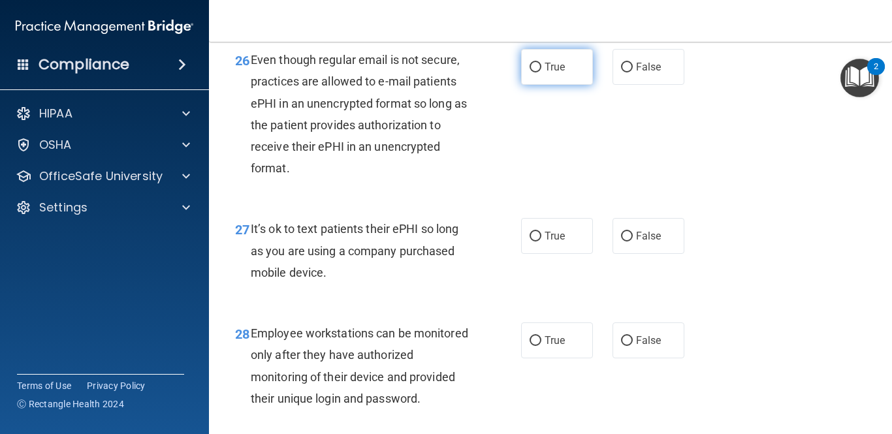
click at [541, 85] on label "True" at bounding box center [557, 67] width 72 height 36
click at [541, 72] on input "True" at bounding box center [536, 68] width 12 height 10
radio input "true"
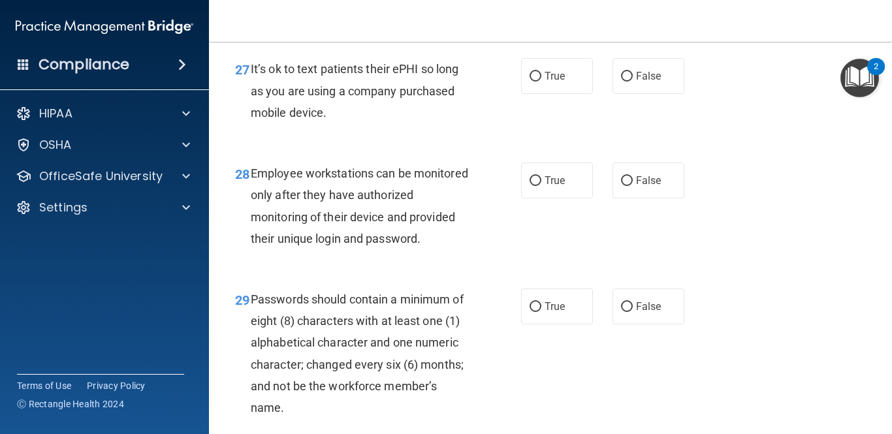
scroll to position [3646, 0]
click at [629, 80] on input "False" at bounding box center [627, 76] width 12 height 10
radio input "true"
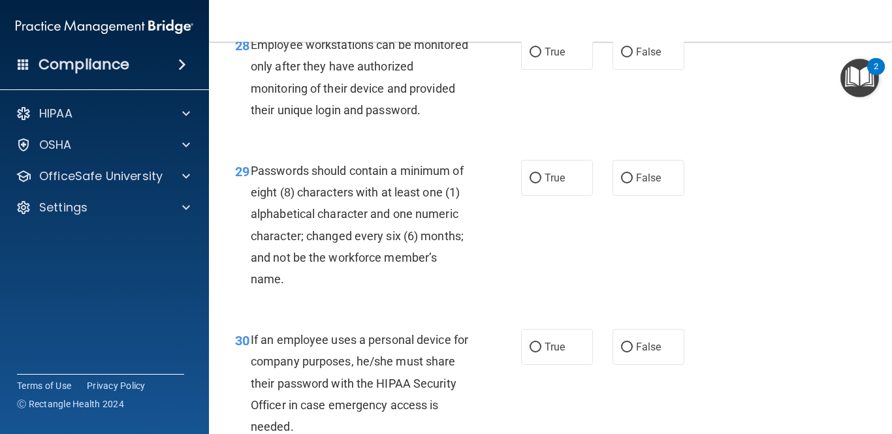
scroll to position [3776, 0]
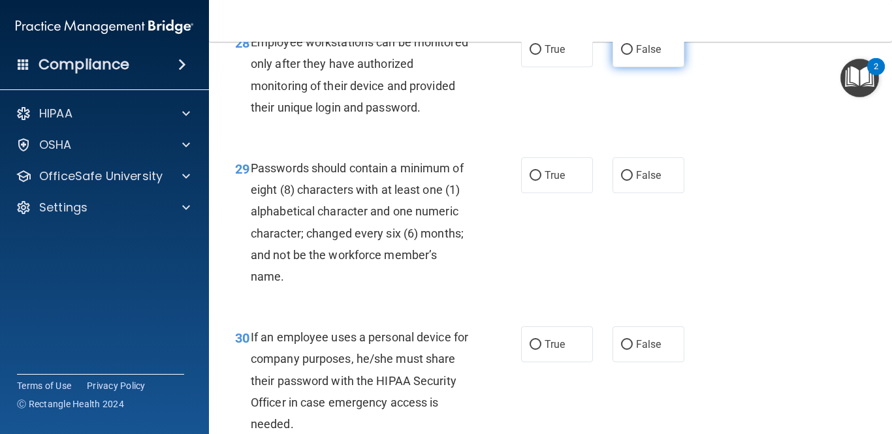
click at [627, 55] on input "False" at bounding box center [627, 50] width 12 height 10
radio input "true"
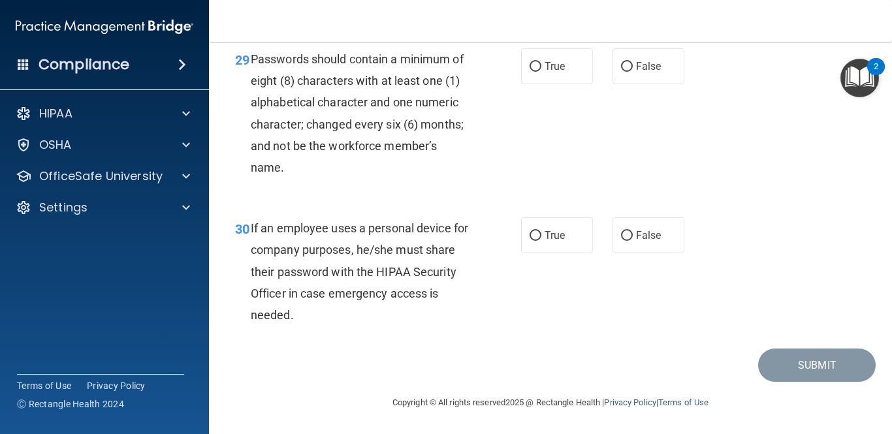
scroll to position [3906, 0]
click at [539, 63] on input "True" at bounding box center [536, 67] width 12 height 10
radio input "true"
click at [628, 236] on input "False" at bounding box center [627, 236] width 12 height 10
radio input "true"
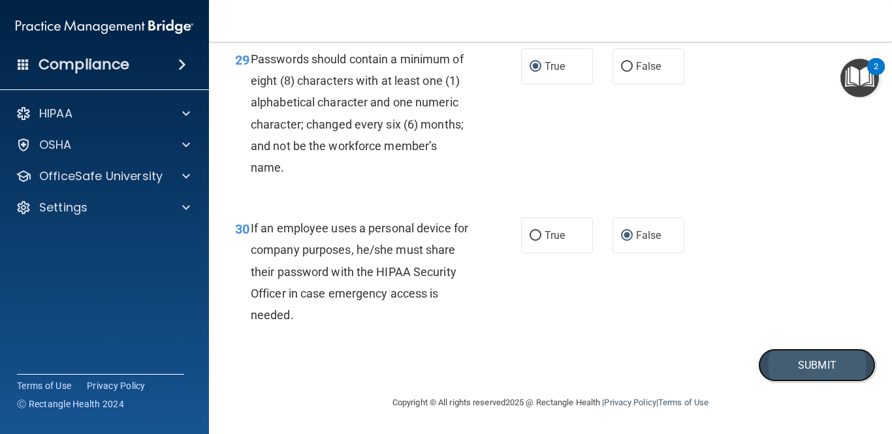
click at [819, 373] on button "Submit" at bounding box center [817, 365] width 118 height 33
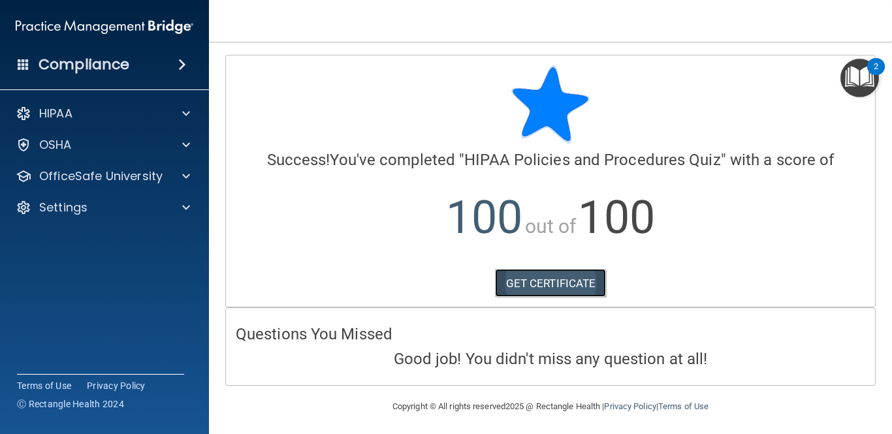
click at [580, 283] on link "GET CERTIFICATE" at bounding box center [551, 283] width 112 height 29
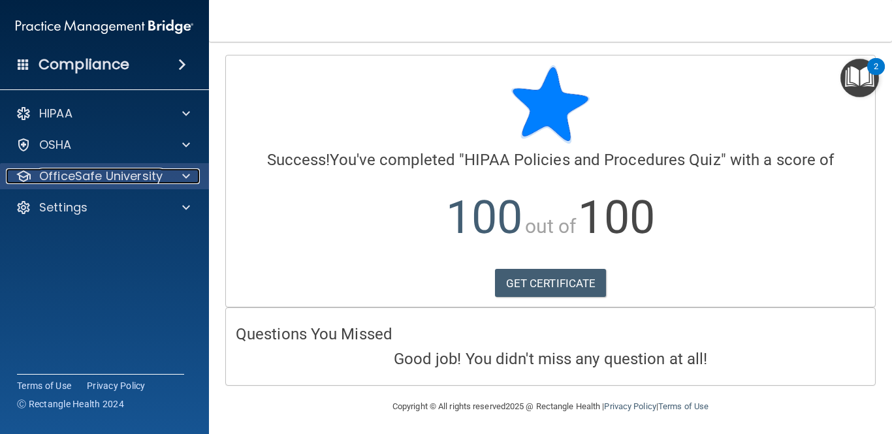
click at [142, 174] on p "OfficeSafe University" at bounding box center [100, 176] width 123 height 16
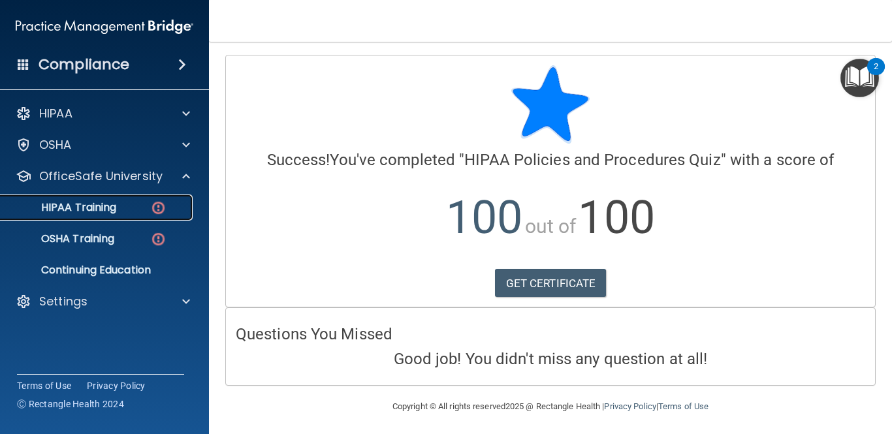
click at [159, 206] on img at bounding box center [158, 208] width 16 height 16
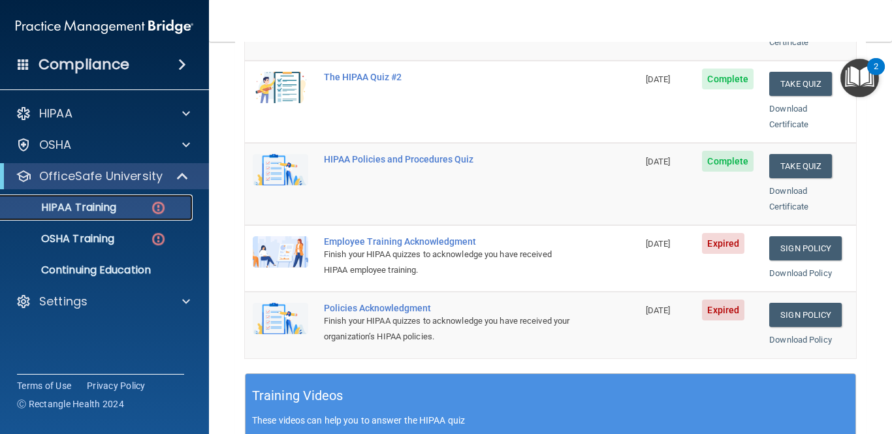
scroll to position [270, 0]
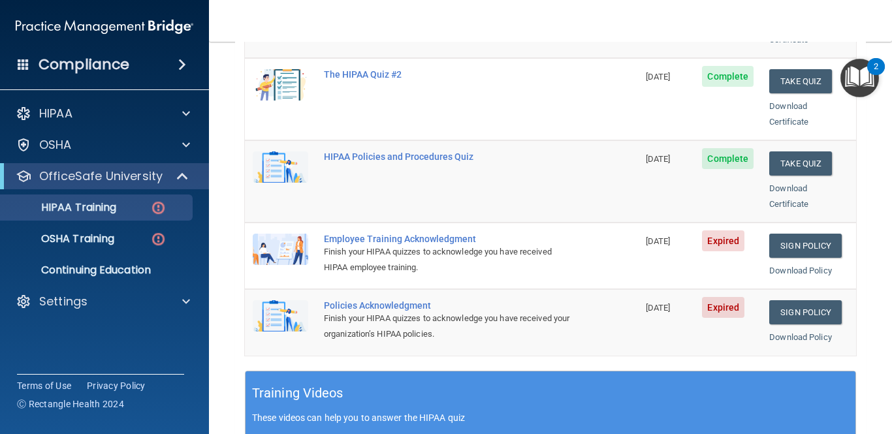
click at [399, 244] on div "Finish your HIPAA quizzes to acknowledge you have received HIPAA employee train…" at bounding box center [448, 259] width 249 height 31
click at [792, 234] on link "Sign Policy" at bounding box center [805, 246] width 72 height 24
click at [784, 300] on link "Sign Policy" at bounding box center [805, 312] width 72 height 24
click at [729, 230] on span "Expired" at bounding box center [723, 240] width 42 height 21
click at [795, 266] on link "Download Policy" at bounding box center [800, 271] width 63 height 10
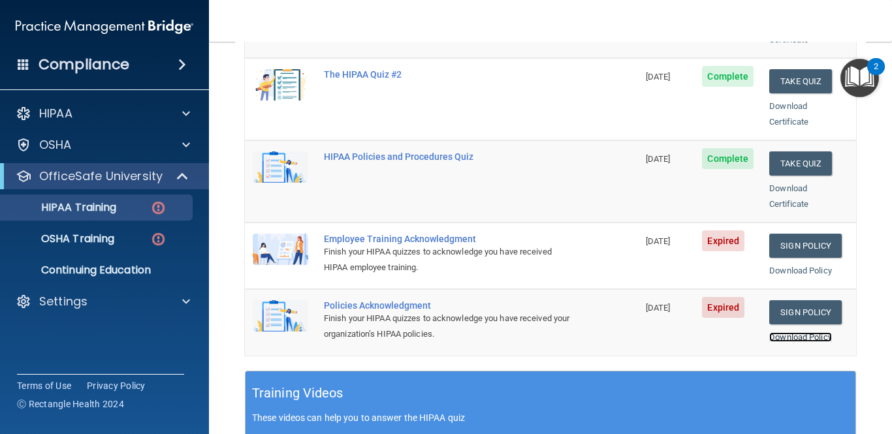
click at [783, 332] on link "Download Policy" at bounding box center [800, 337] width 63 height 10
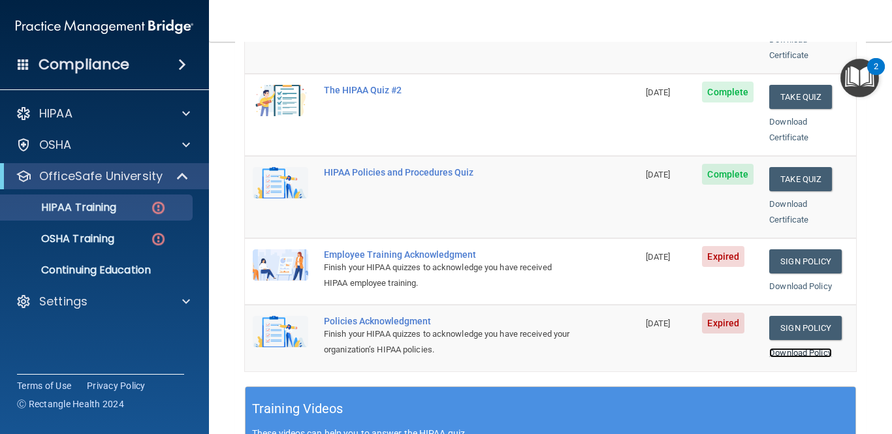
scroll to position [259, 0]
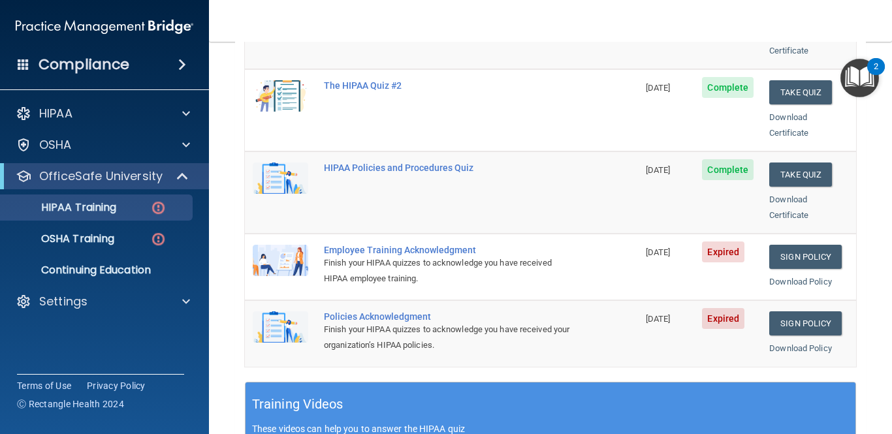
click at [347, 245] on div "Employee Training Acknowledgment" at bounding box center [448, 250] width 249 height 10
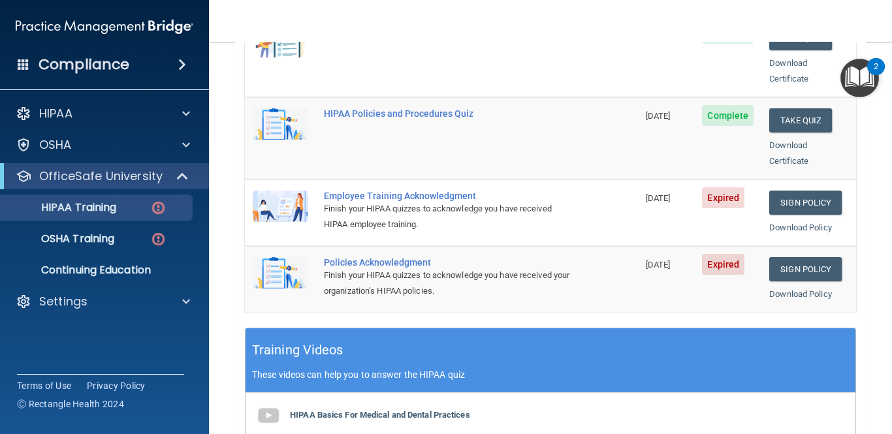
scroll to position [313, 0]
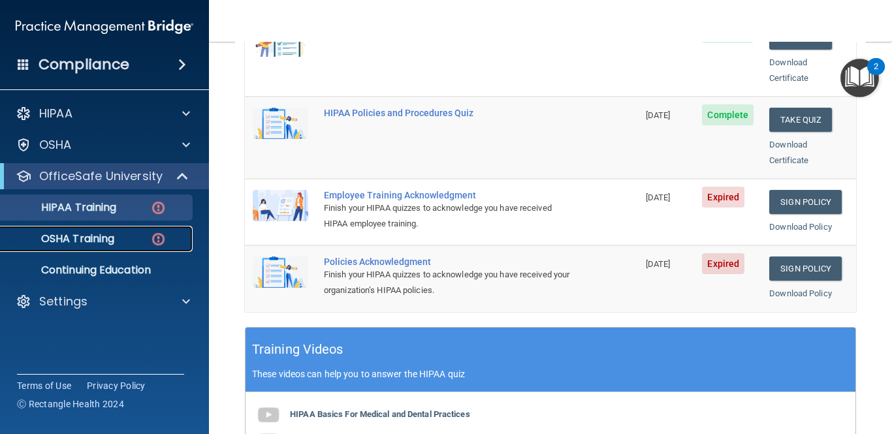
click at [157, 238] on img at bounding box center [158, 239] width 16 height 16
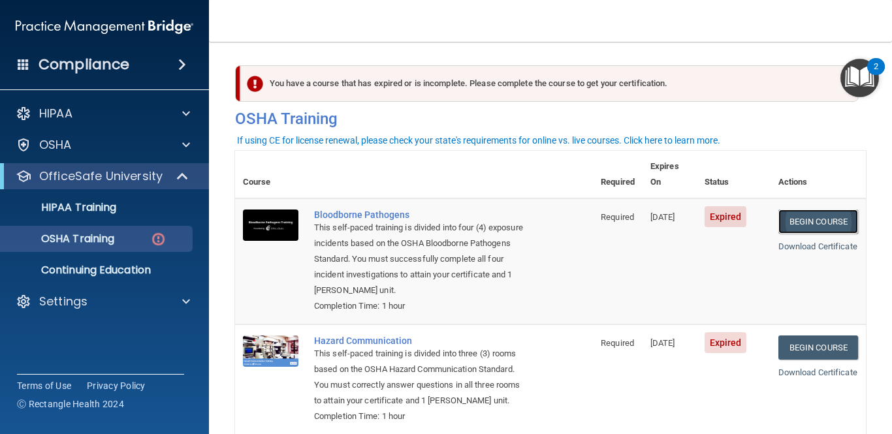
click at [809, 210] on link "Begin Course" at bounding box center [818, 222] width 80 height 24
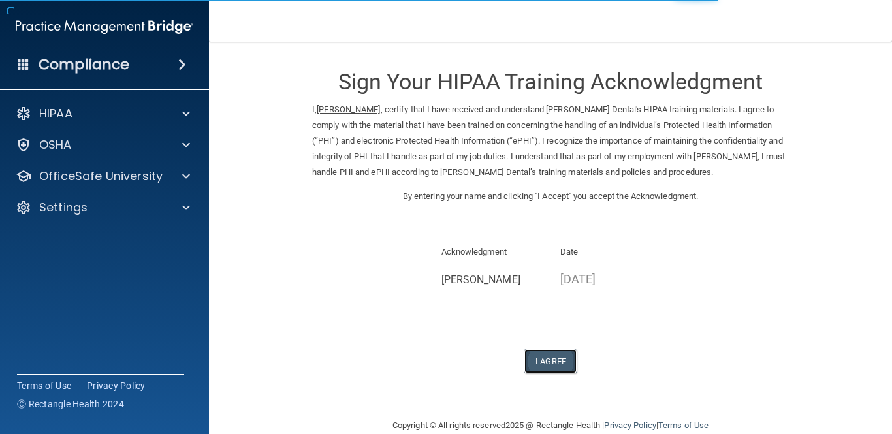
click at [548, 358] on button "I Agree" at bounding box center [550, 361] width 52 height 24
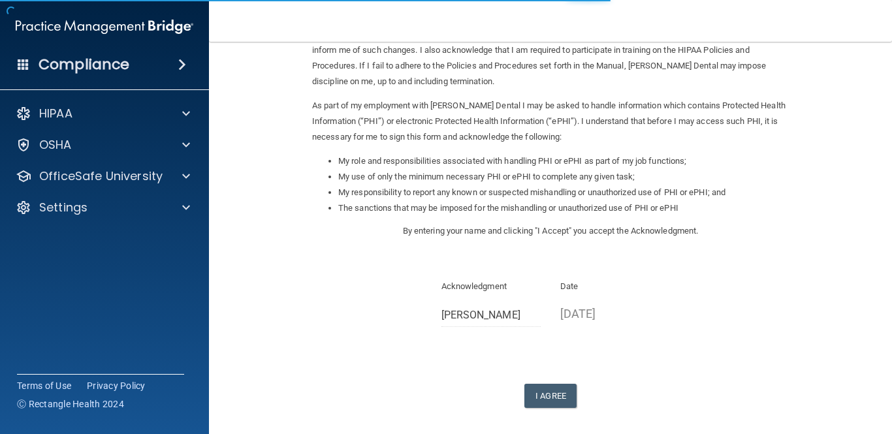
scroll to position [155, 0]
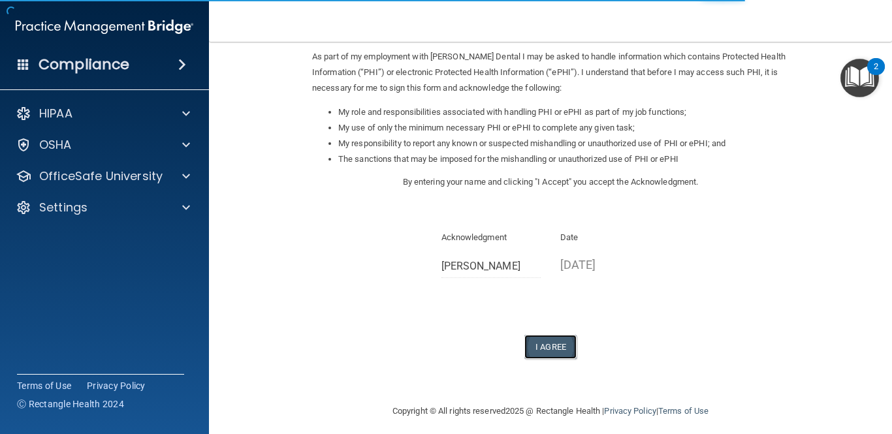
click at [560, 348] on button "I Agree" at bounding box center [550, 347] width 52 height 24
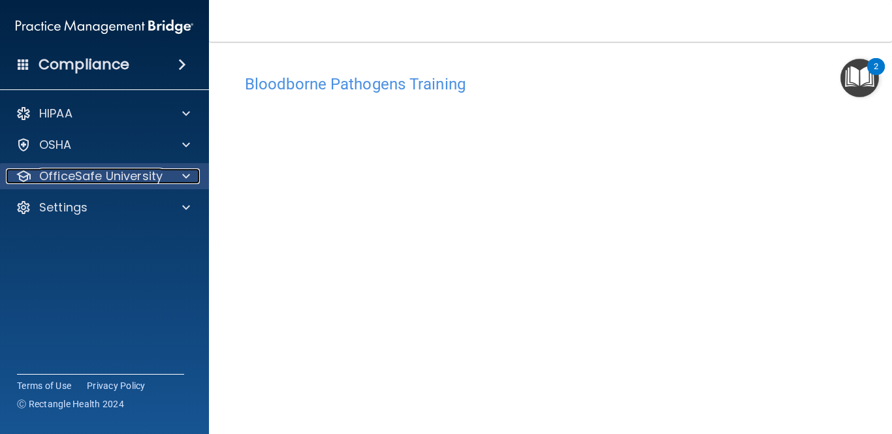
click at [184, 174] on span at bounding box center [186, 176] width 8 height 16
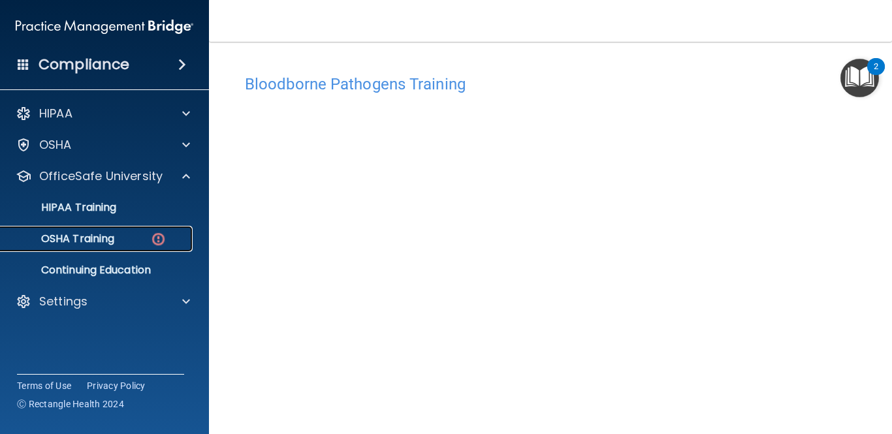
click at [159, 242] on img at bounding box center [158, 239] width 16 height 16
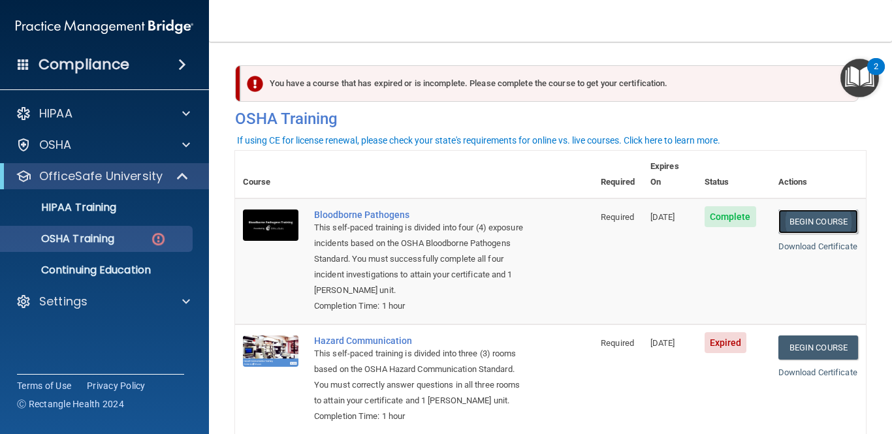
click at [807, 210] on link "Begin Course" at bounding box center [818, 222] width 80 height 24
click at [815, 336] on link "Begin Course" at bounding box center [818, 348] width 80 height 24
click at [355, 210] on div "Bloodborne Pathogens" at bounding box center [421, 215] width 214 height 10
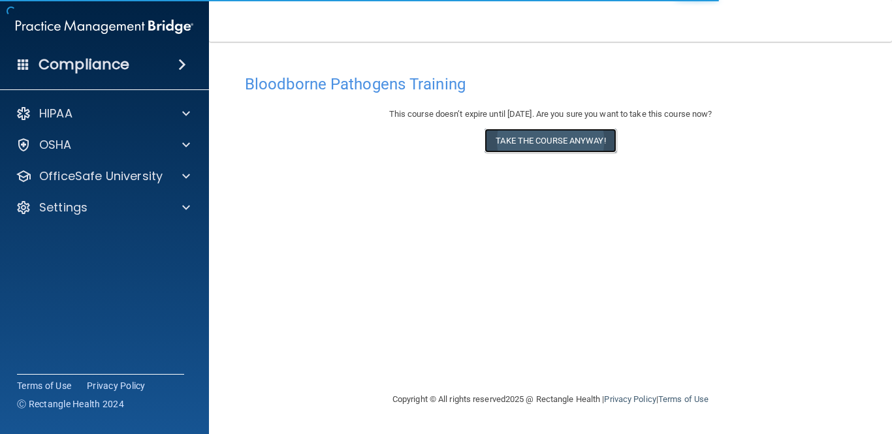
click at [558, 144] on button "Take the course anyway!" at bounding box center [549, 141] width 131 height 24
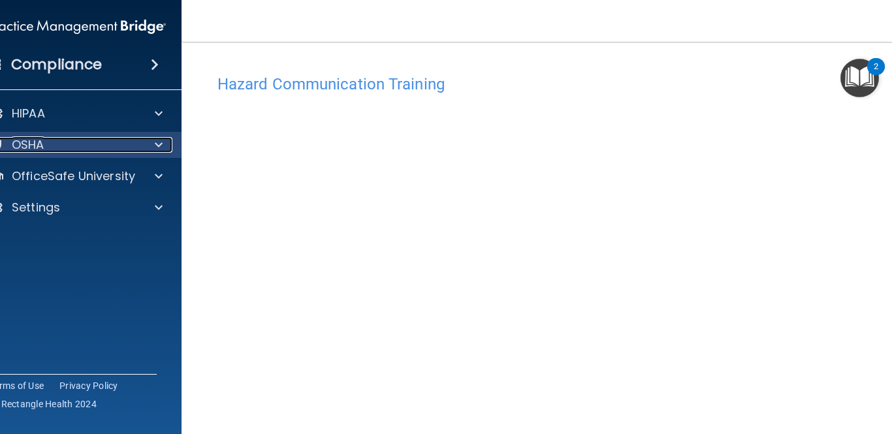
click at [159, 144] on span at bounding box center [159, 145] width 8 height 16
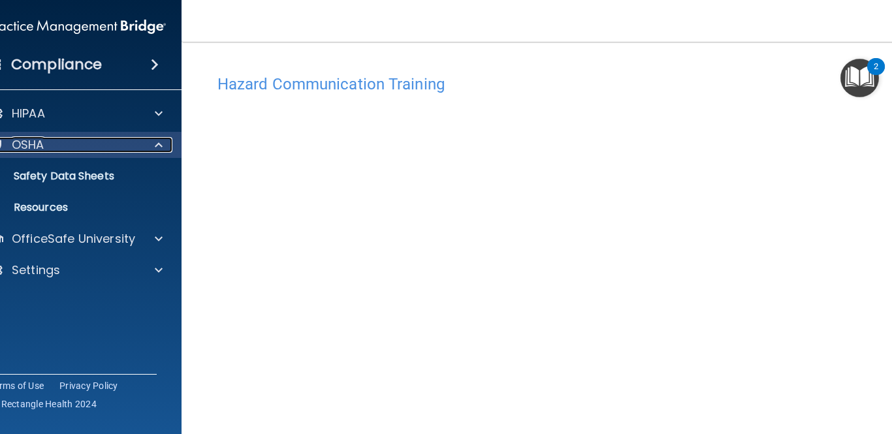
click at [158, 145] on span at bounding box center [159, 145] width 8 height 16
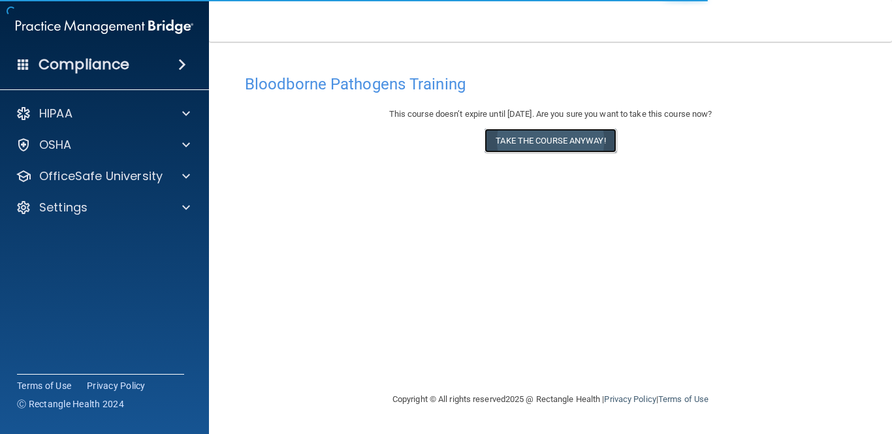
click at [518, 143] on button "Take the course anyway!" at bounding box center [549, 141] width 131 height 24
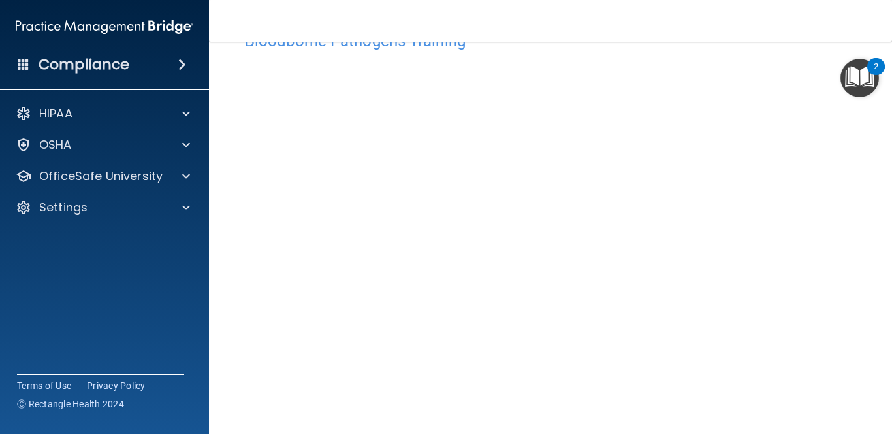
scroll to position [46, 0]
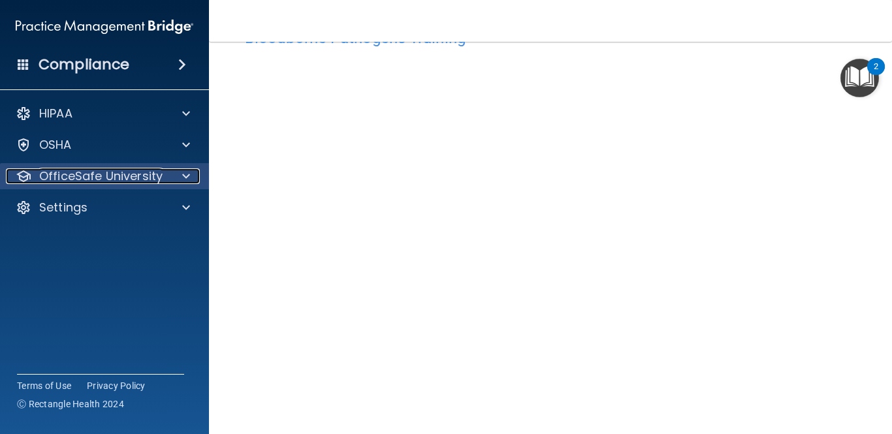
click at [185, 178] on span at bounding box center [186, 176] width 8 height 16
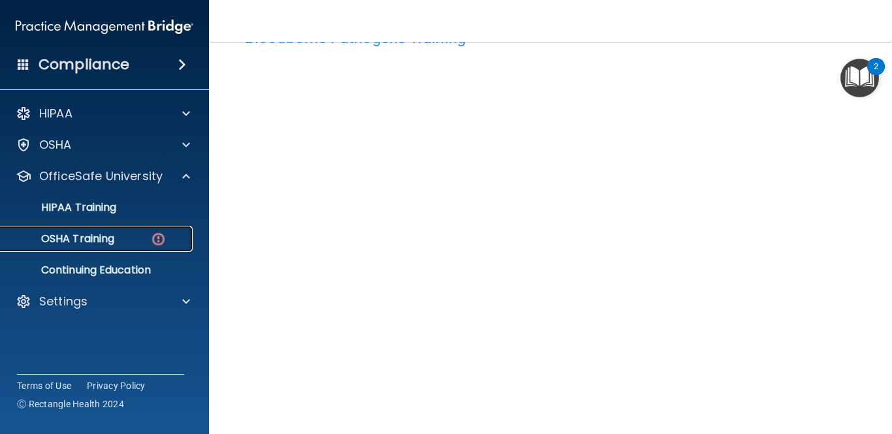
click at [158, 236] on img at bounding box center [158, 239] width 16 height 16
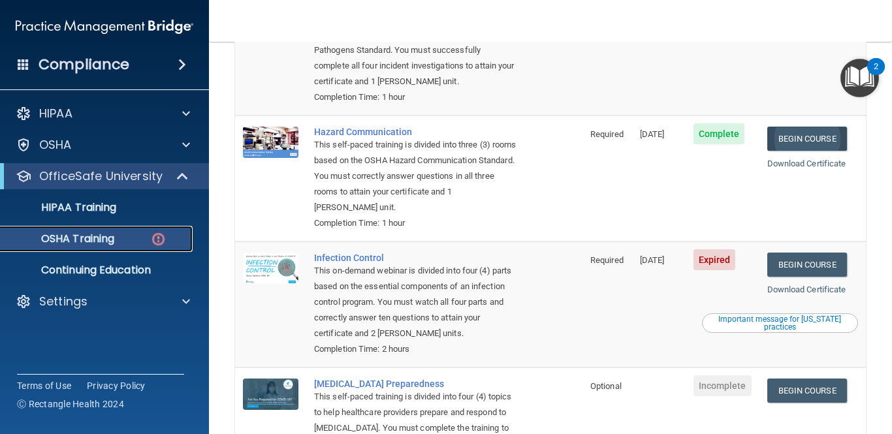
scroll to position [217, 0]
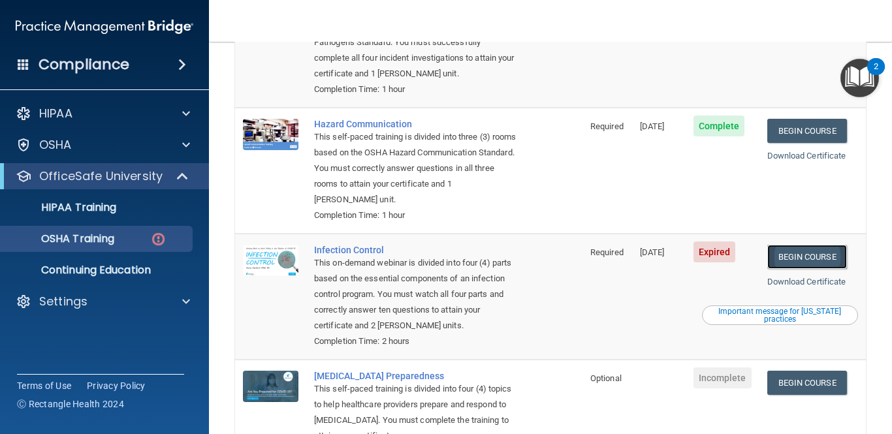
click at [799, 245] on link "Begin Course" at bounding box center [807, 257] width 80 height 24
click at [795, 245] on link "Begin Course" at bounding box center [807, 257] width 80 height 24
click at [796, 277] on link "Download Certificate" at bounding box center [806, 282] width 79 height 10
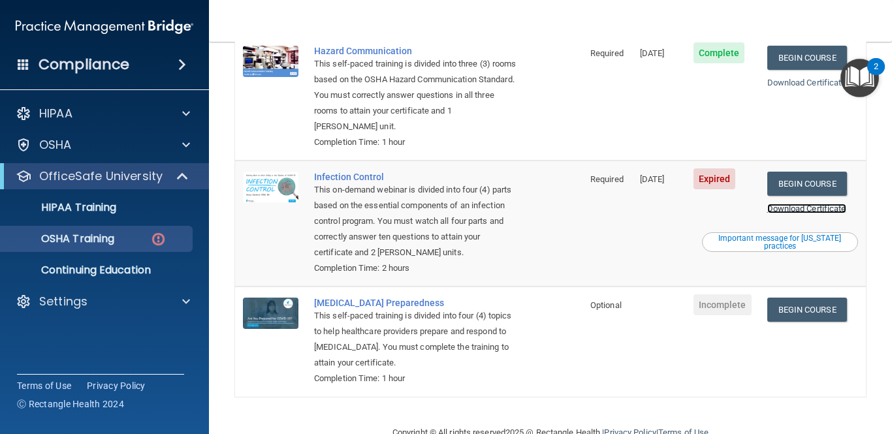
scroll to position [294, 0]
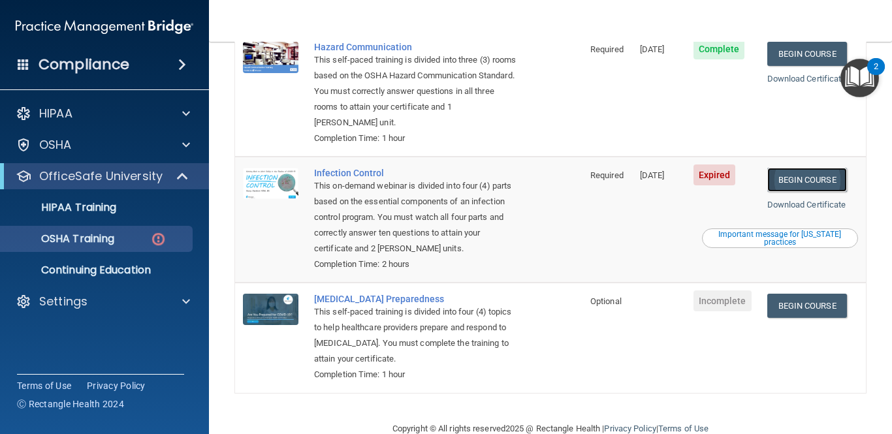
click at [816, 168] on link "Begin Course" at bounding box center [807, 180] width 80 height 24
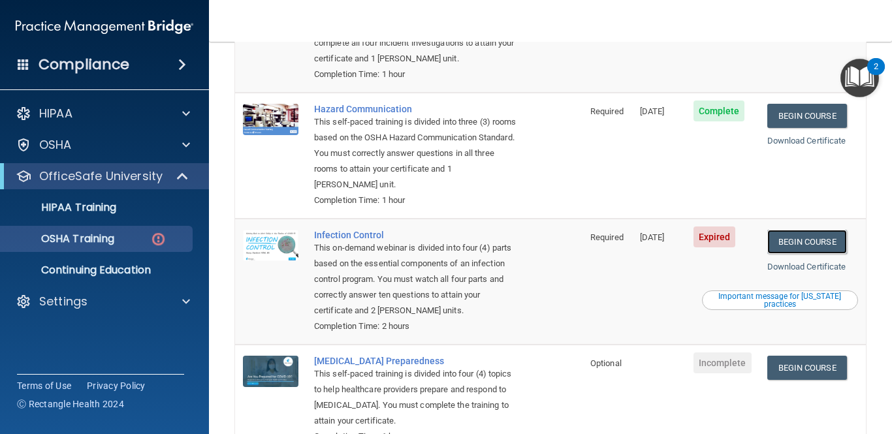
scroll to position [234, 0]
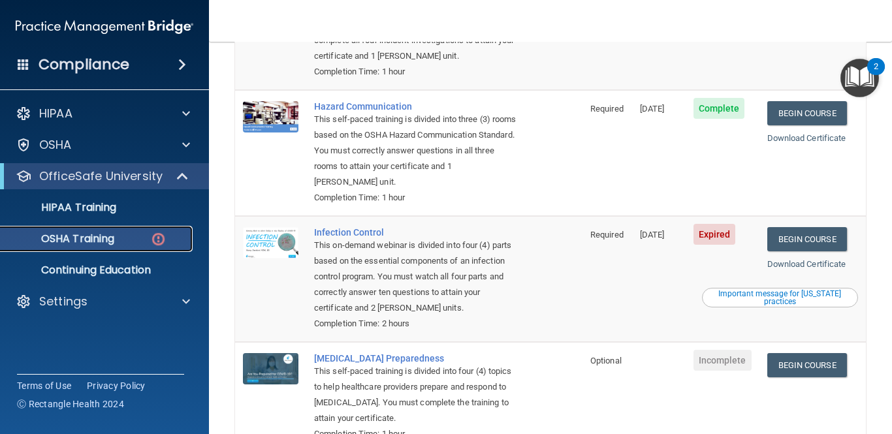
click at [163, 236] on img at bounding box center [158, 239] width 16 height 16
click at [712, 224] on span "Expired" at bounding box center [714, 234] width 42 height 21
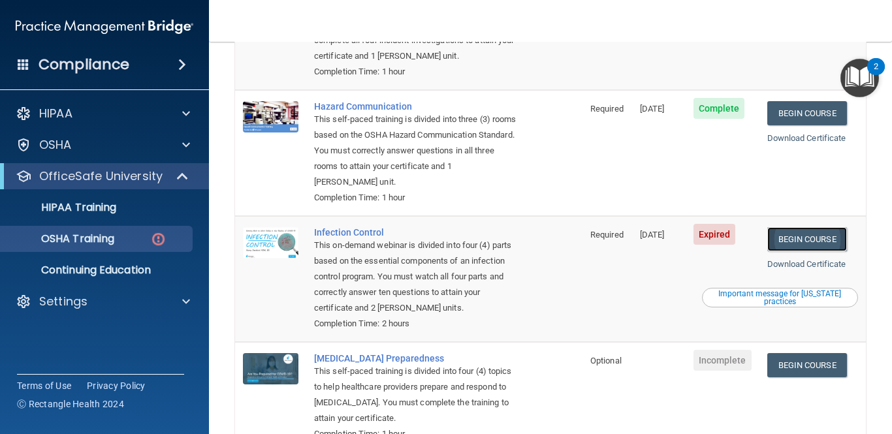
click at [814, 227] on link "Begin Course" at bounding box center [807, 239] width 80 height 24
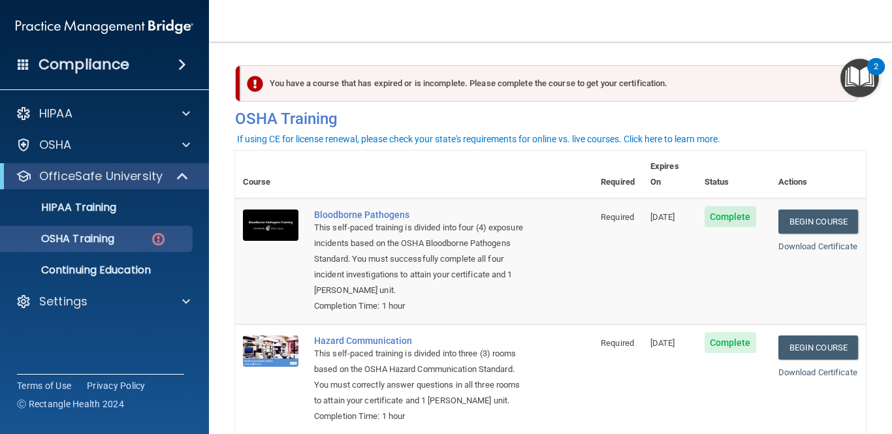
scroll to position [304, 0]
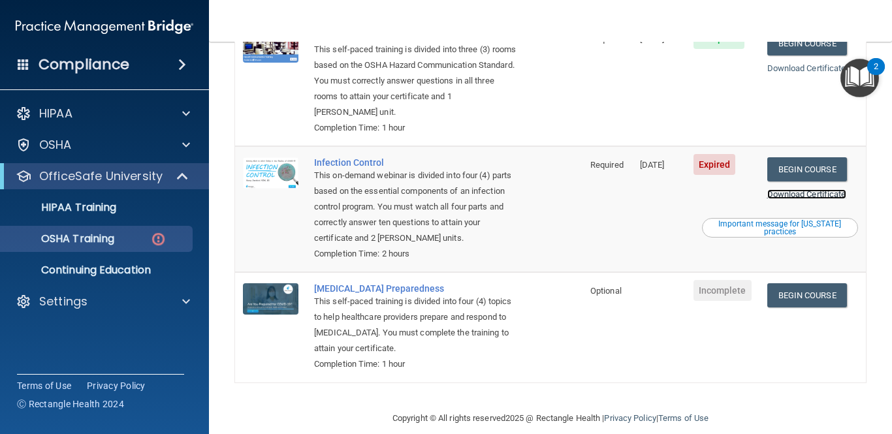
click at [826, 189] on link "Download Certificate" at bounding box center [806, 194] width 79 height 10
click at [786, 157] on link "Begin Course" at bounding box center [807, 169] width 80 height 24
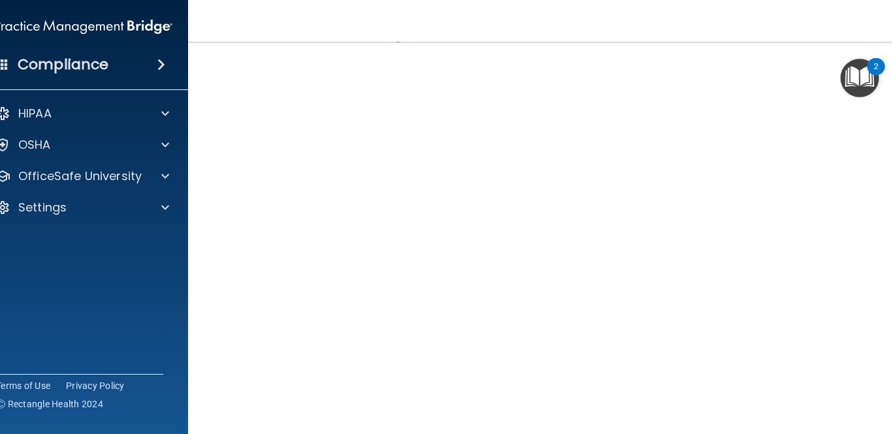
scroll to position [54, 0]
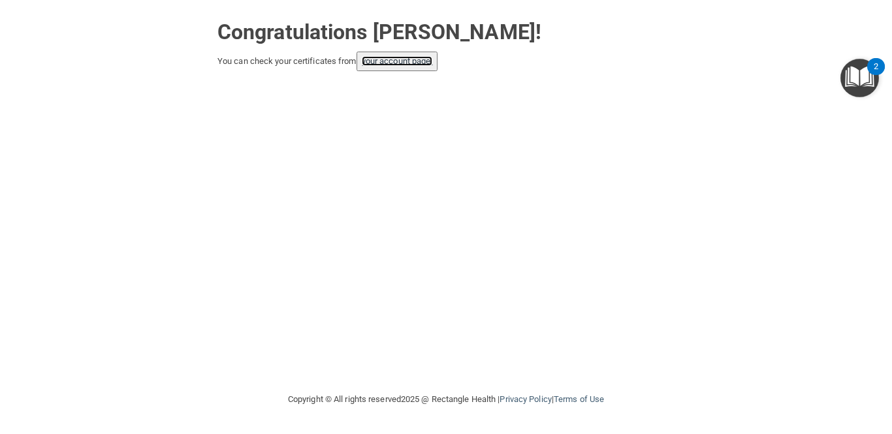
click at [411, 61] on link "your account page!" at bounding box center [397, 61] width 71 height 10
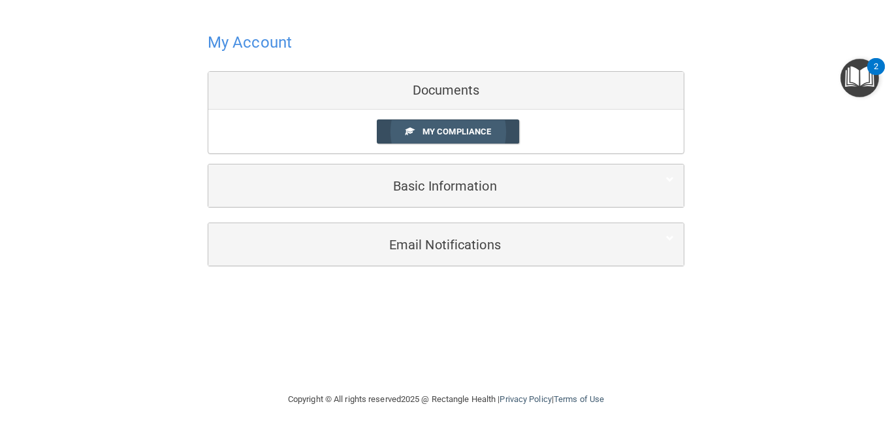
click at [432, 134] on span "My Compliance" at bounding box center [456, 132] width 69 height 10
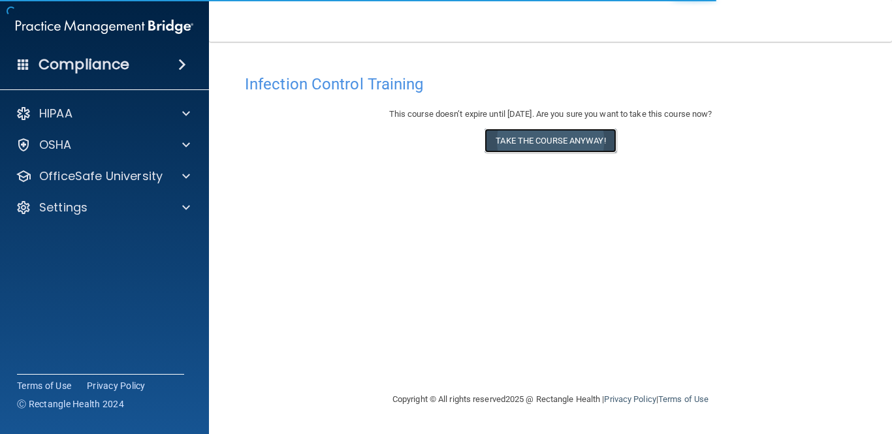
click at [545, 145] on button "Take the course anyway!" at bounding box center [549, 141] width 131 height 24
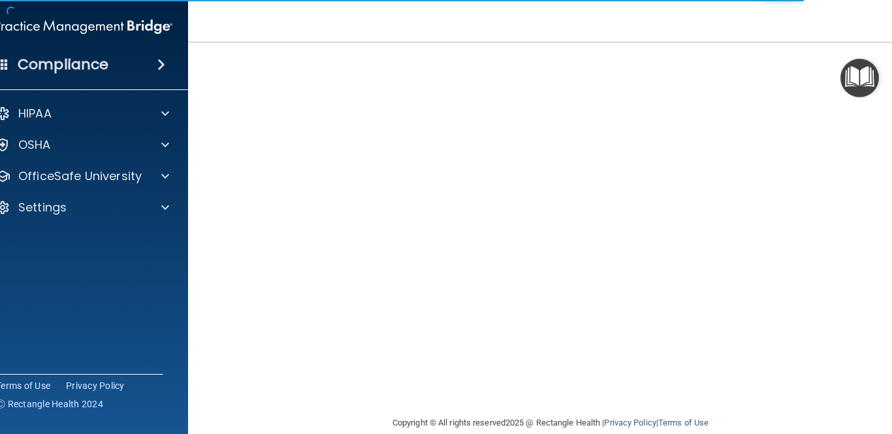
scroll to position [108, 0]
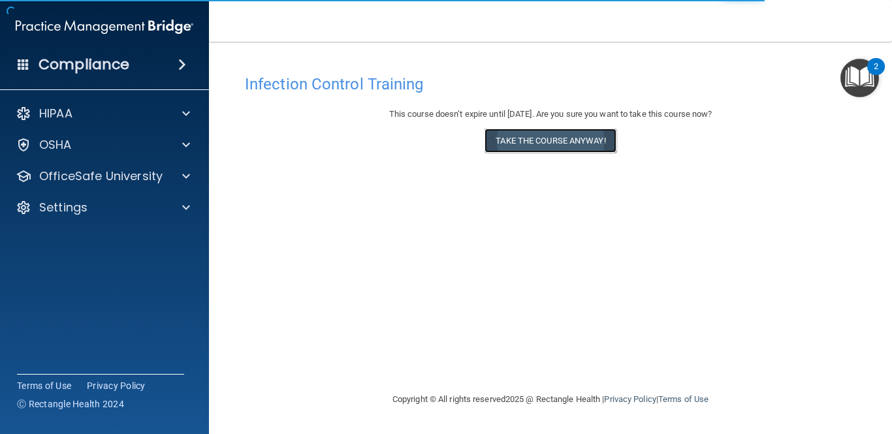
click at [554, 136] on button "Take the course anyway!" at bounding box center [549, 141] width 131 height 24
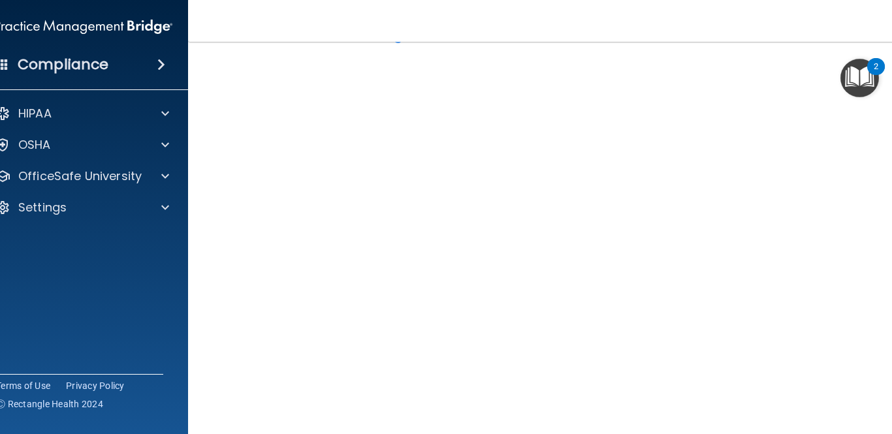
scroll to position [52, 0]
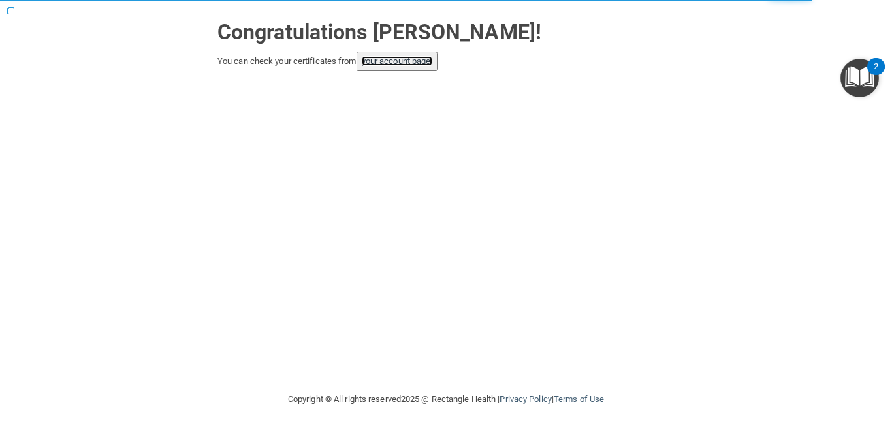
click at [408, 63] on link "your account page!" at bounding box center [397, 61] width 71 height 10
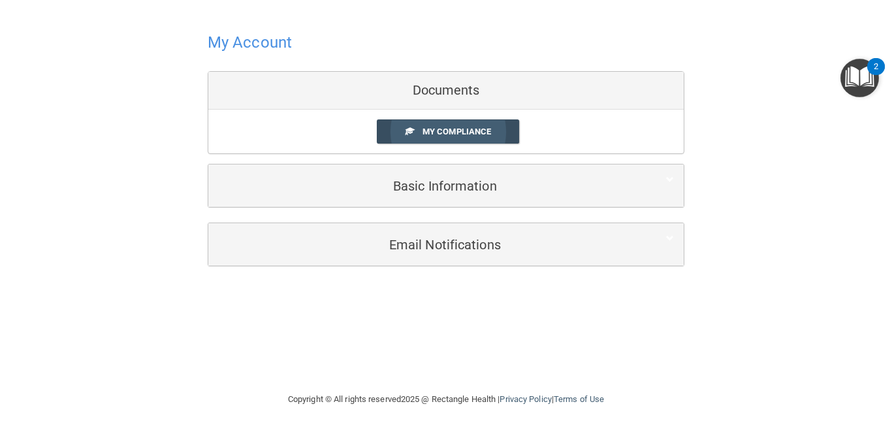
click at [453, 129] on span "My Compliance" at bounding box center [456, 132] width 69 height 10
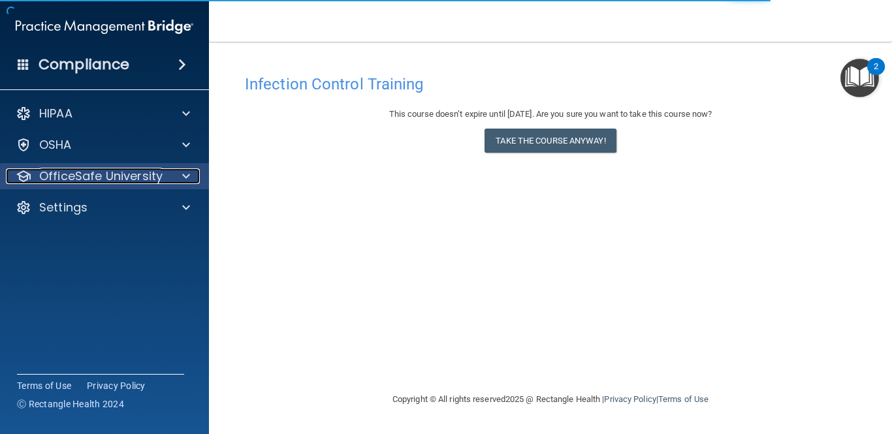
click at [154, 183] on p "OfficeSafe University" at bounding box center [100, 176] width 123 height 16
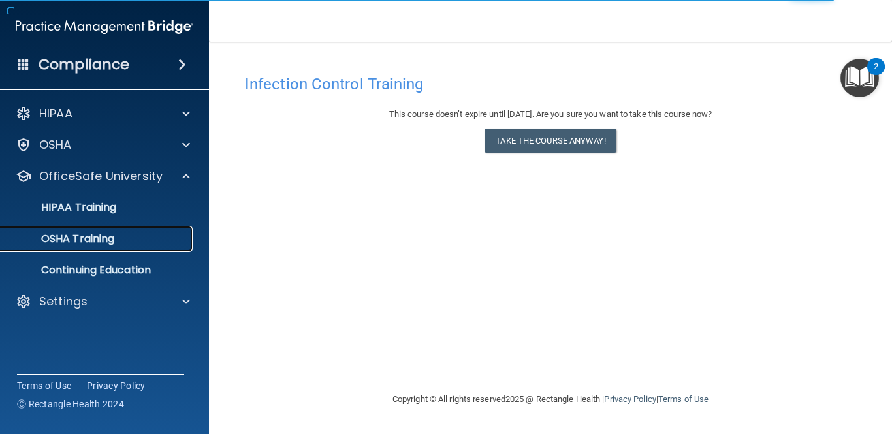
click at [139, 240] on div "OSHA Training" at bounding box center [97, 238] width 178 height 13
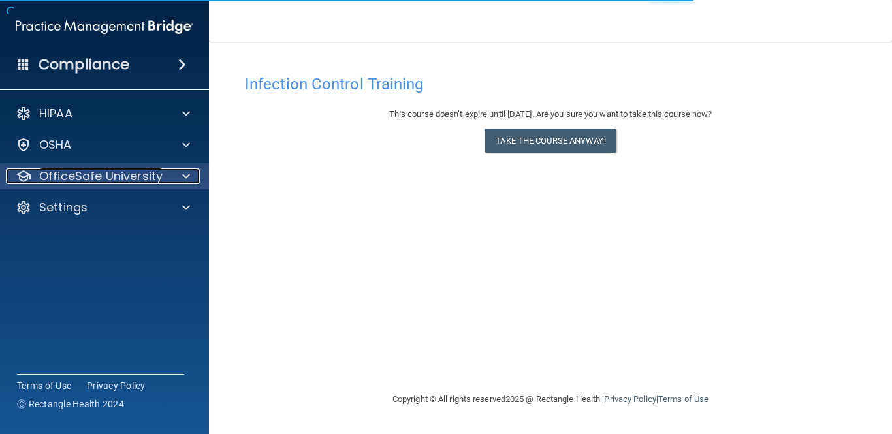
click at [183, 180] on span at bounding box center [186, 176] width 8 height 16
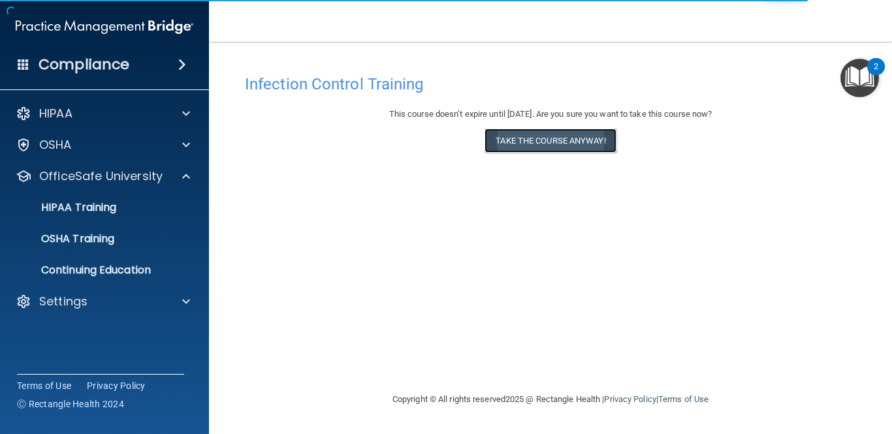
click at [537, 146] on button "Take the course anyway!" at bounding box center [549, 141] width 131 height 24
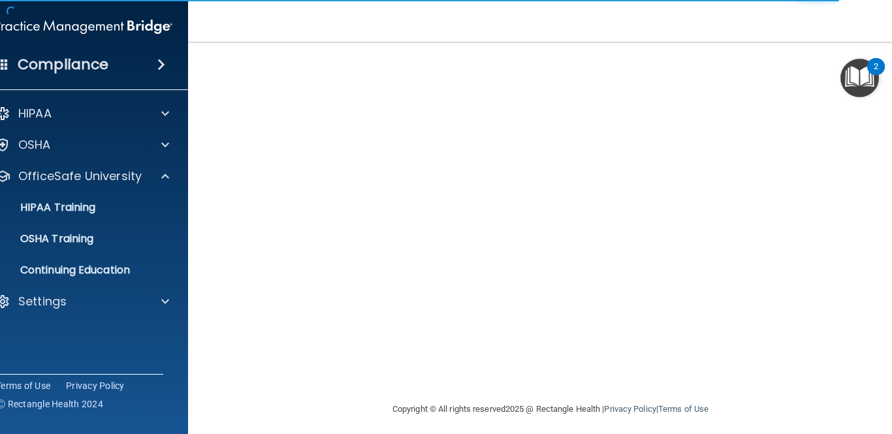
scroll to position [125, 0]
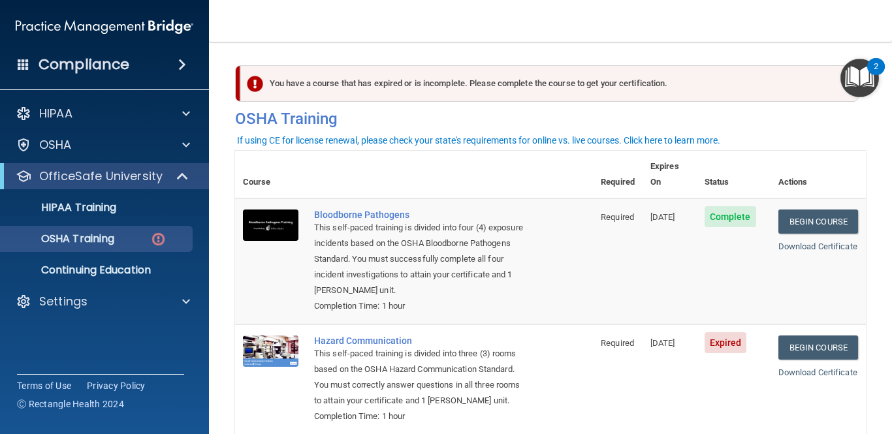
click at [730, 332] on span "Expired" at bounding box center [725, 342] width 42 height 21
click at [814, 336] on link "Begin Course" at bounding box center [818, 348] width 80 height 24
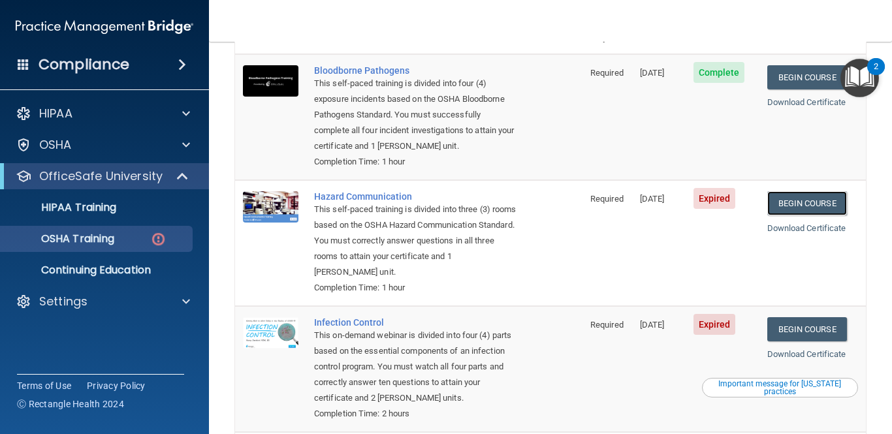
scroll to position [144, 0]
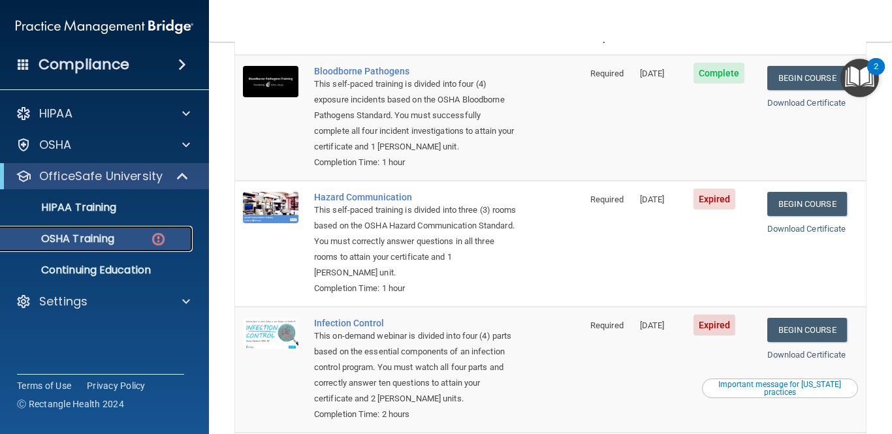
click at [159, 239] on img at bounding box center [158, 239] width 16 height 16
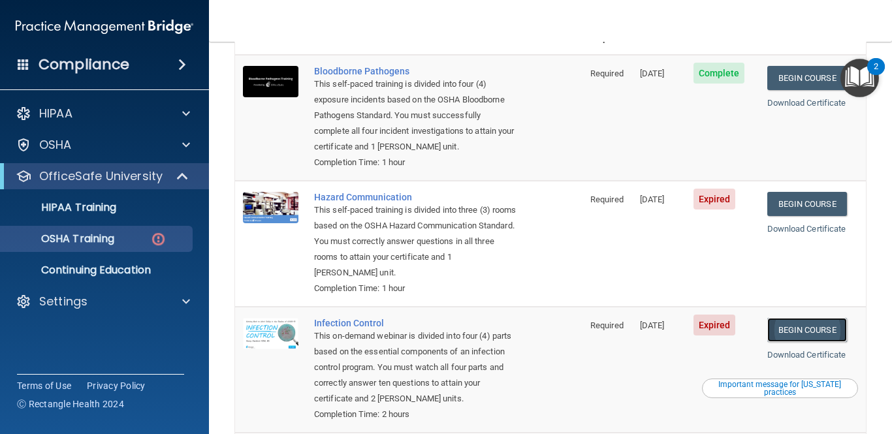
click at [801, 318] on link "Begin Course" at bounding box center [807, 330] width 80 height 24
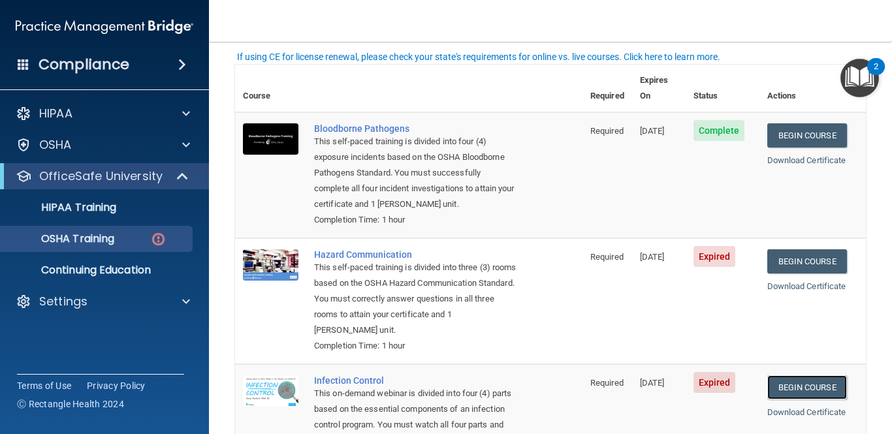
scroll to position [87, 0]
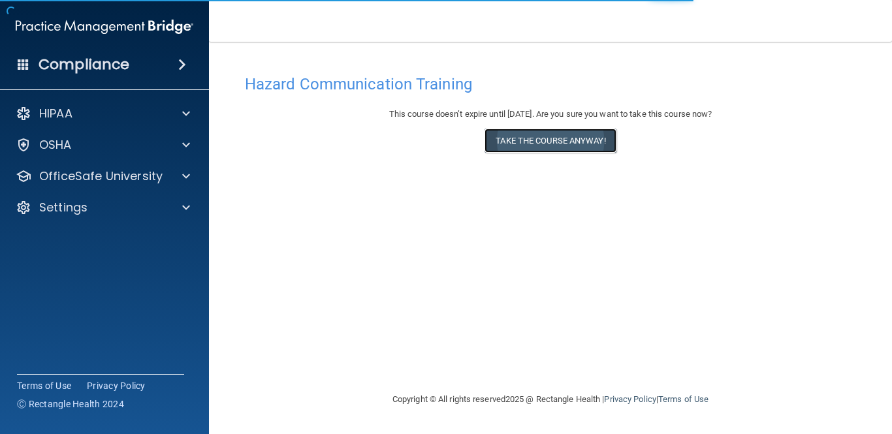
click at [538, 140] on button "Take the course anyway!" at bounding box center [549, 141] width 131 height 24
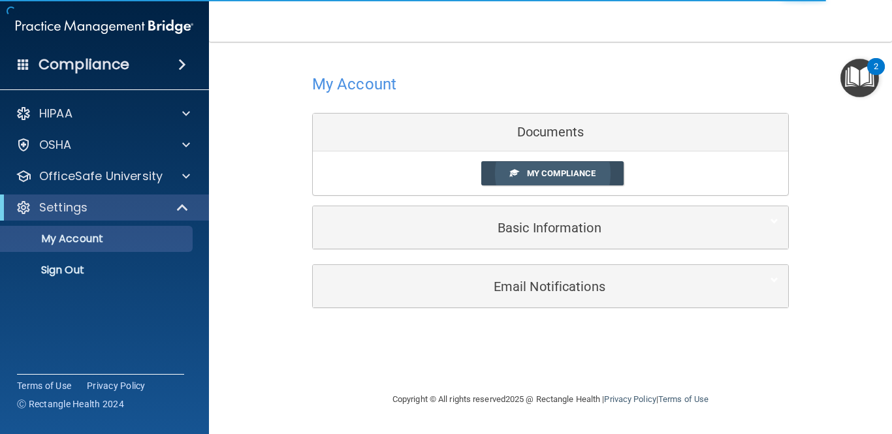
click at [529, 169] on span "My Compliance" at bounding box center [561, 173] width 69 height 10
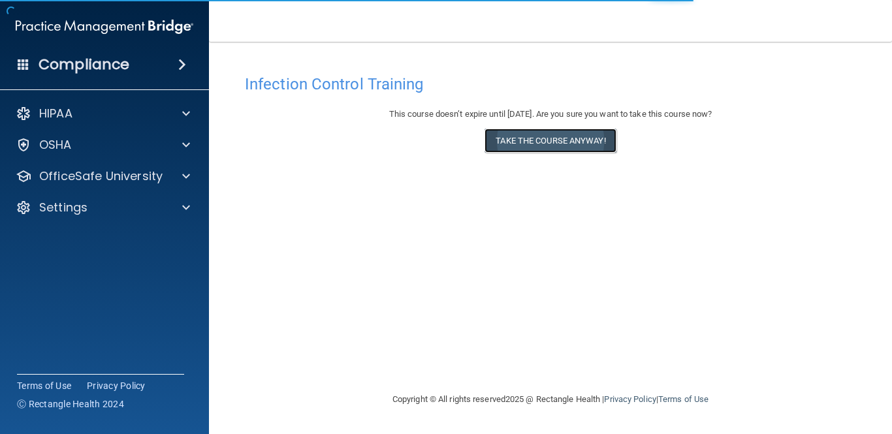
click at [589, 144] on button "Take the course anyway!" at bounding box center [549, 141] width 131 height 24
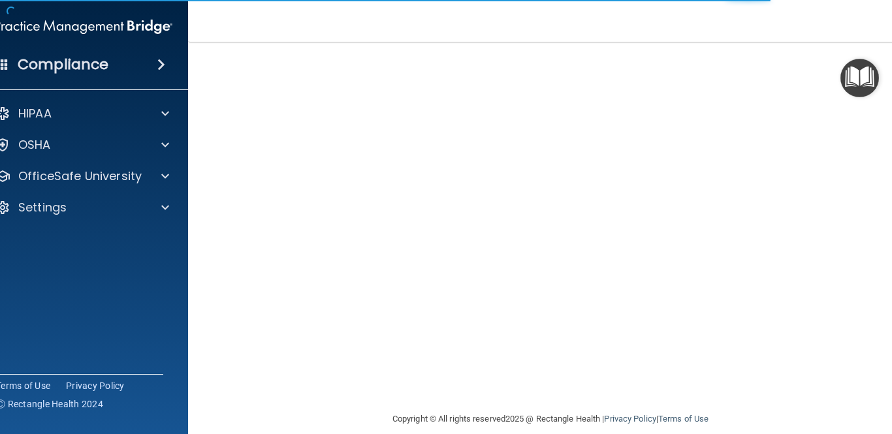
scroll to position [125, 0]
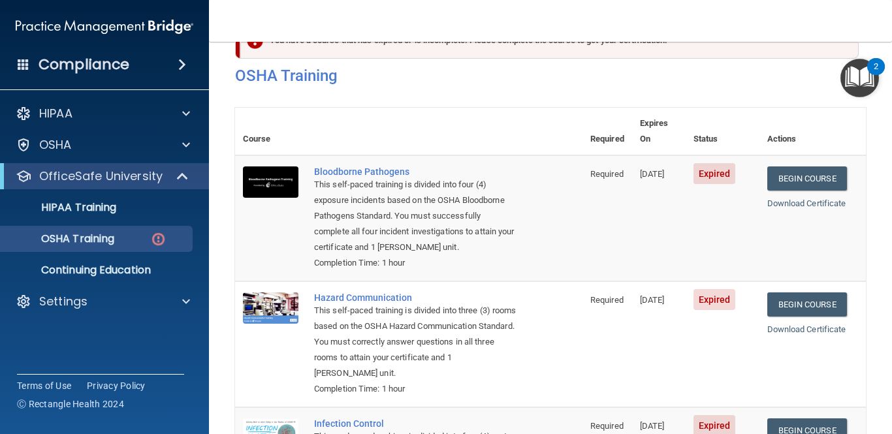
scroll to position [32, 0]
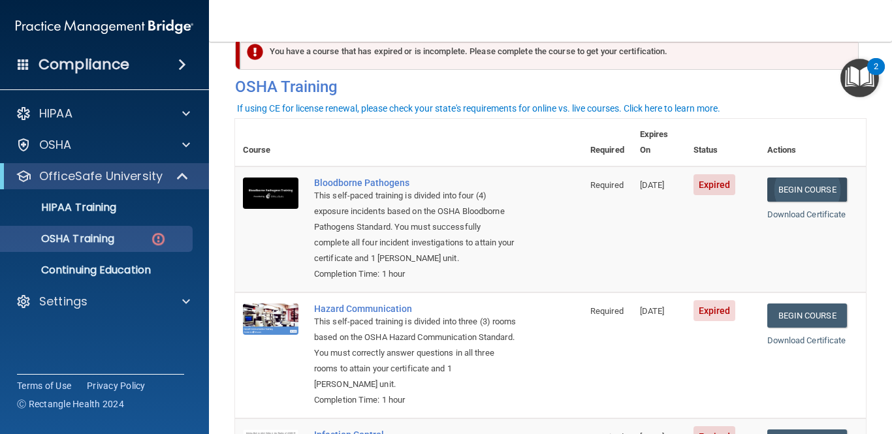
click at [806, 178] on link "Begin Course" at bounding box center [807, 190] width 80 height 24
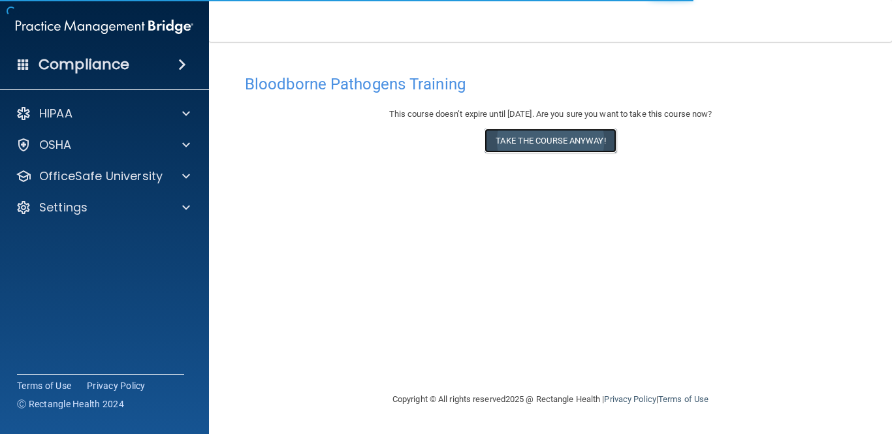
click at [591, 137] on button "Take the course anyway!" at bounding box center [549, 141] width 131 height 24
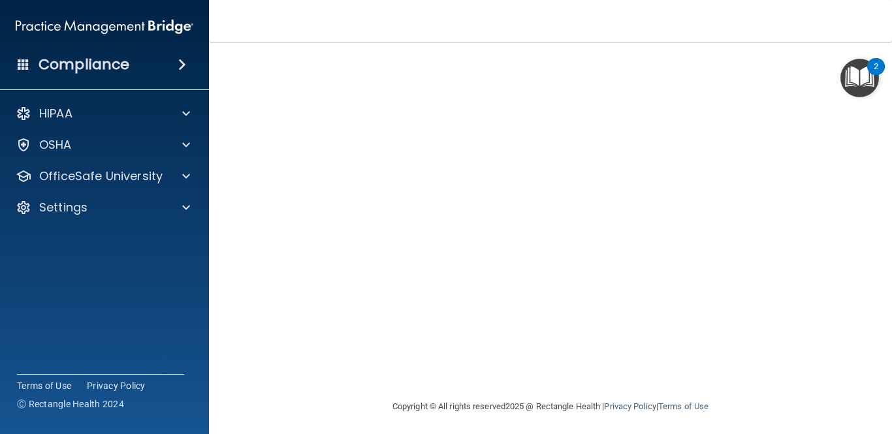
scroll to position [84, 0]
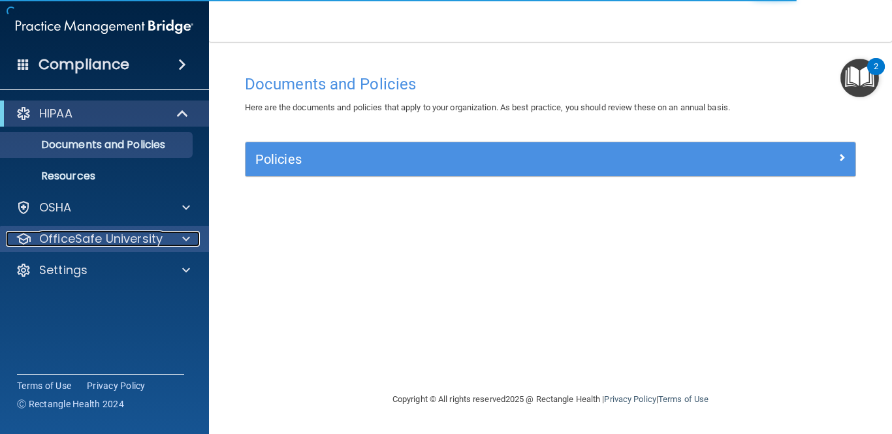
click at [187, 239] on span at bounding box center [186, 239] width 8 height 16
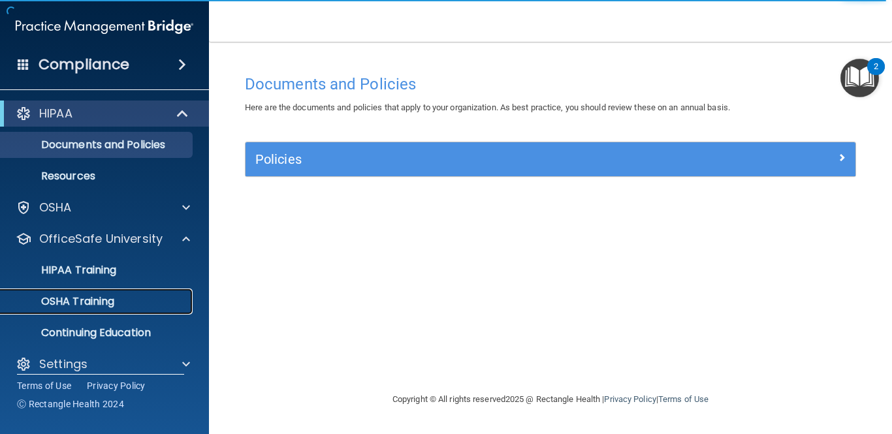
click at [132, 302] on div "OSHA Training" at bounding box center [97, 301] width 178 height 13
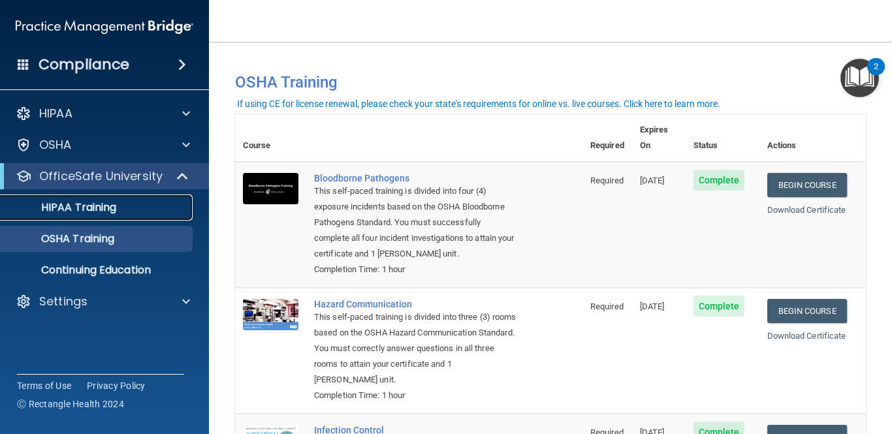
click at [168, 206] on div "HIPAA Training" at bounding box center [97, 207] width 178 height 13
